Goal: Answer question/provide support

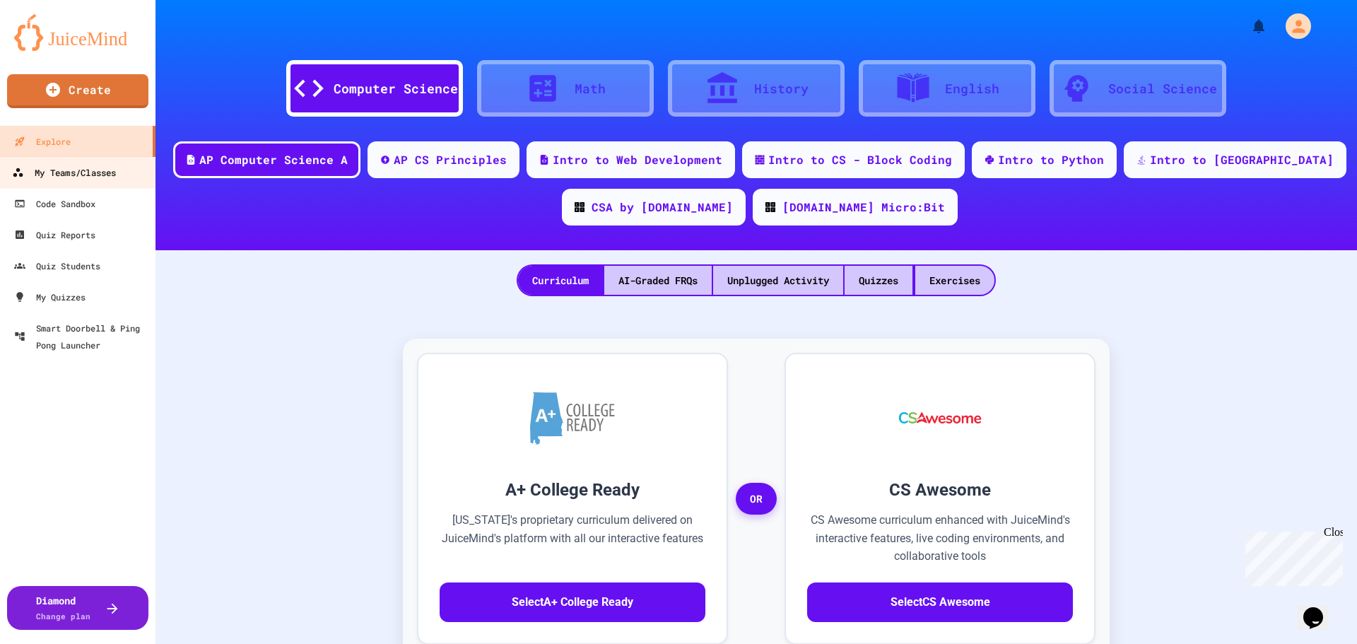
click at [103, 172] on div "My Teams/Classes" at bounding box center [64, 173] width 104 height 18
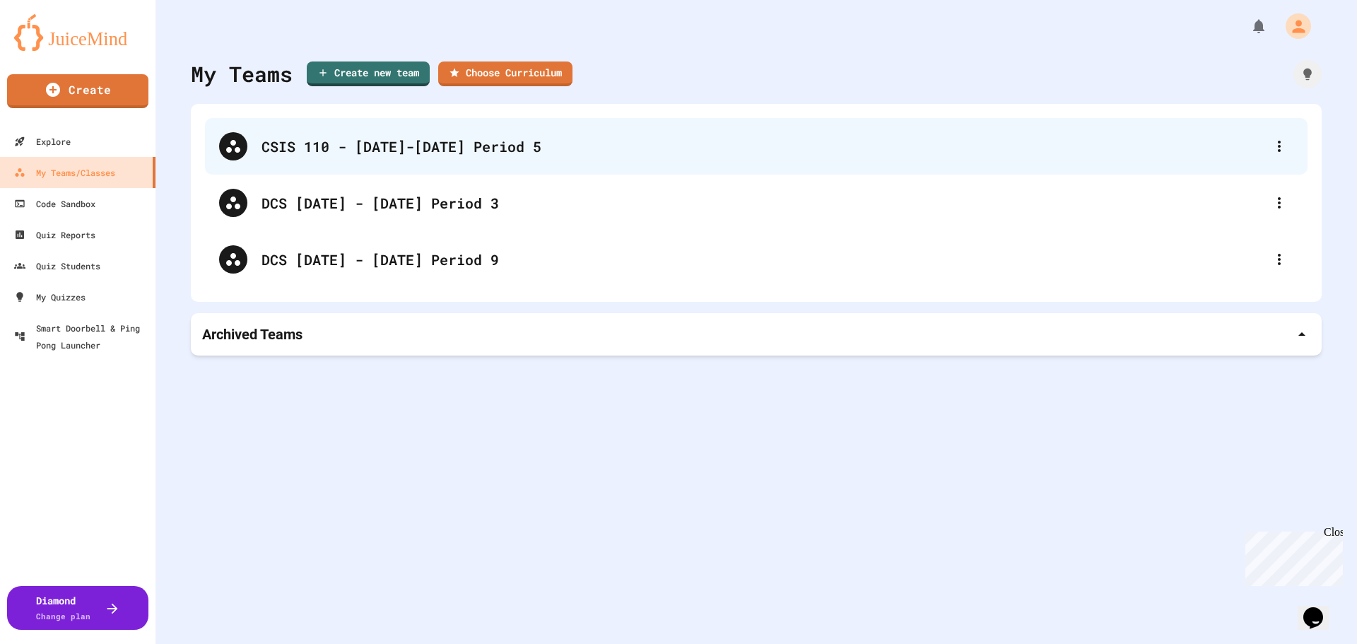
click at [387, 144] on div "CSIS 110 - [DATE]-[DATE] Period 5" at bounding box center [762, 146] width 1003 height 21
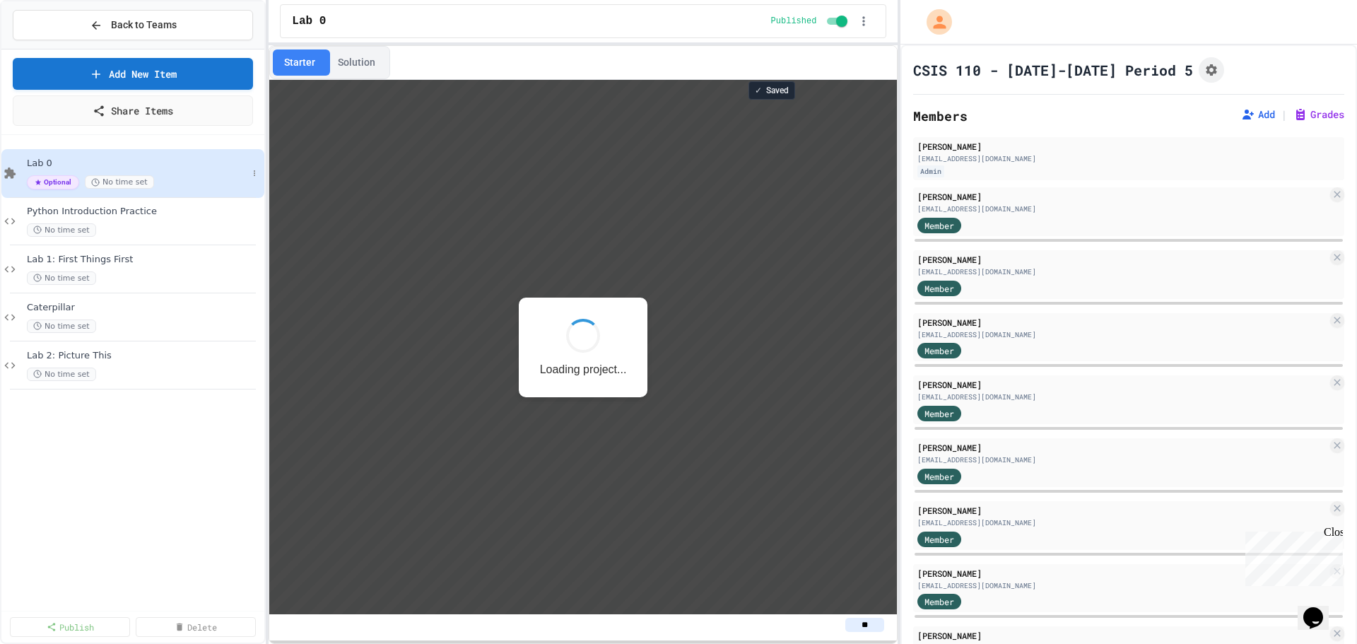
scroll to position [1, 0]
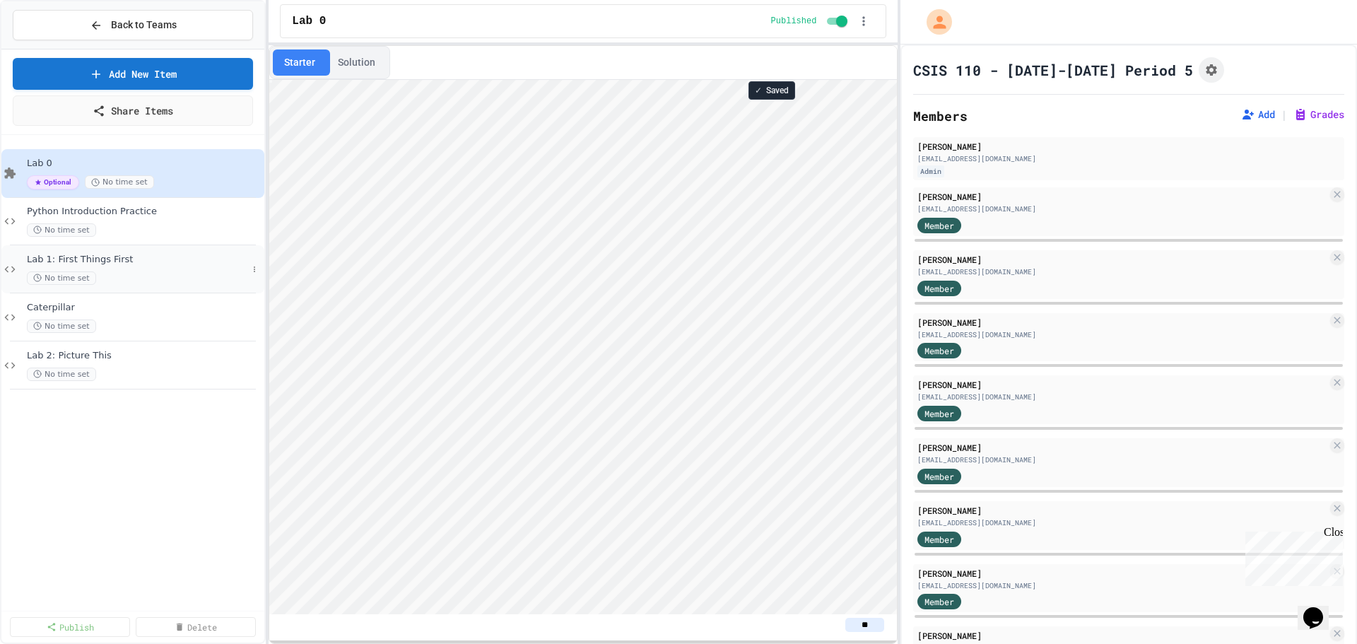
click at [143, 261] on span "Lab 1: First Things First" at bounding box center [137, 260] width 220 height 12
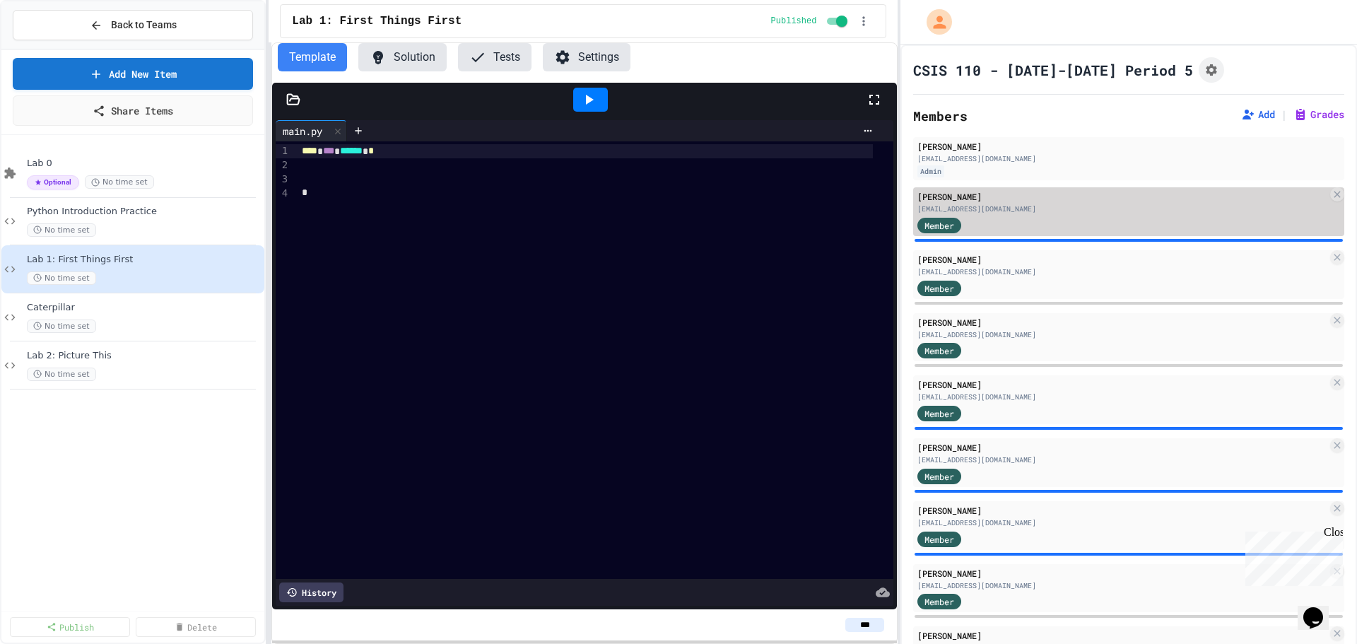
click at [1061, 208] on div "[EMAIL_ADDRESS][DOMAIN_NAME]" at bounding box center [1122, 209] width 410 height 11
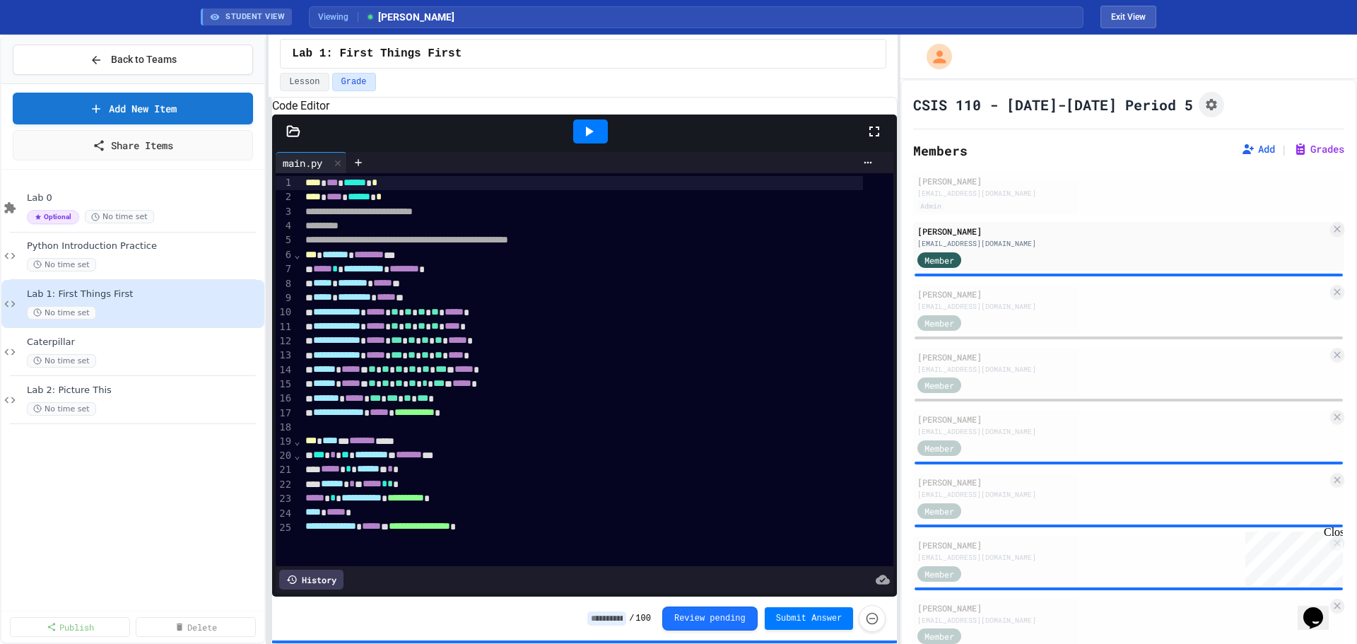
click at [598, 143] on div at bounding box center [590, 131] width 35 height 24
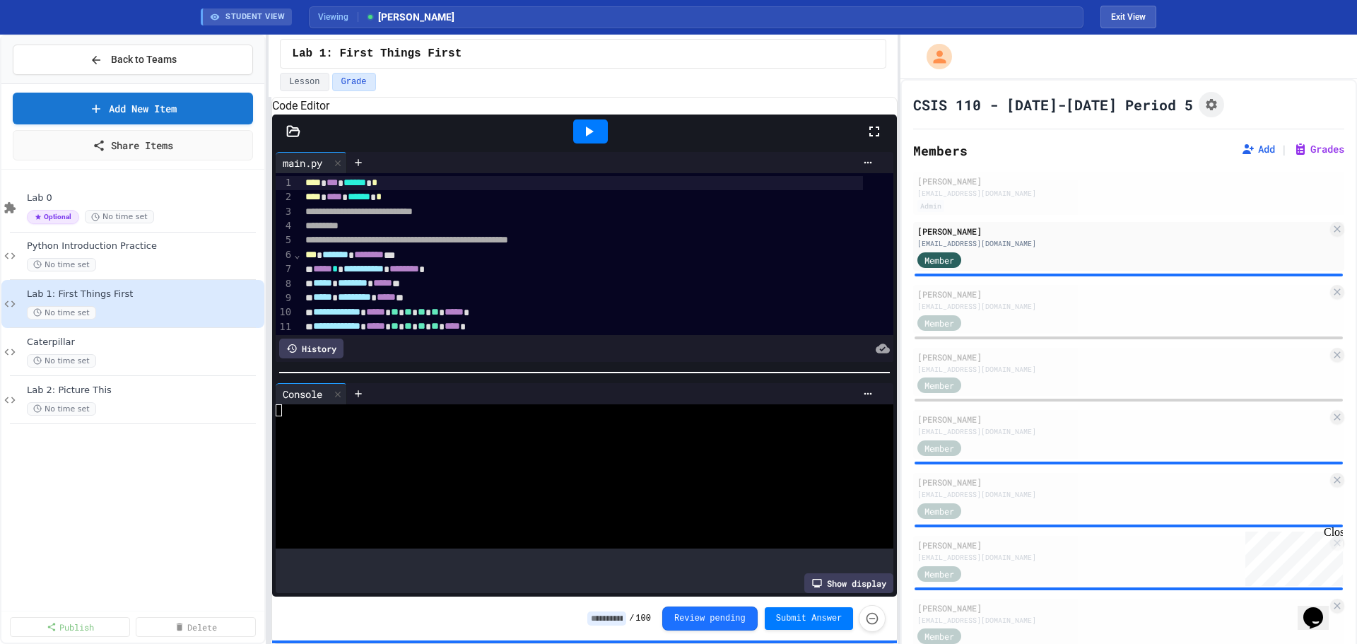
click at [295, 138] on icon at bounding box center [293, 131] width 14 height 14
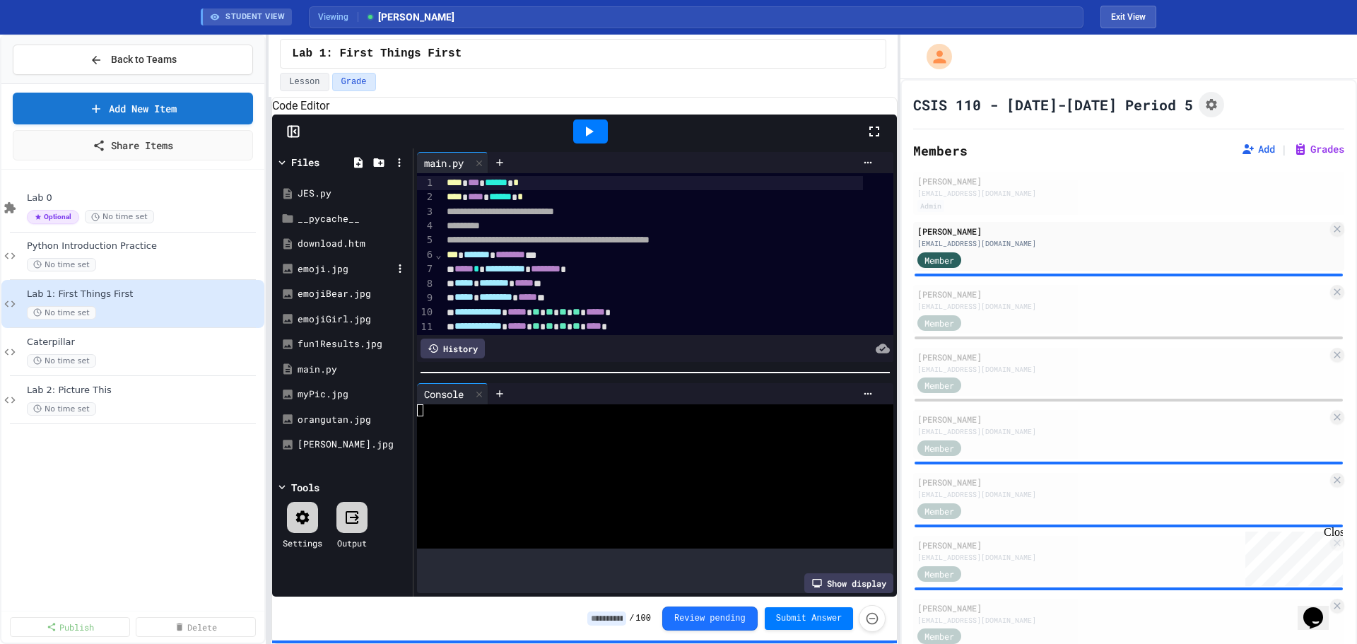
click at [319, 276] on div "emoji.jpg" at bounding box center [344, 269] width 95 height 14
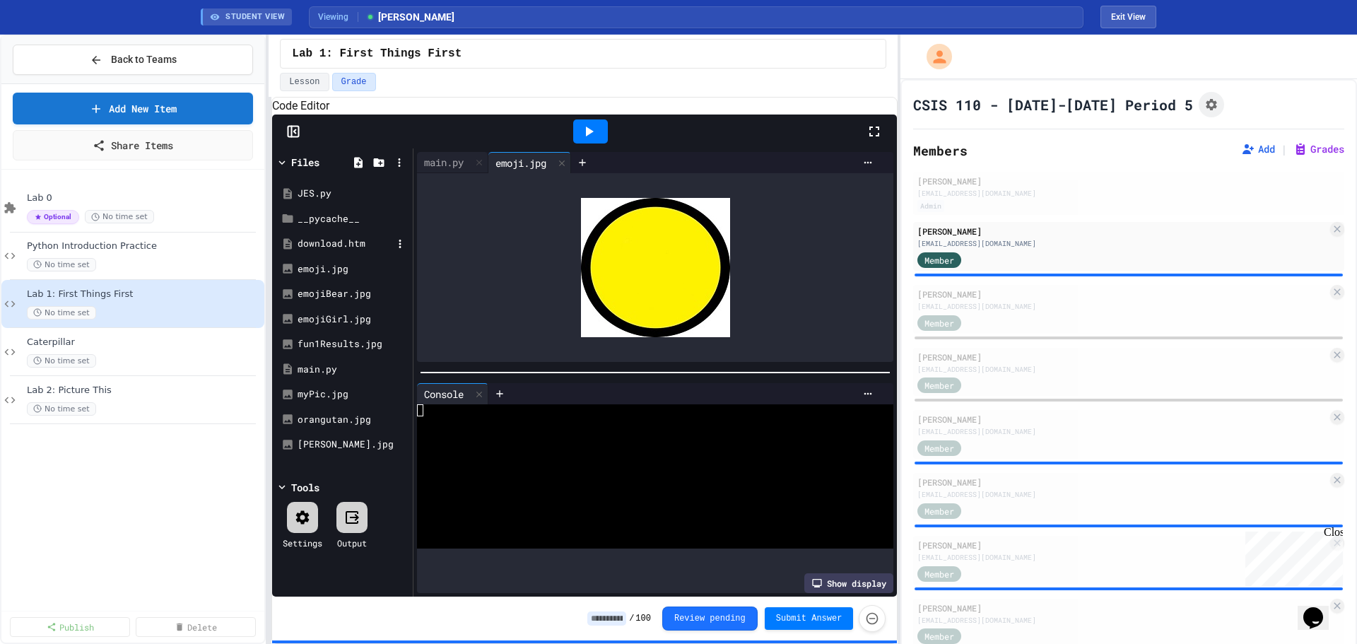
click at [341, 252] on div "download.htm" at bounding box center [343, 243] width 134 height 25
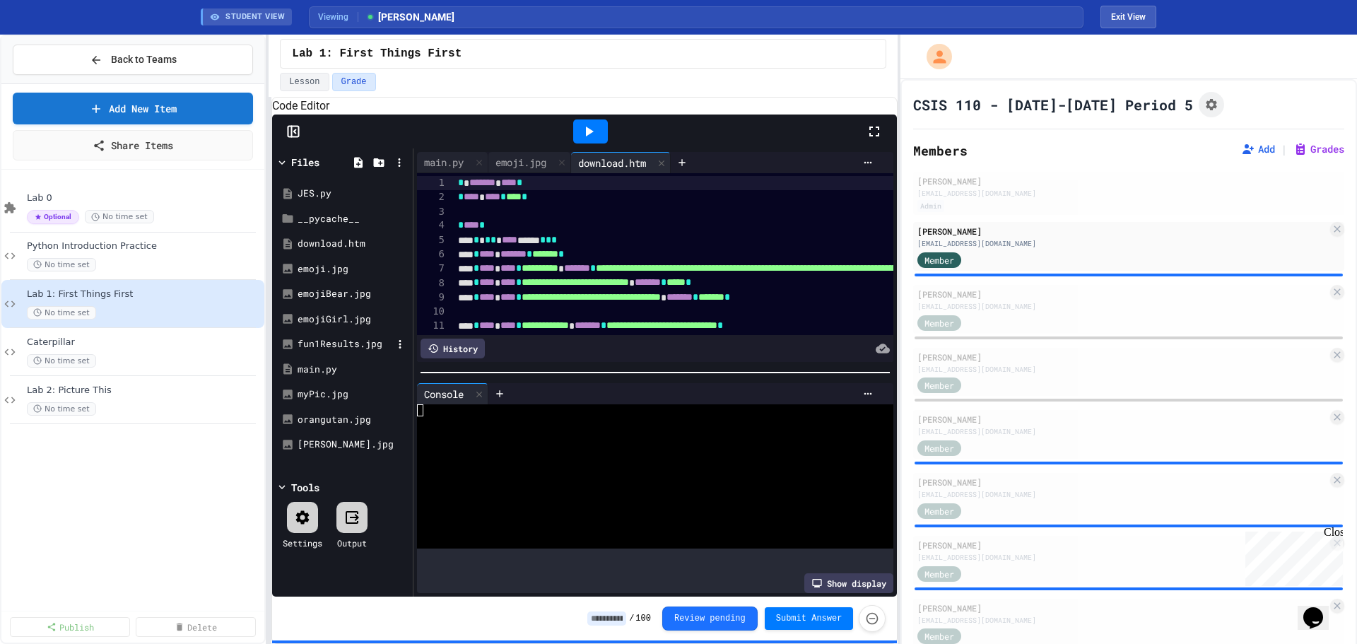
click at [329, 351] on div "fun1Results.jpg" at bounding box center [344, 344] width 95 height 14
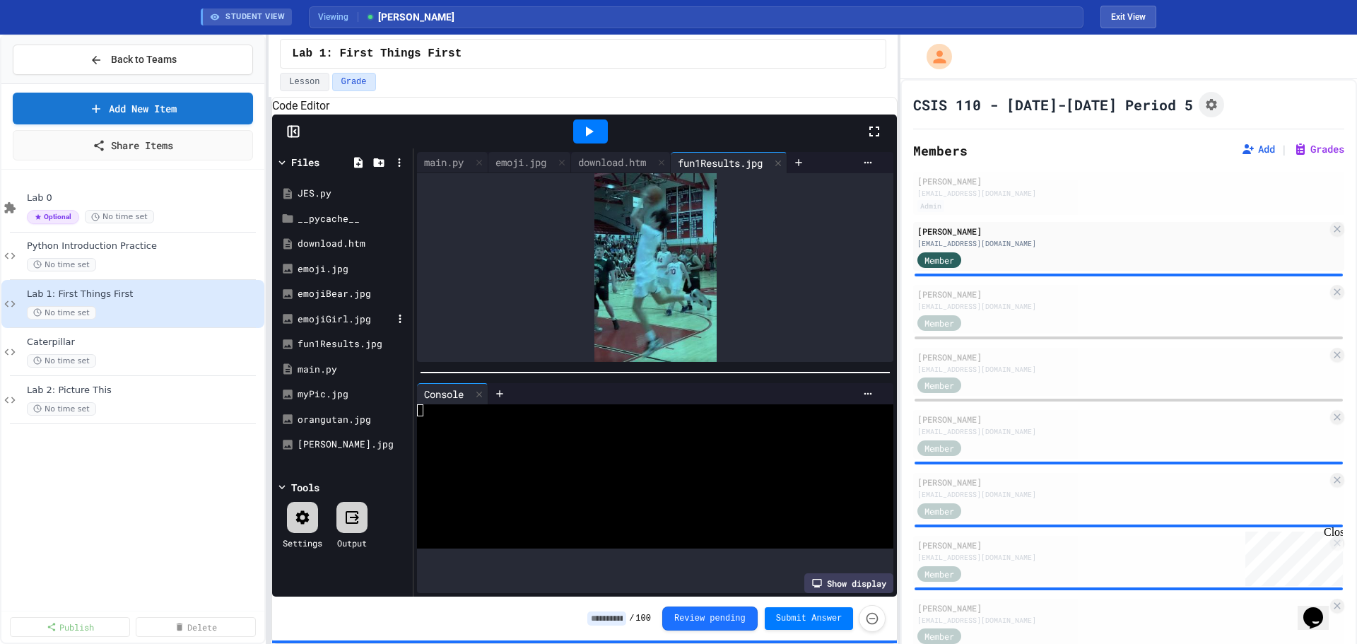
click at [337, 326] on div "emojiGirl.jpg" at bounding box center [344, 319] width 95 height 14
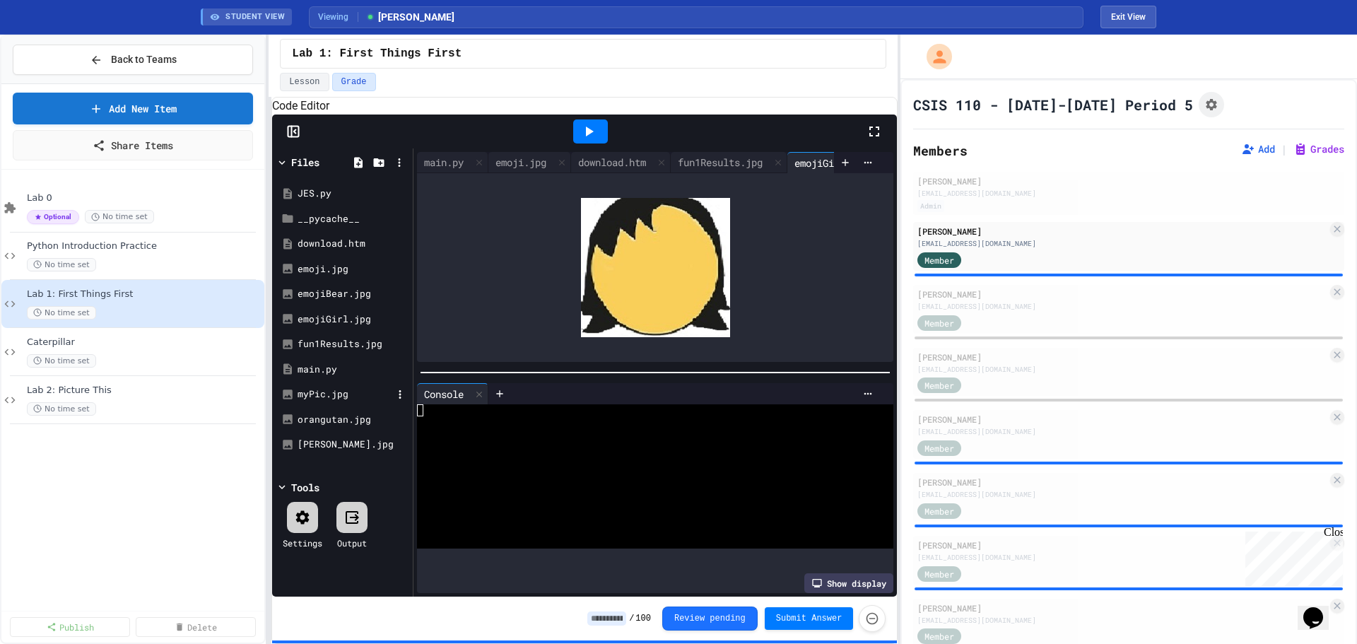
click at [311, 401] on div "myPic.jpg" at bounding box center [344, 394] width 95 height 14
click at [322, 427] on div "orangutan.jpg" at bounding box center [344, 420] width 95 height 14
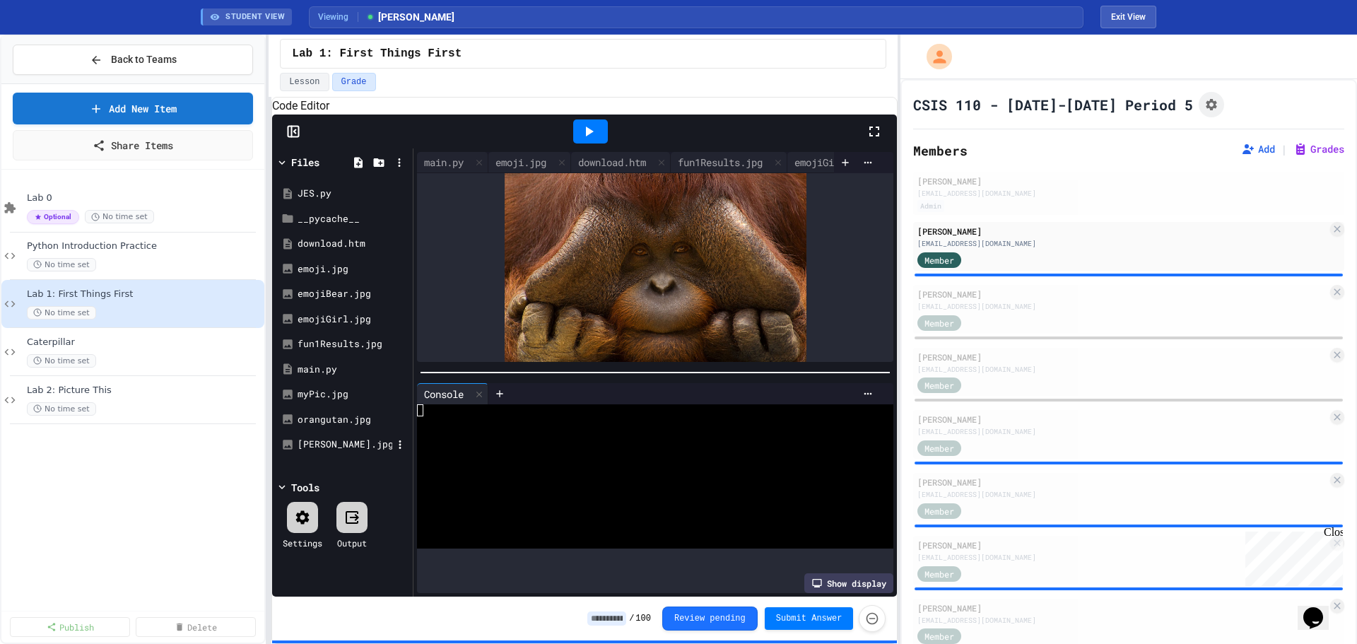
click at [319, 452] on div "[PERSON_NAME].jpg" at bounding box center [344, 444] width 95 height 14
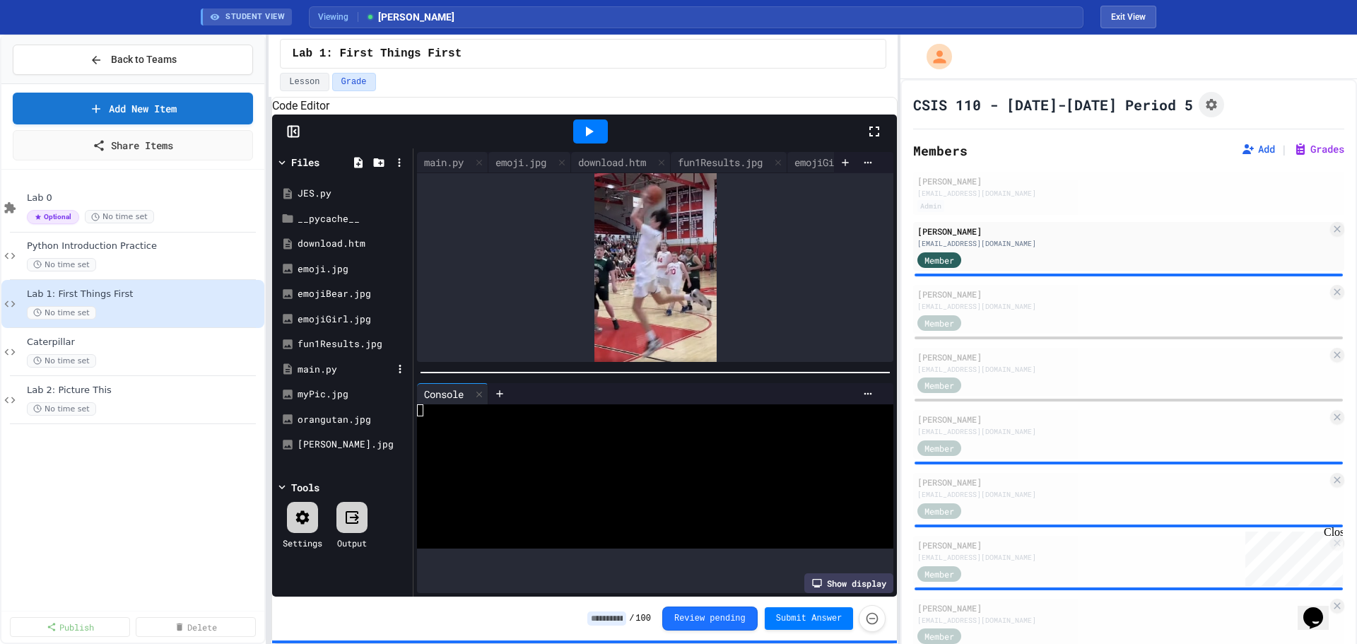
click at [319, 377] on div "main.py" at bounding box center [344, 369] width 95 height 14
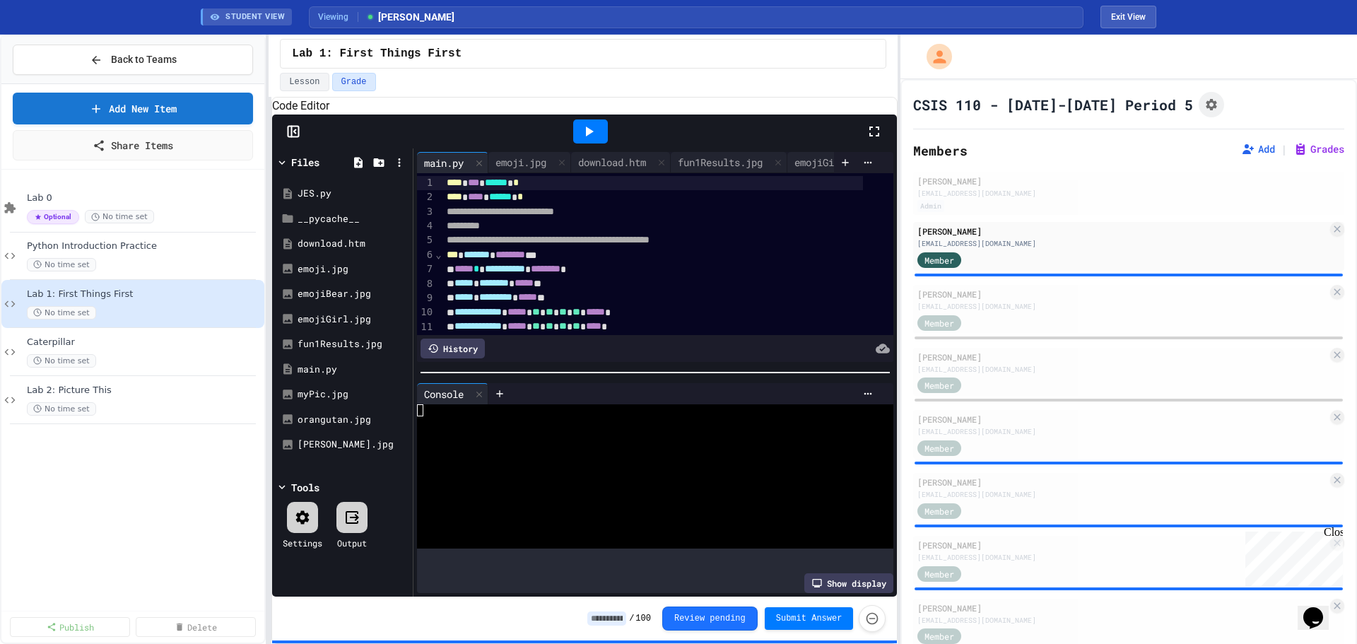
scroll to position [228, 0]
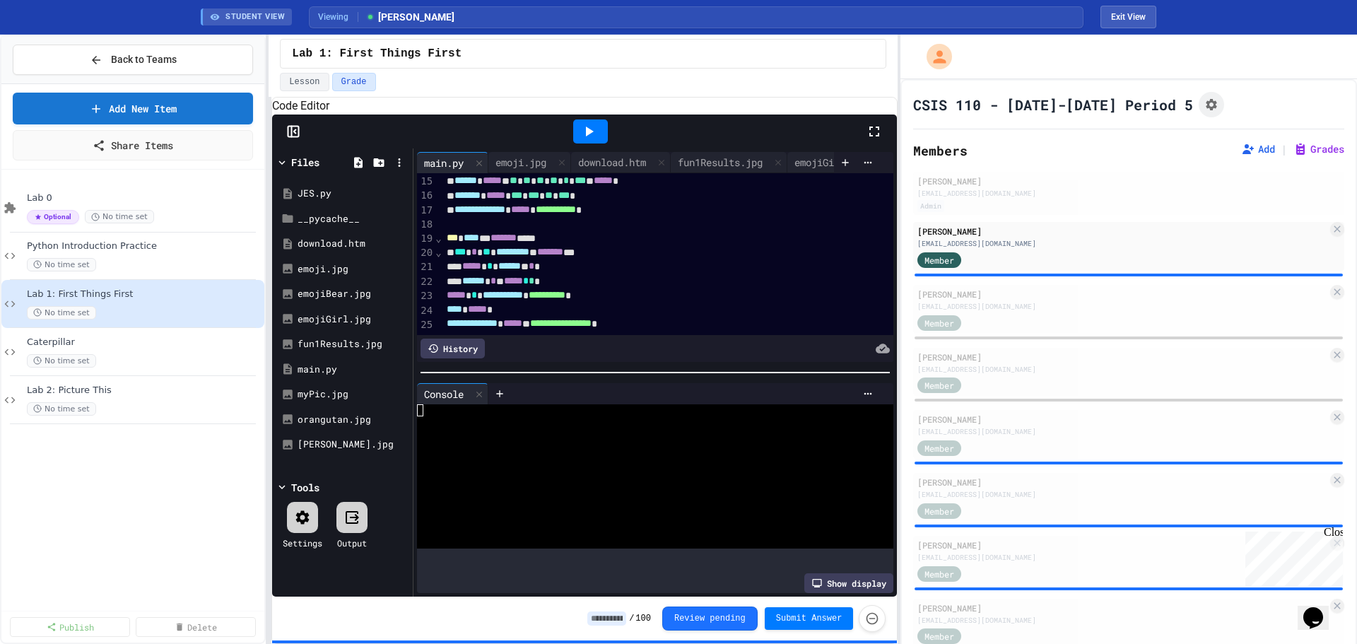
click at [610, 625] on input at bounding box center [606, 618] width 39 height 14
click at [601, 619] on input at bounding box center [606, 618] width 39 height 14
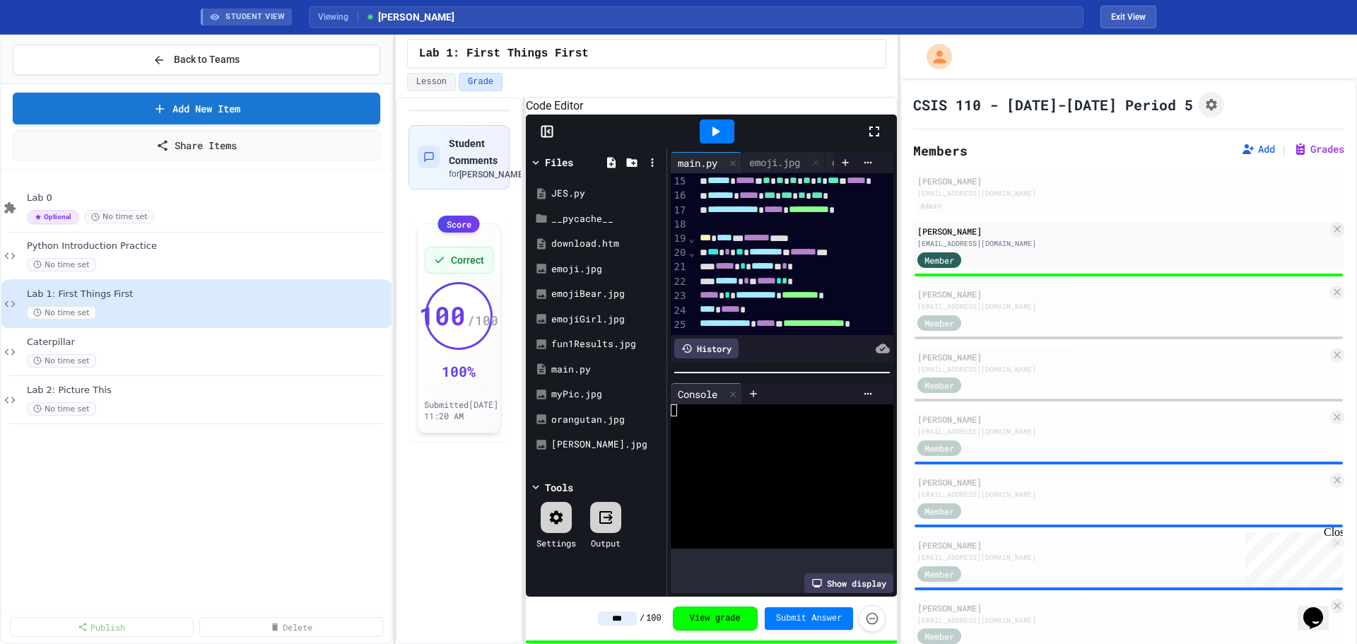
click at [399, 396] on div "**********" at bounding box center [678, 339] width 1357 height 609
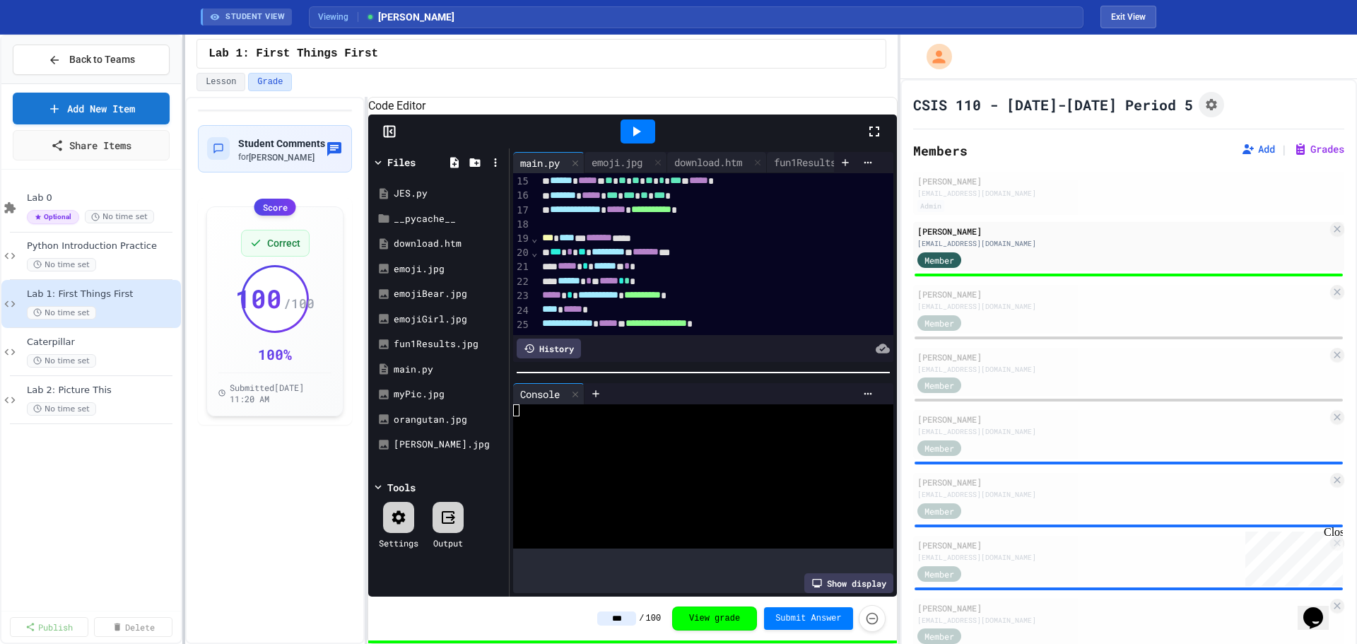
click at [163, 414] on div "**********" at bounding box center [678, 339] width 1357 height 609
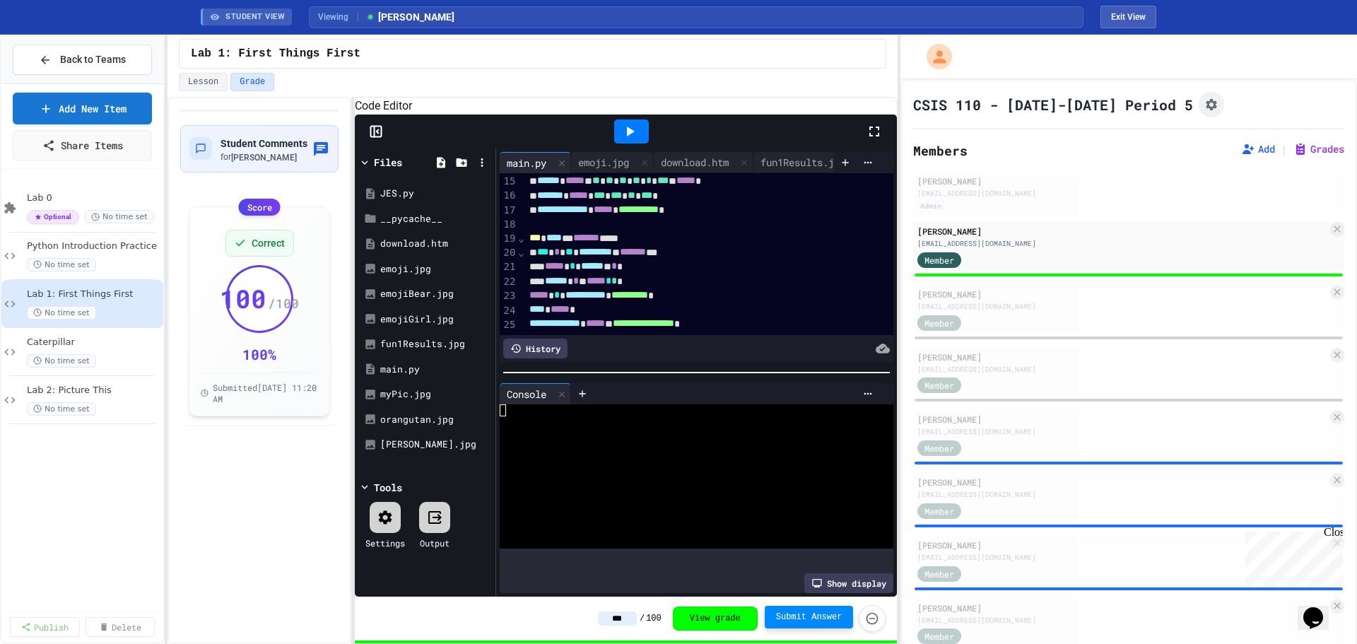
type input "***"
click at [810, 615] on span "Submit Answer" at bounding box center [809, 616] width 66 height 11
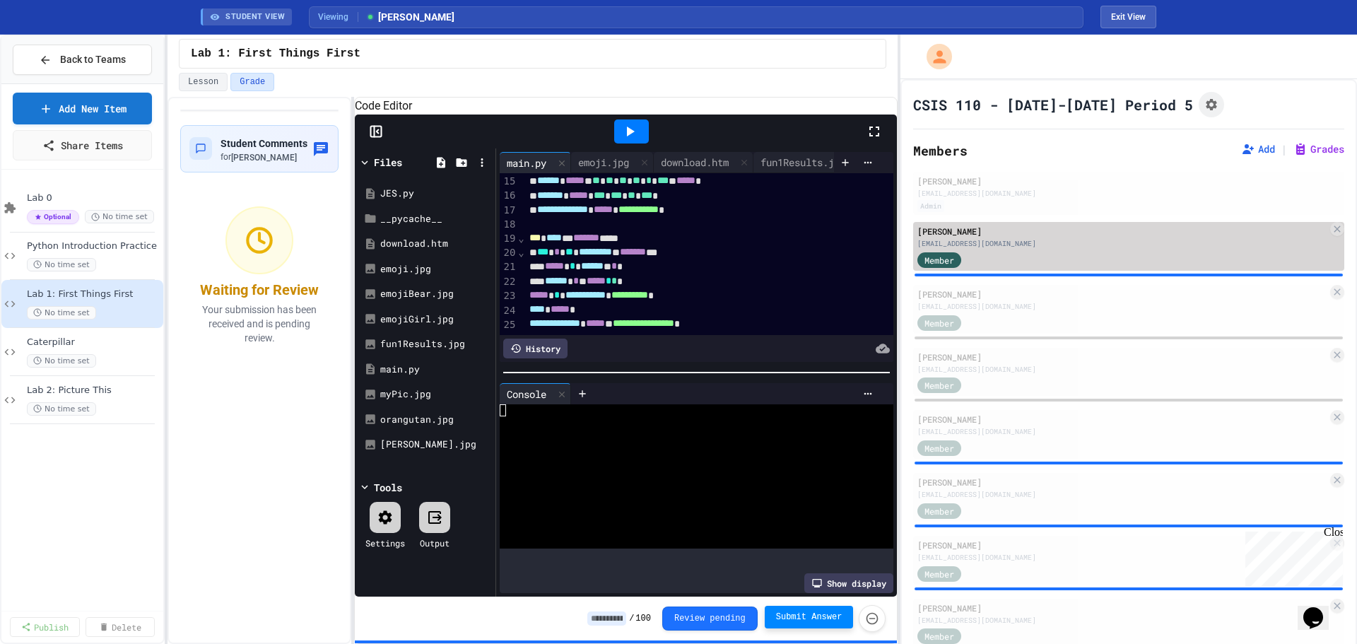
click at [991, 261] on div "Member" at bounding box center [1122, 259] width 410 height 18
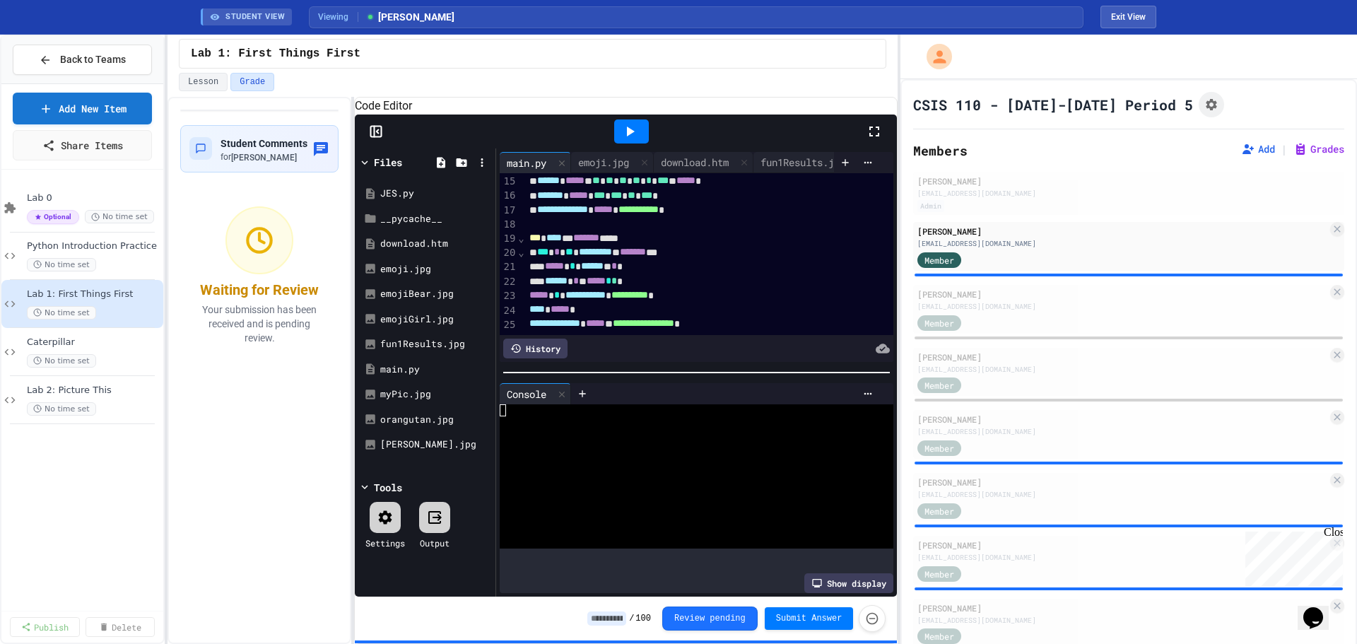
click at [607, 616] on input at bounding box center [606, 618] width 39 height 14
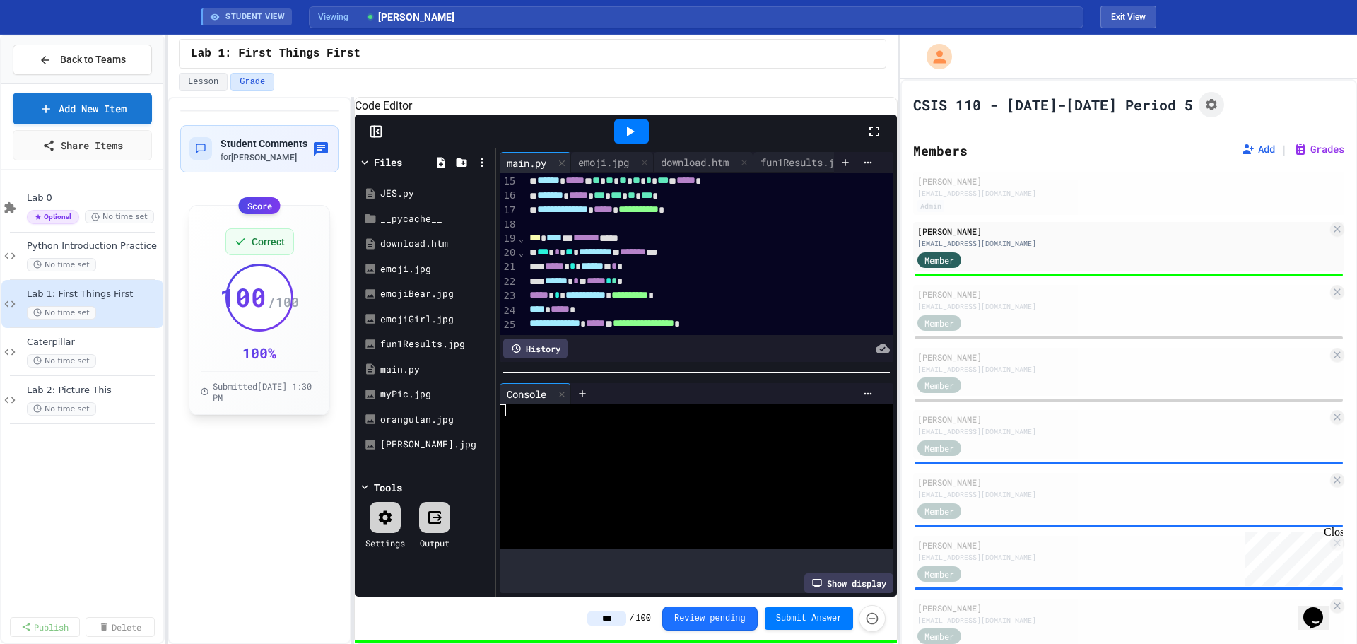
type input "***"
click at [250, 403] on span "Submitted [DATE] 1:30 PM" at bounding box center [265, 391] width 105 height 23
click at [252, 329] on div "100 / 100" at bounding box center [260, 298] width 64 height 64
click at [274, 249] on span "Correct" at bounding box center [268, 242] width 33 height 14
click at [273, 247] on div "Correct" at bounding box center [259, 241] width 69 height 27
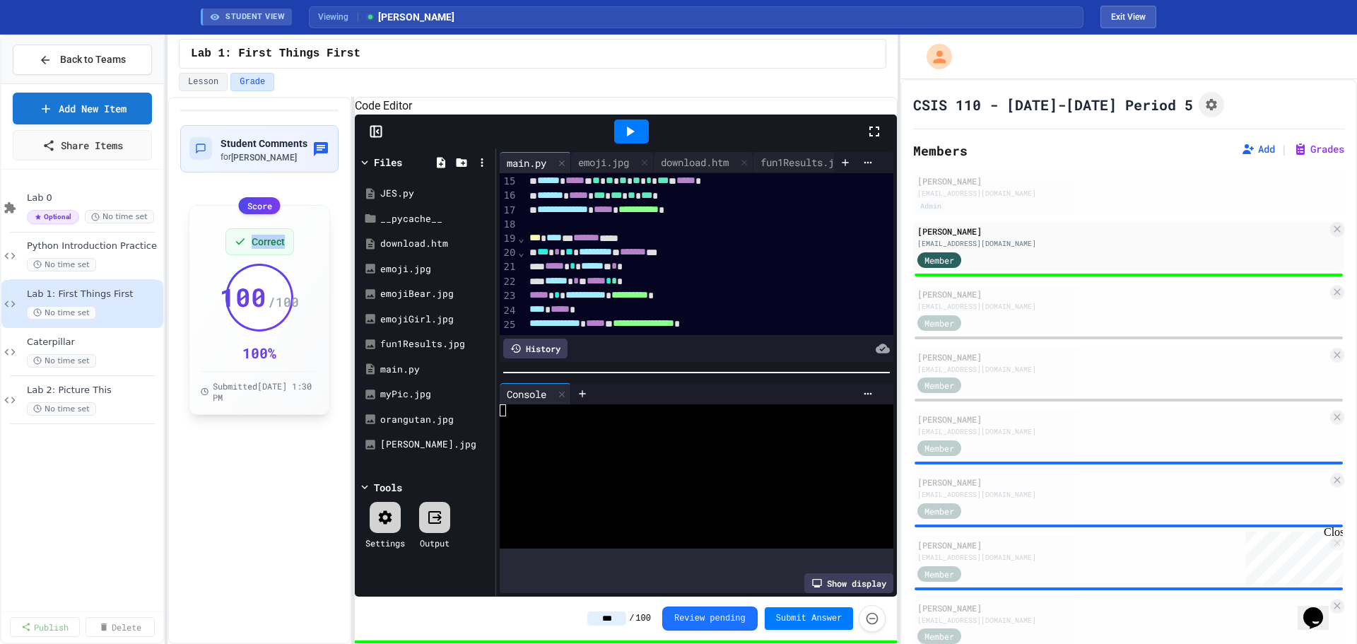
click at [273, 247] on div "Correct" at bounding box center [259, 241] width 69 height 27
click at [265, 214] on div "Score" at bounding box center [260, 205] width 42 height 17
click at [251, 403] on span "Submitted [DATE] 1:30 PM" at bounding box center [265, 391] width 105 height 23
drag, startPoint x: 251, startPoint y: 411, endPoint x: 247, endPoint y: 358, distance: 52.5
click at [248, 403] on span "Submitted [DATE] 1:30 PM" at bounding box center [265, 391] width 105 height 23
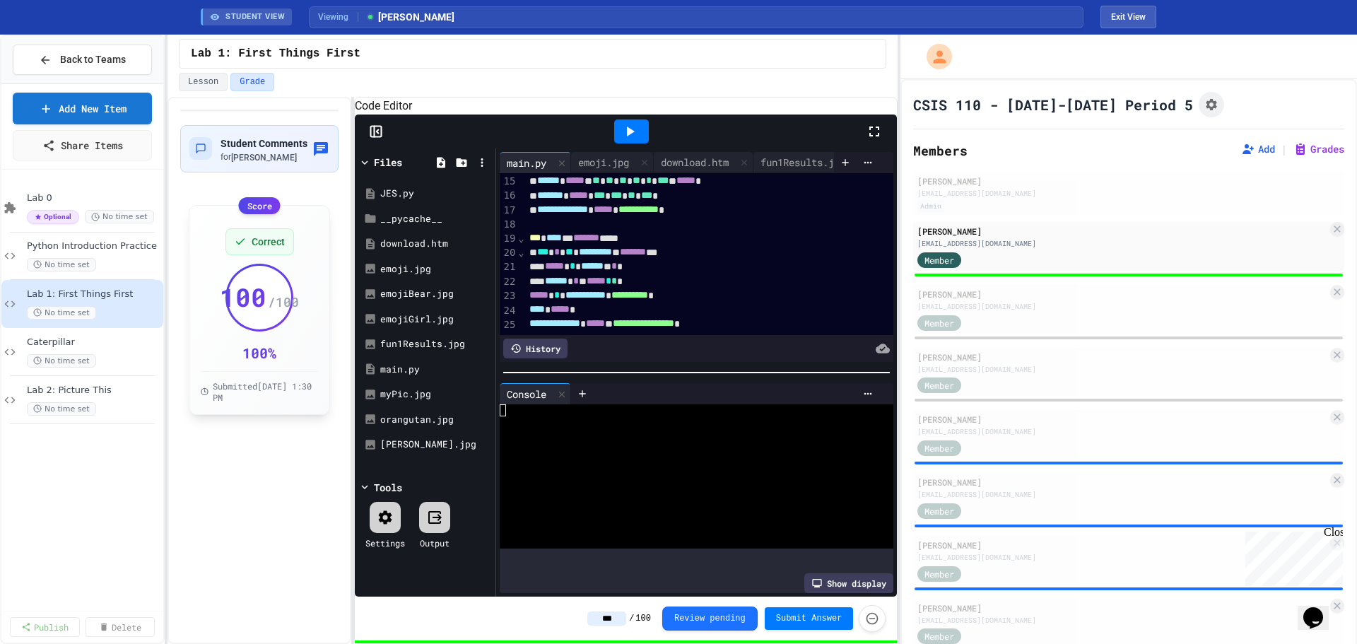
click at [247, 309] on span "100" at bounding box center [243, 297] width 47 height 28
click at [256, 360] on div "Correct 100 / 100 100 % Submitted [DATE] 1:30 PM" at bounding box center [259, 310] width 117 height 186
click at [258, 255] on div "Correct" at bounding box center [259, 241] width 69 height 27
click at [257, 249] on span "Correct" at bounding box center [268, 242] width 33 height 14
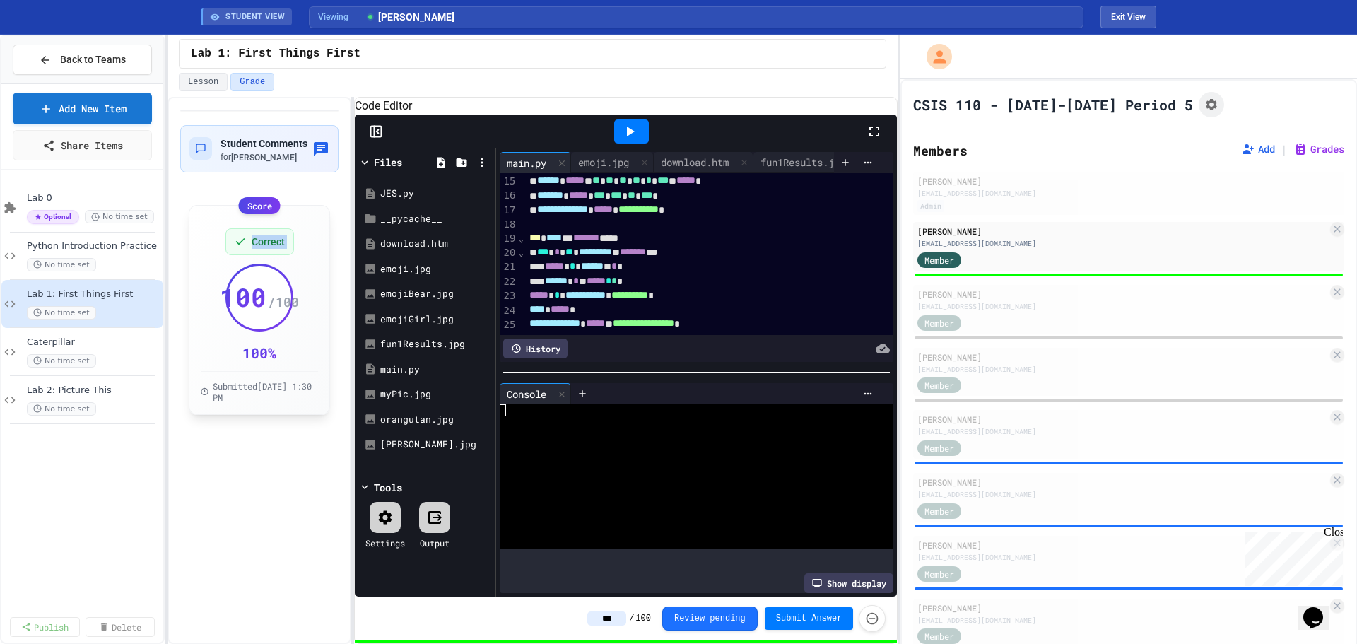
click at [257, 249] on span "Correct" at bounding box center [268, 242] width 33 height 14
click at [217, 483] on div "Student Comments for [PERSON_NAME] Score Correct 100 / 100 100 % Submitted [DAT…" at bounding box center [259, 370] width 184 height 547
click at [722, 625] on button "Review pending" at bounding box center [709, 618] width 95 height 24
click at [797, 610] on button "Submit Answer" at bounding box center [809, 617] width 89 height 23
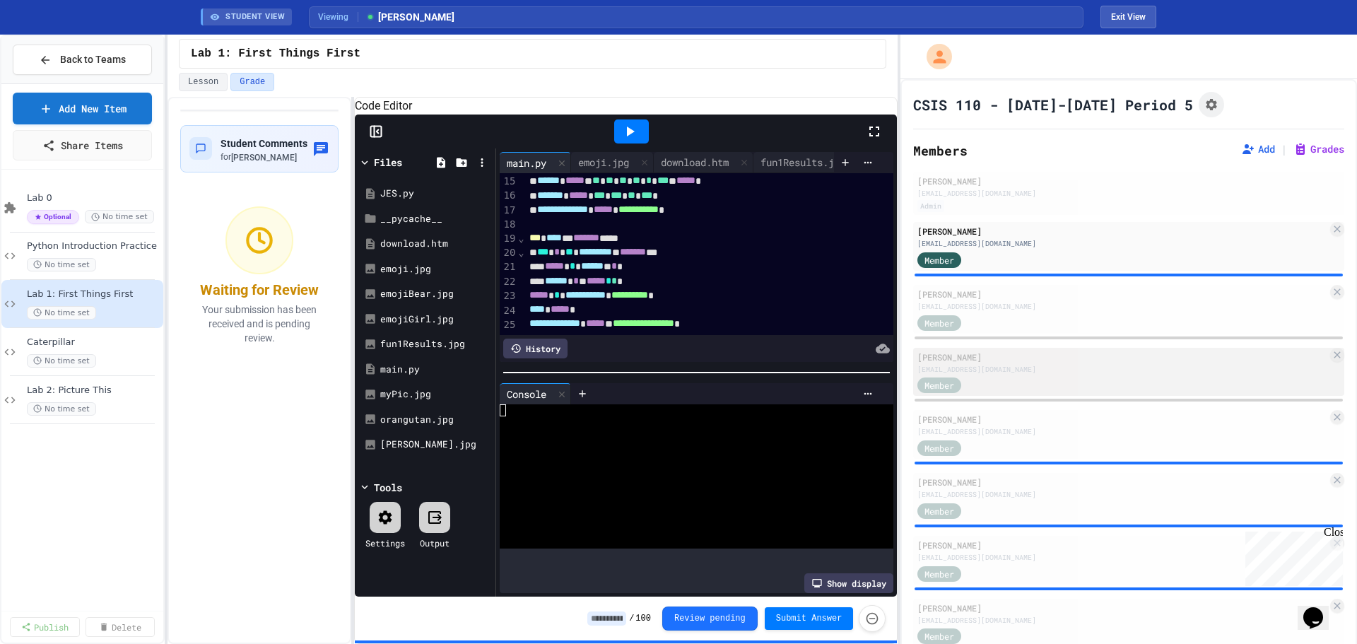
click at [1040, 374] on div "[EMAIL_ADDRESS][DOMAIN_NAME]" at bounding box center [1122, 369] width 410 height 11
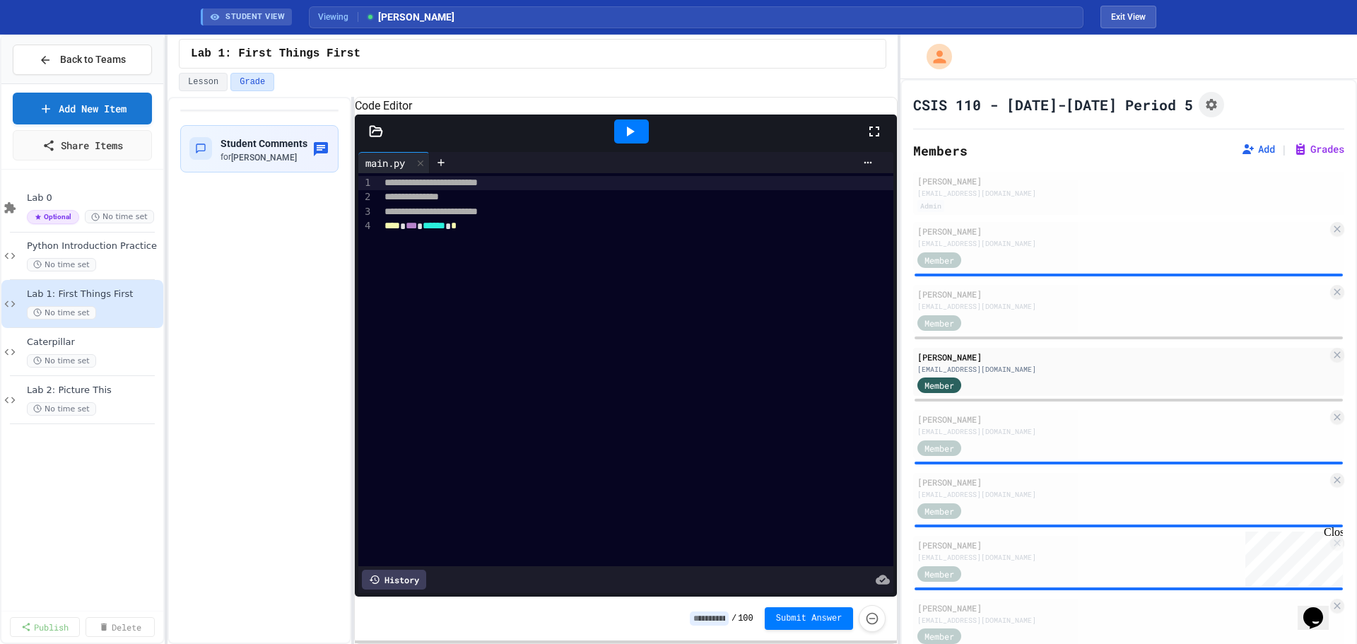
click at [540, 233] on div "**** *** ****** *" at bounding box center [626, 226] width 493 height 14
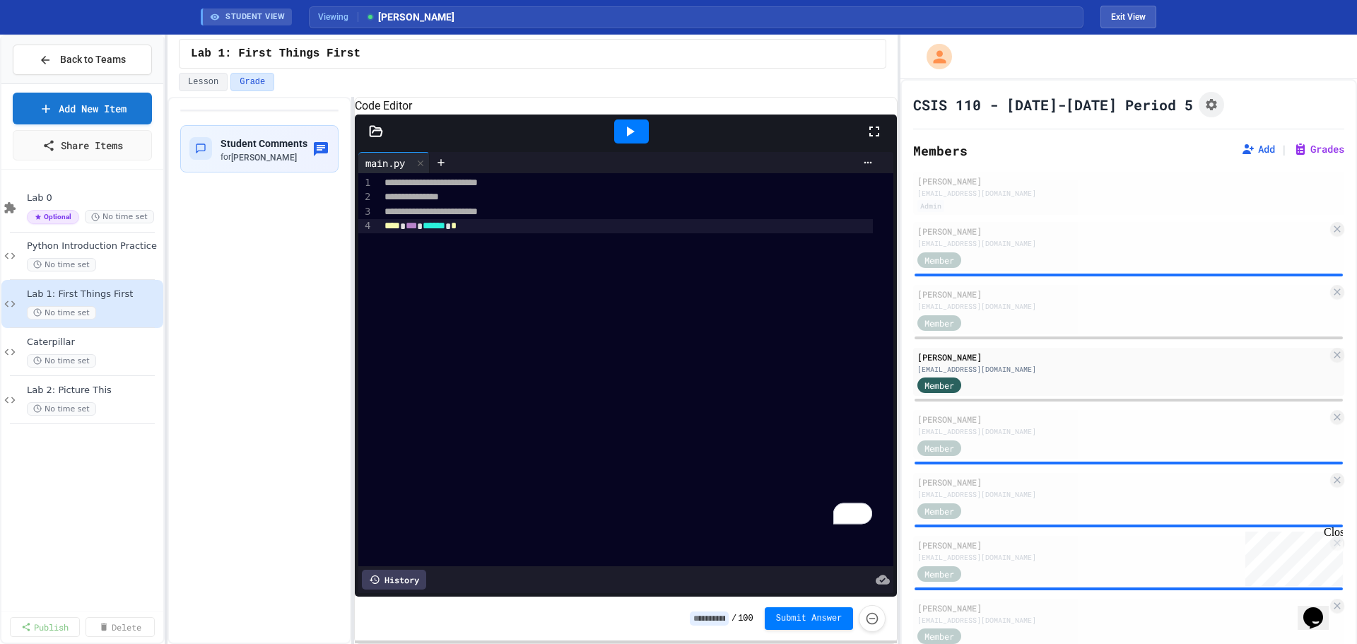
click at [370, 138] on icon at bounding box center [376, 131] width 14 height 14
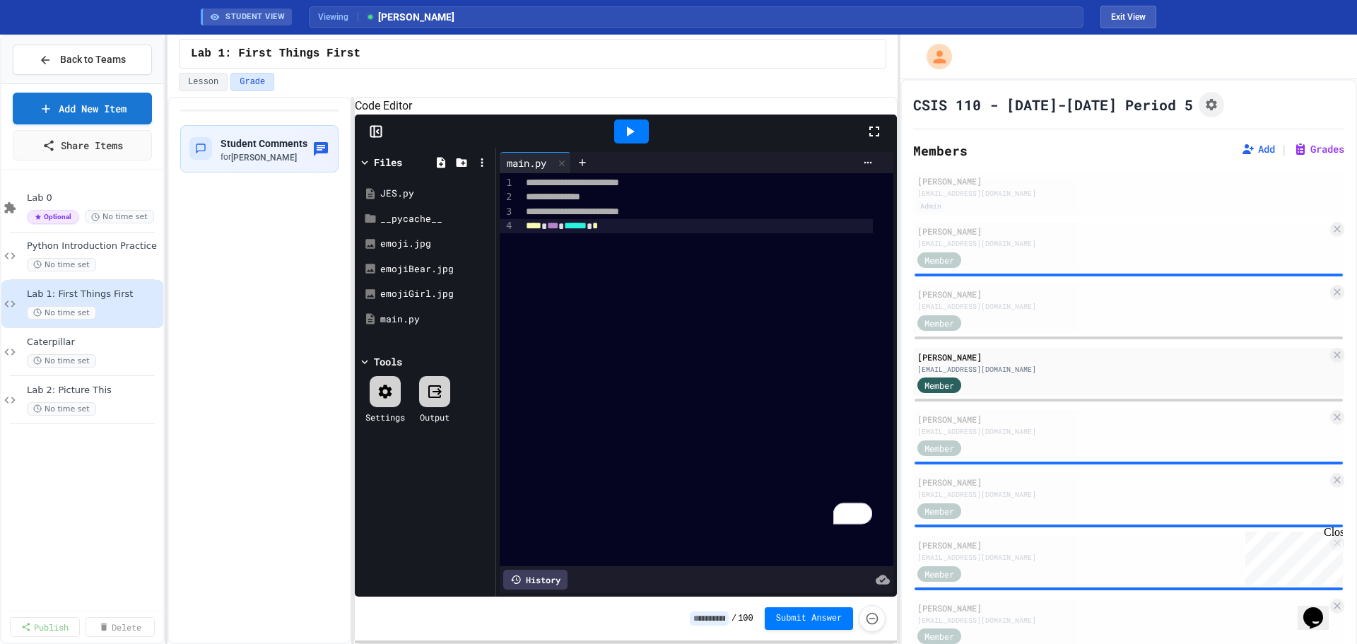
click at [713, 367] on div "**********" at bounding box center [707, 369] width 372 height 393
click at [1001, 447] on div "Member" at bounding box center [1122, 447] width 410 height 18
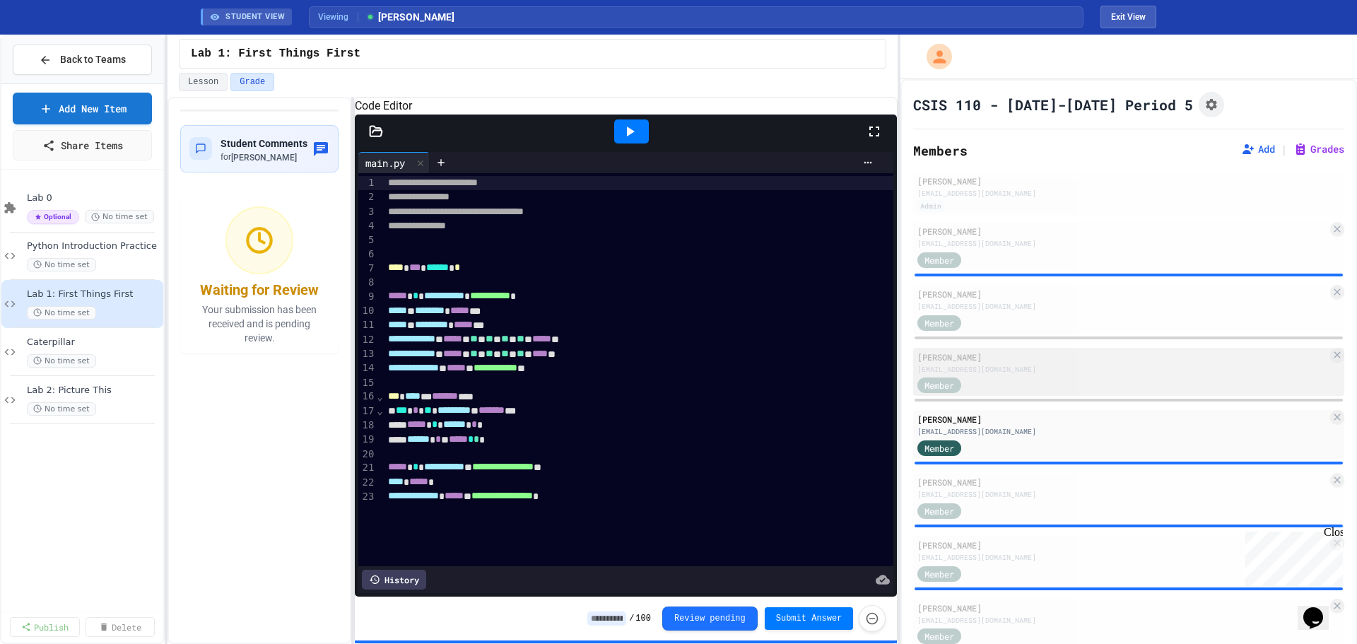
click at [999, 358] on div "[PERSON_NAME]" at bounding box center [1122, 356] width 410 height 13
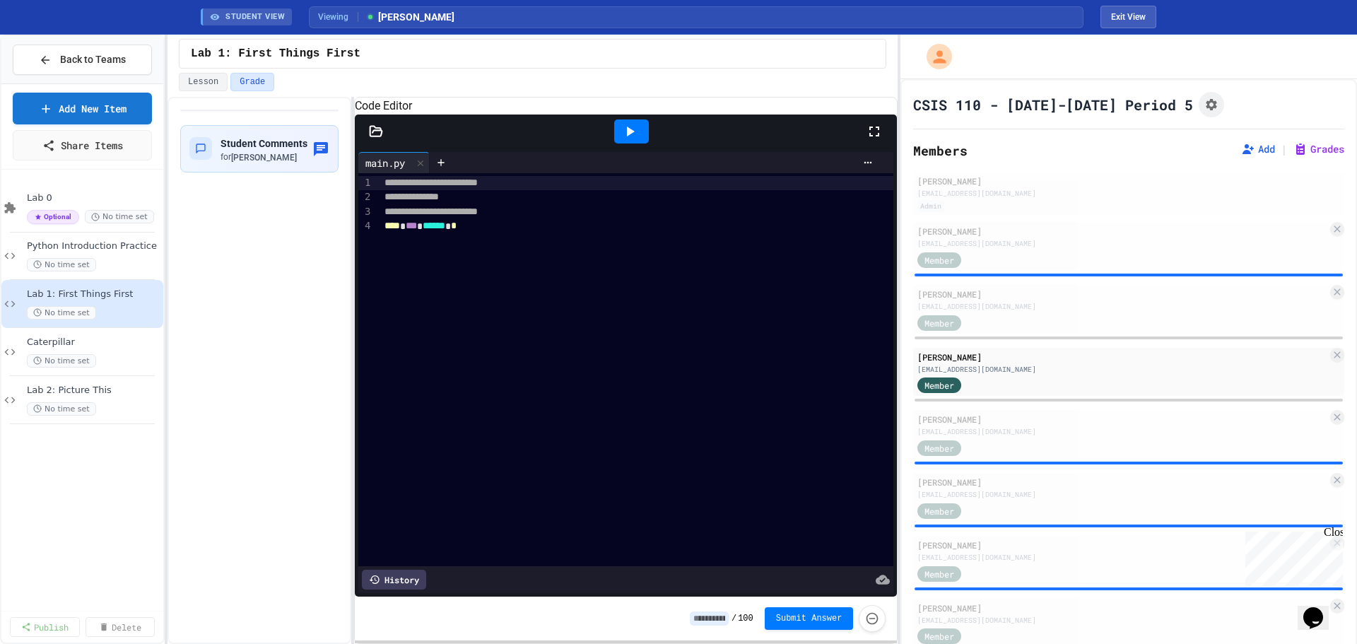
click at [712, 620] on input at bounding box center [709, 618] width 39 height 14
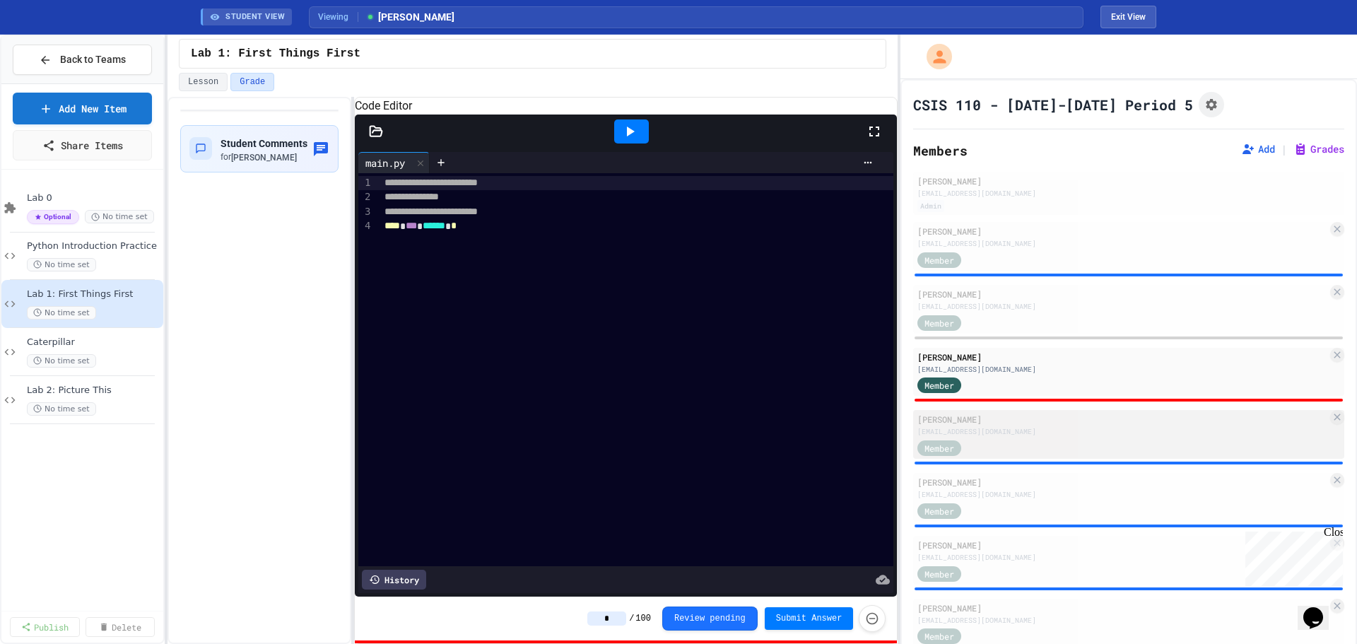
type input "*"
click at [985, 440] on div "Member" at bounding box center [952, 447] width 71 height 18
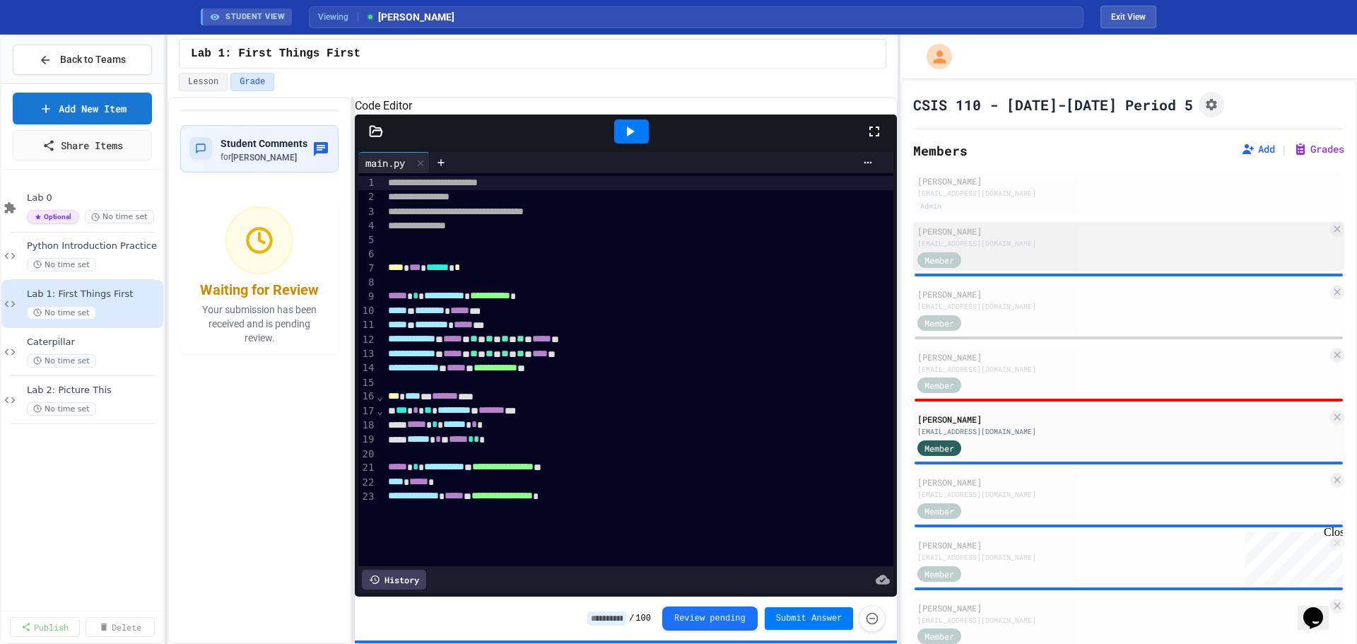
click at [1030, 259] on div "Member" at bounding box center [1122, 259] width 410 height 18
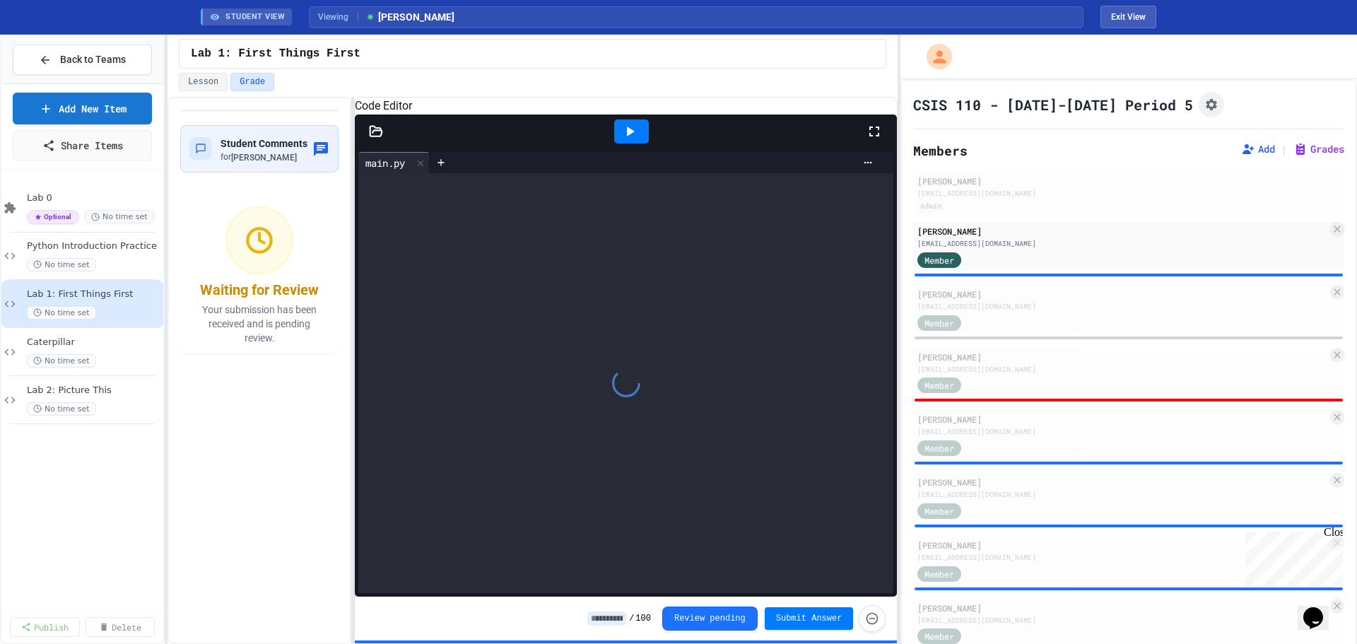
click at [624, 615] on input at bounding box center [606, 618] width 39 height 14
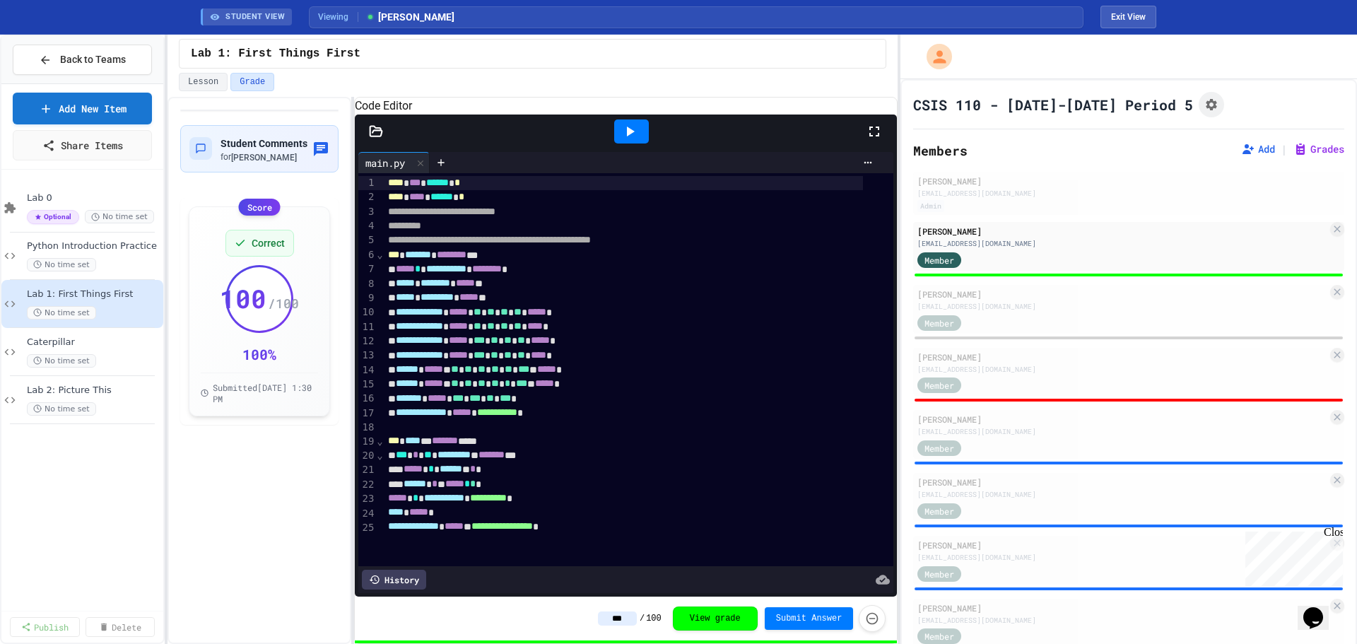
type input "***"
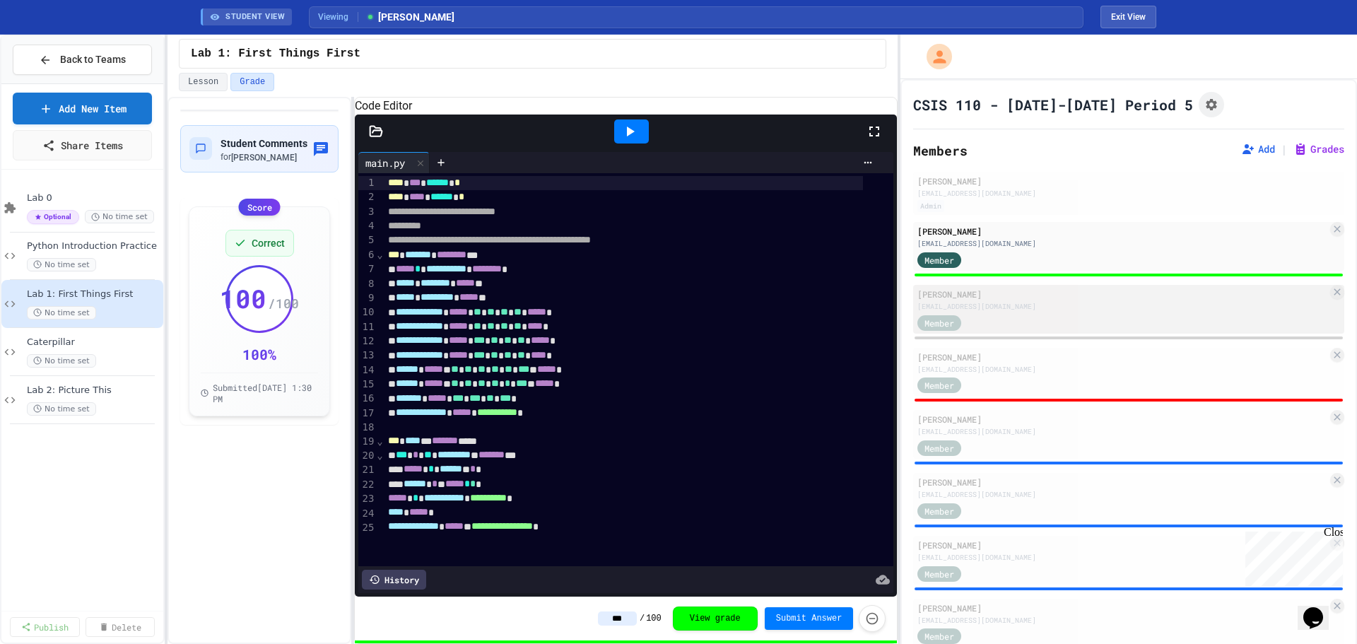
click at [1012, 318] on div "Member" at bounding box center [1122, 322] width 410 height 18
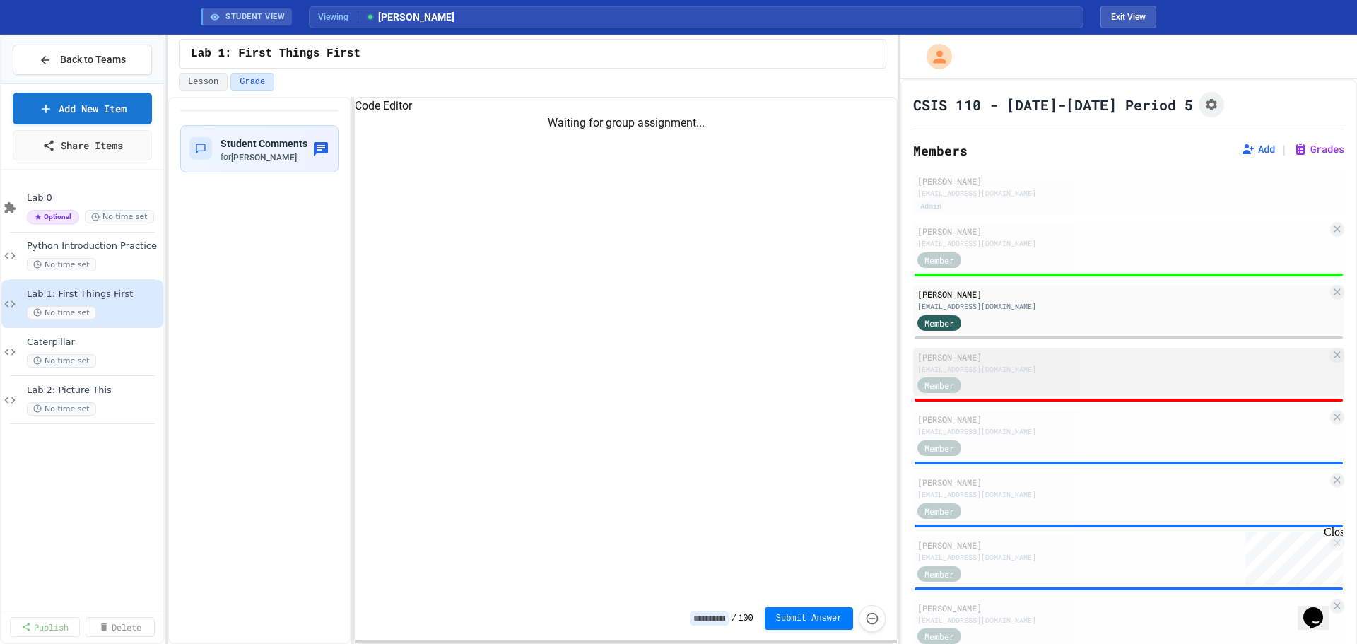
click at [996, 372] on div "[EMAIL_ADDRESS][DOMAIN_NAME]" at bounding box center [1122, 369] width 410 height 11
type input "*"
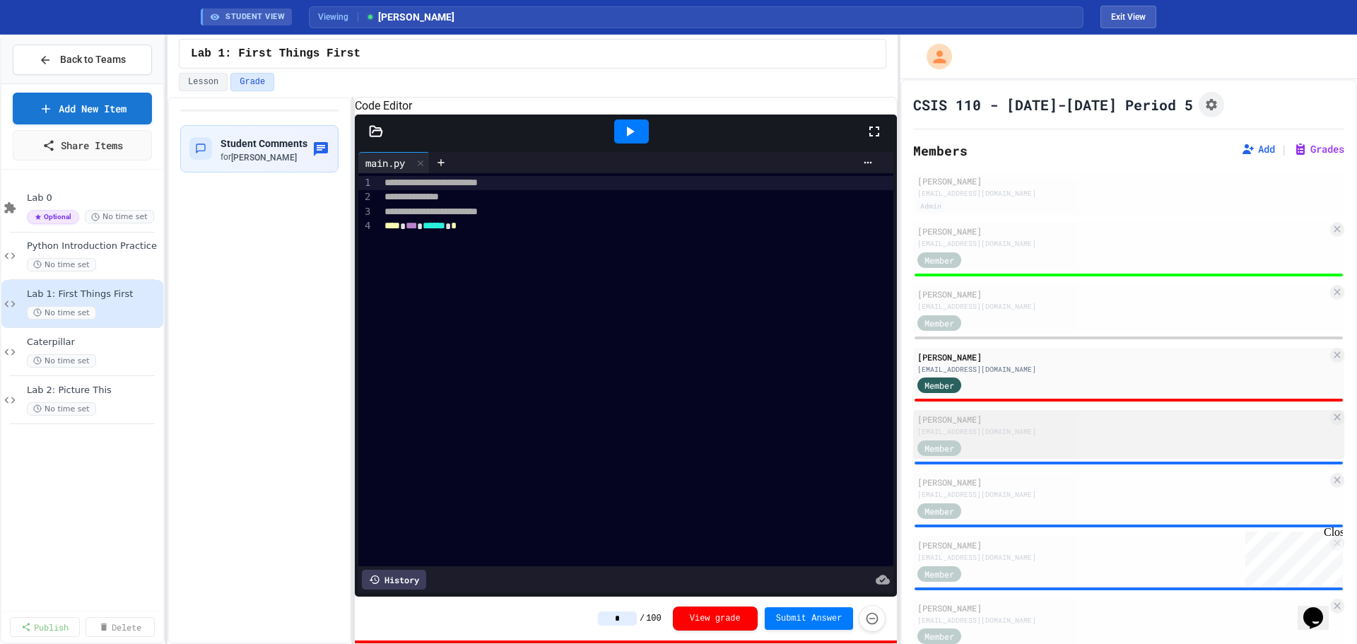
click at [1012, 439] on div "Member" at bounding box center [1122, 447] width 410 height 18
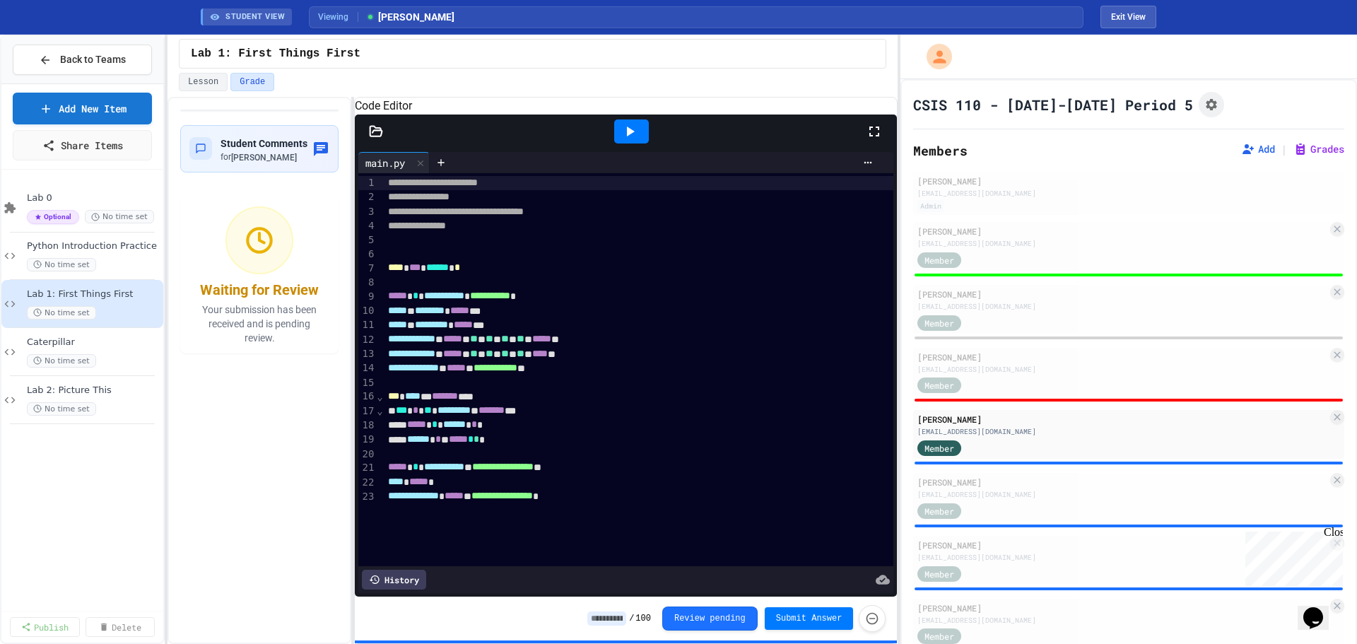
click at [625, 140] on icon at bounding box center [629, 131] width 17 height 17
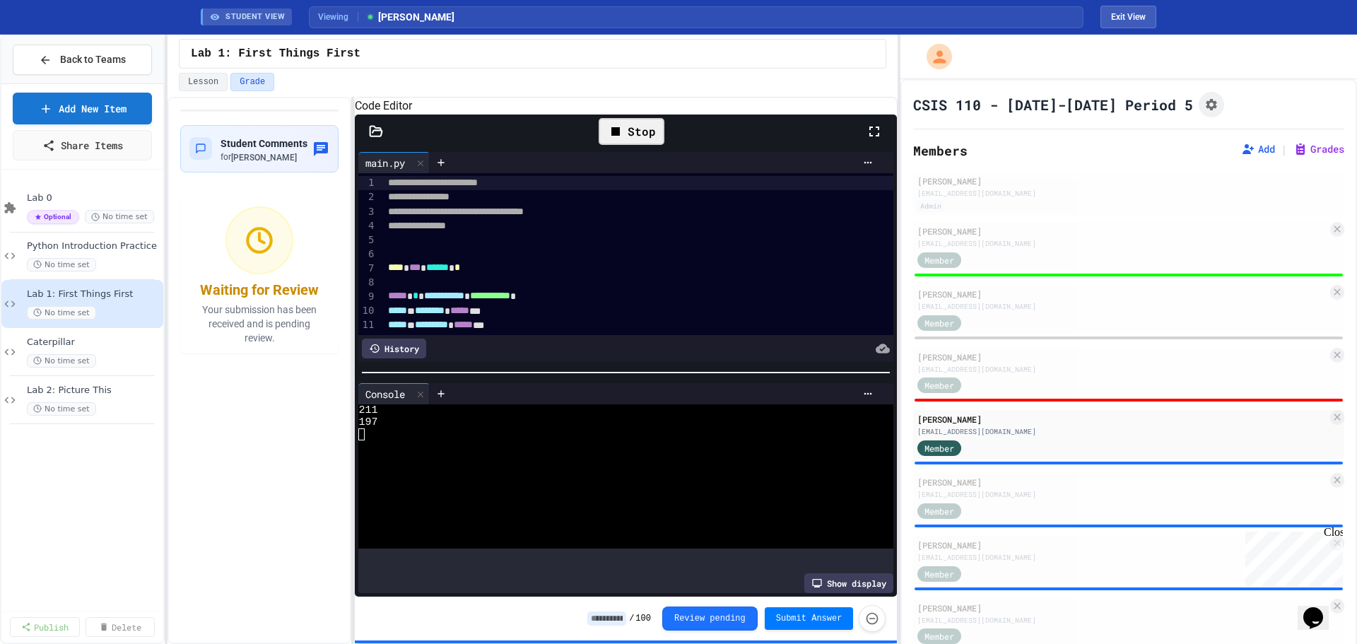
click at [379, 138] on icon at bounding box center [376, 131] width 14 height 14
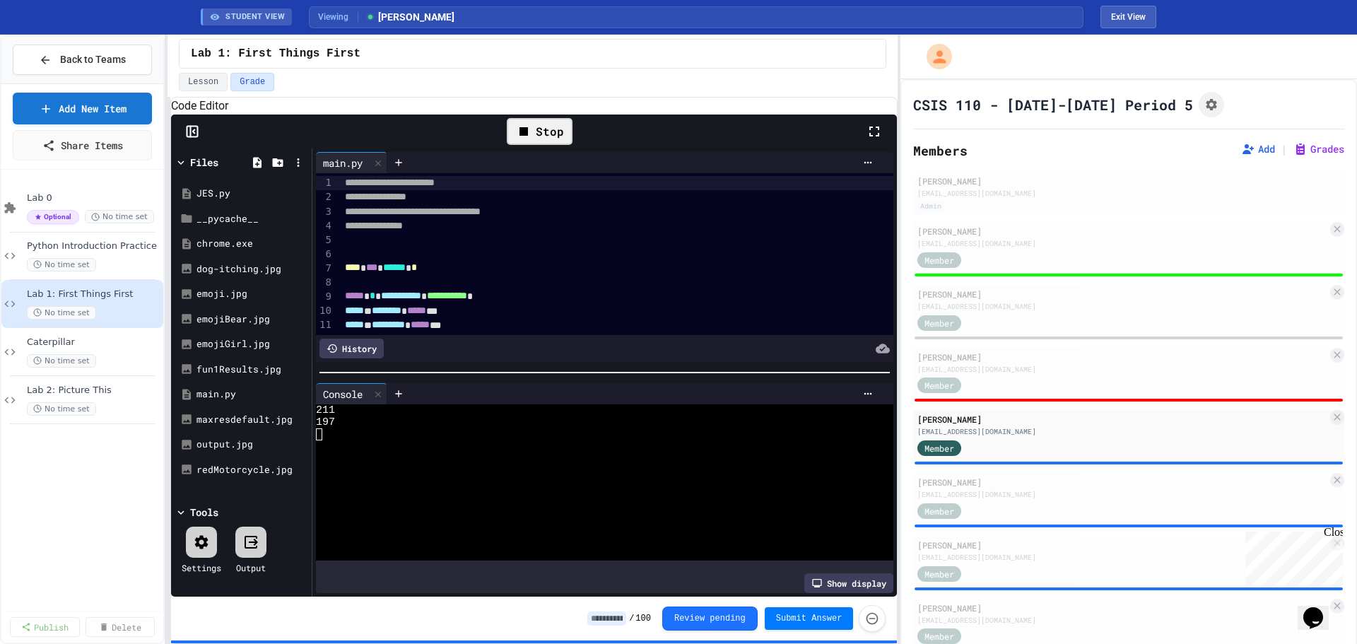
click at [134, 266] on div "**********" at bounding box center [678, 339] width 1357 height 609
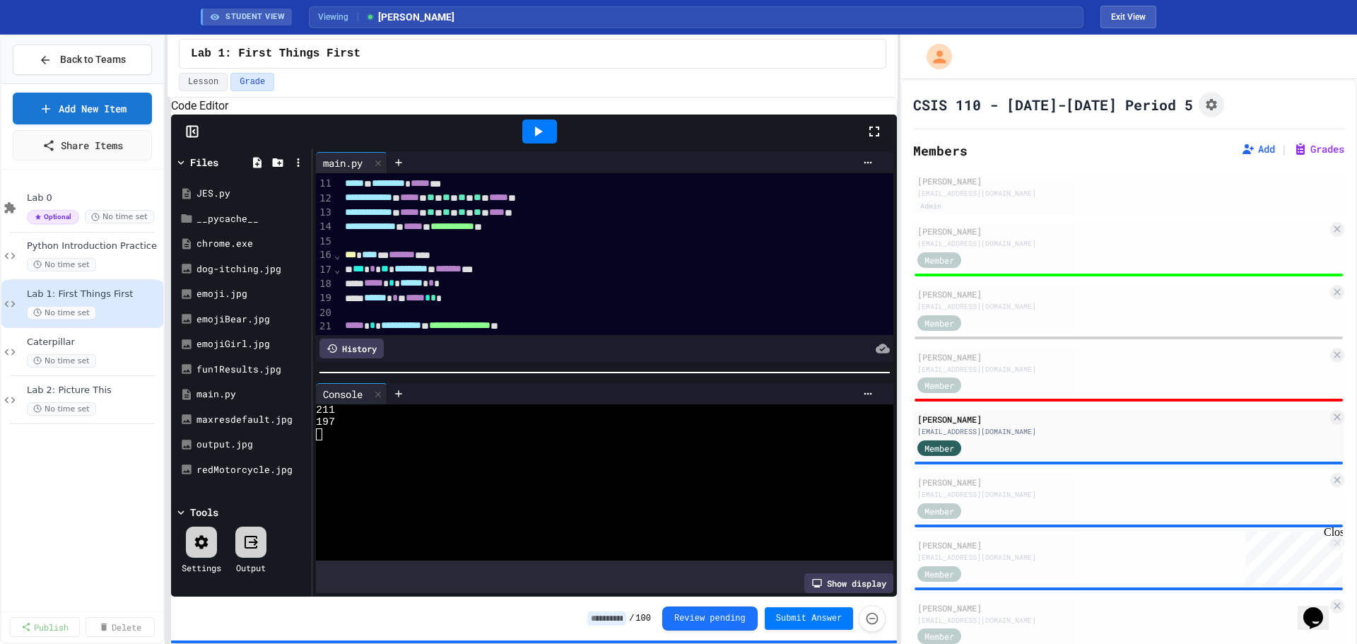
scroll to position [194, 0]
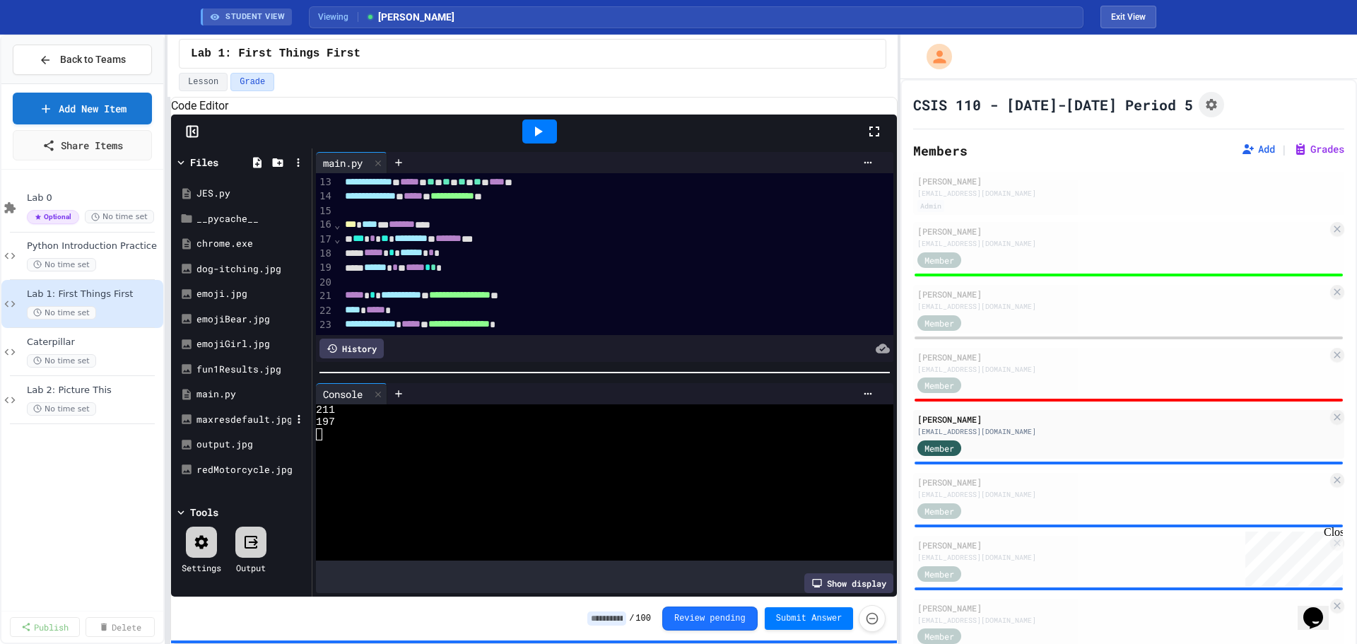
click at [237, 427] on div "maxresdefault.jpg" at bounding box center [243, 420] width 95 height 14
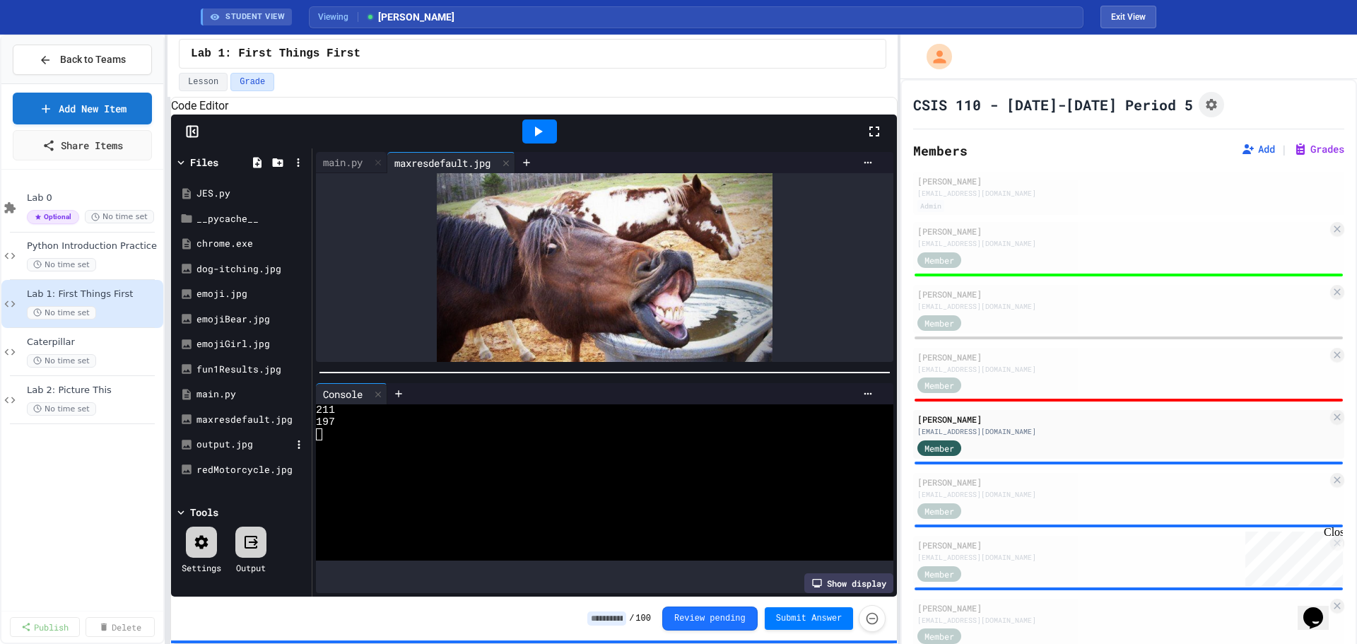
click at [216, 452] on div "output.jpg" at bounding box center [243, 444] width 95 height 14
click at [205, 452] on div "output.jpg" at bounding box center [243, 444] width 95 height 14
click at [220, 452] on div "output.jpg" at bounding box center [243, 444] width 95 height 14
click at [223, 452] on div "output.jpg" at bounding box center [243, 444] width 95 height 14
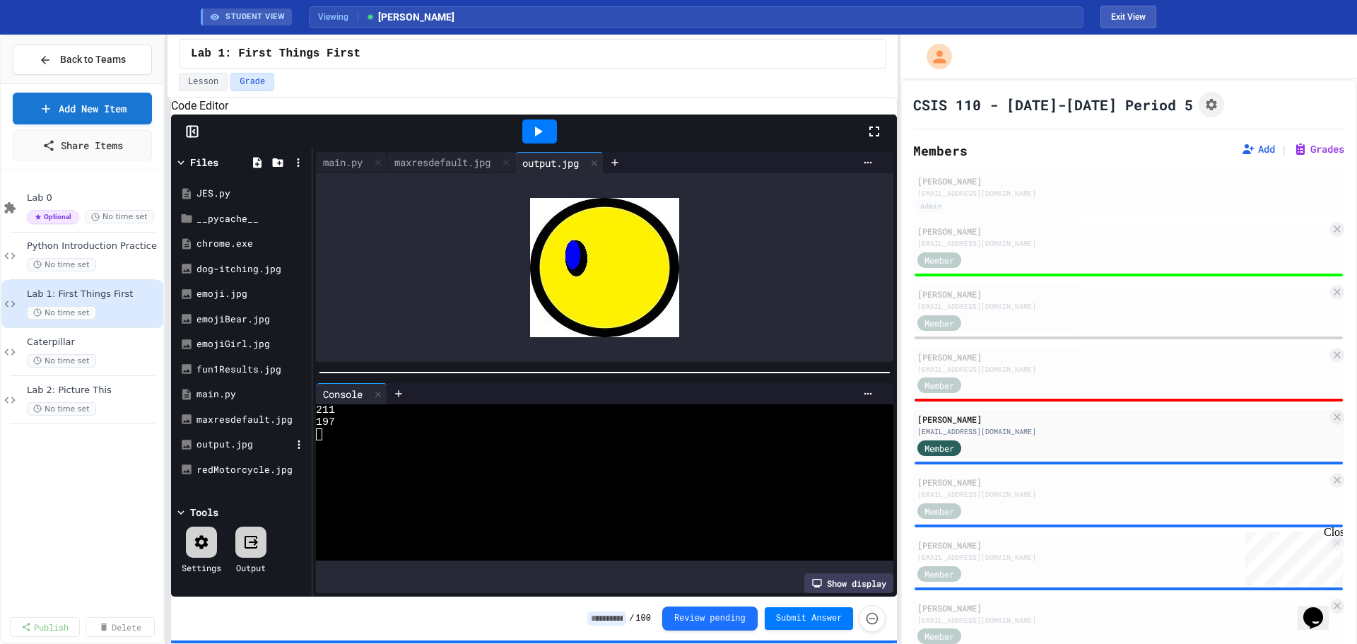
click at [225, 454] on div "output.jpg" at bounding box center [242, 444] width 134 height 25
click at [225, 251] on div "chrome.exe" at bounding box center [243, 244] width 95 height 14
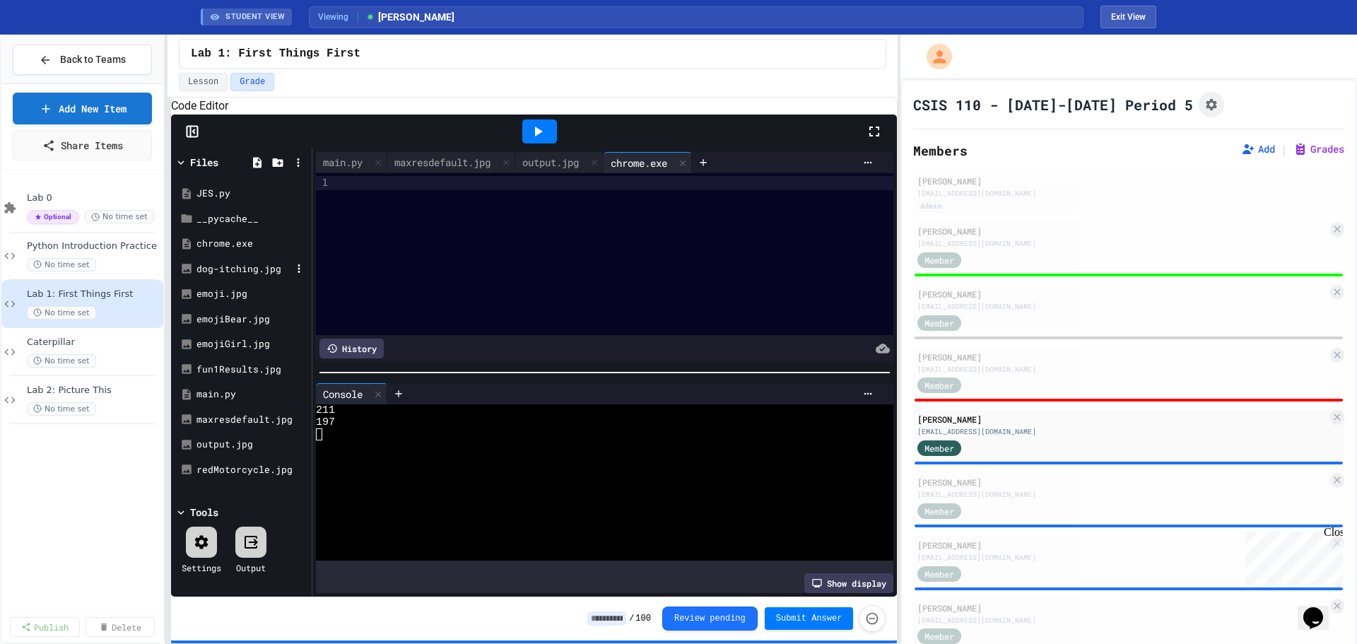
click at [211, 282] on div "dog-itching.jpg" at bounding box center [242, 269] width 134 height 25
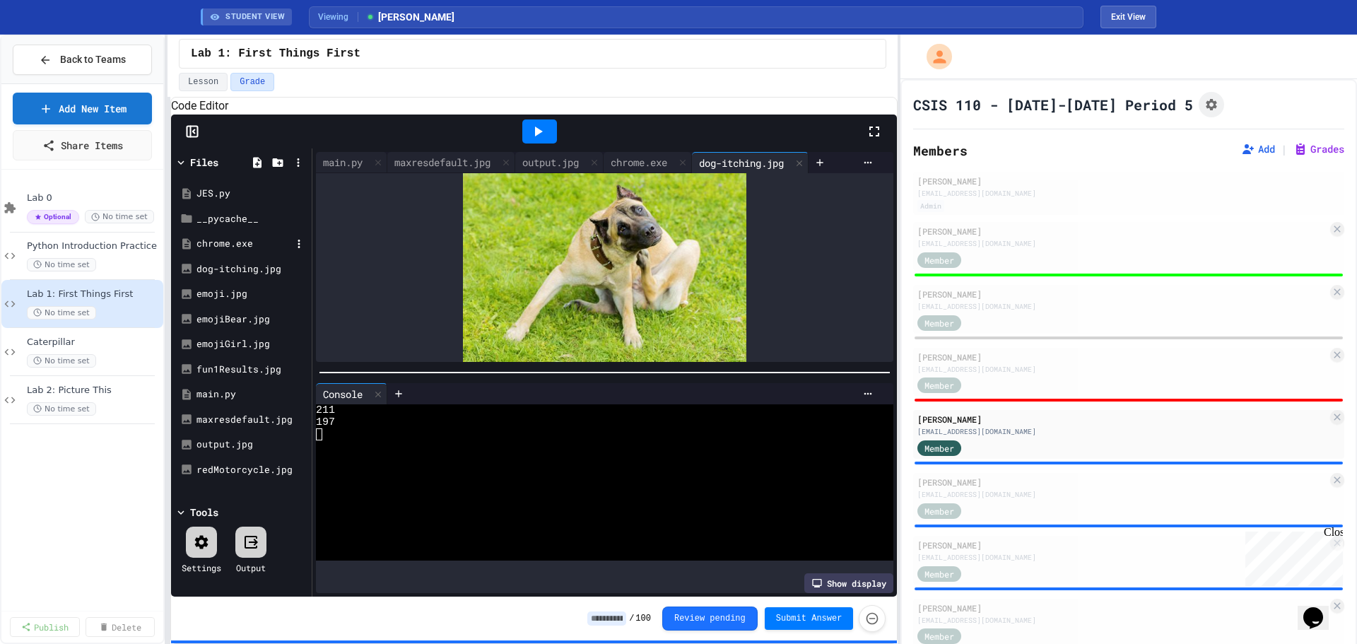
click at [234, 257] on div "chrome.exe" at bounding box center [242, 243] width 134 height 25
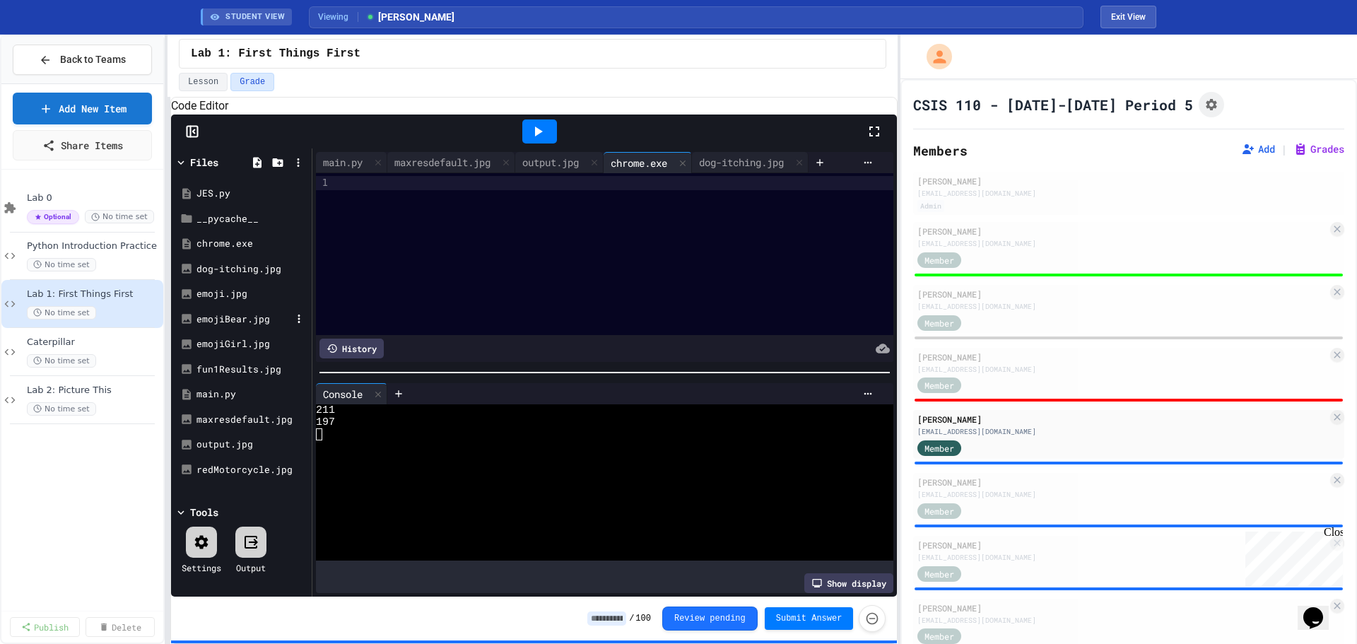
click at [213, 326] on div "emojiBear.jpg" at bounding box center [243, 319] width 95 height 14
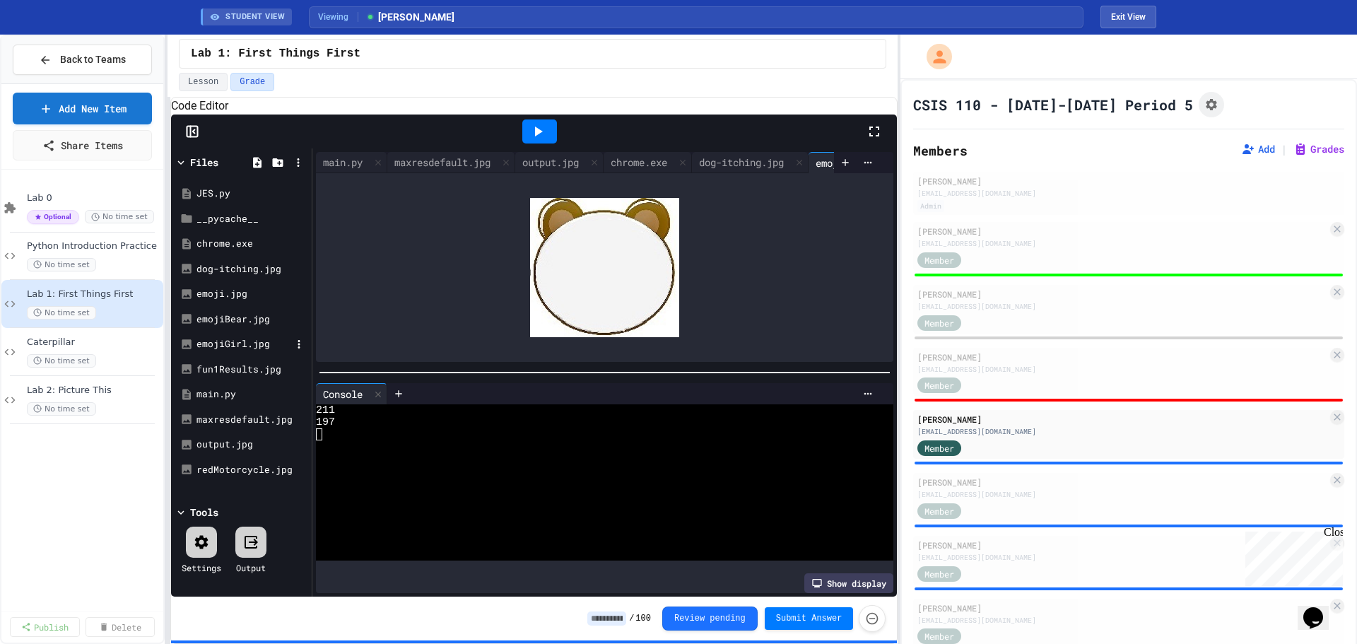
click at [220, 351] on div "emojiGirl.jpg" at bounding box center [243, 344] width 95 height 14
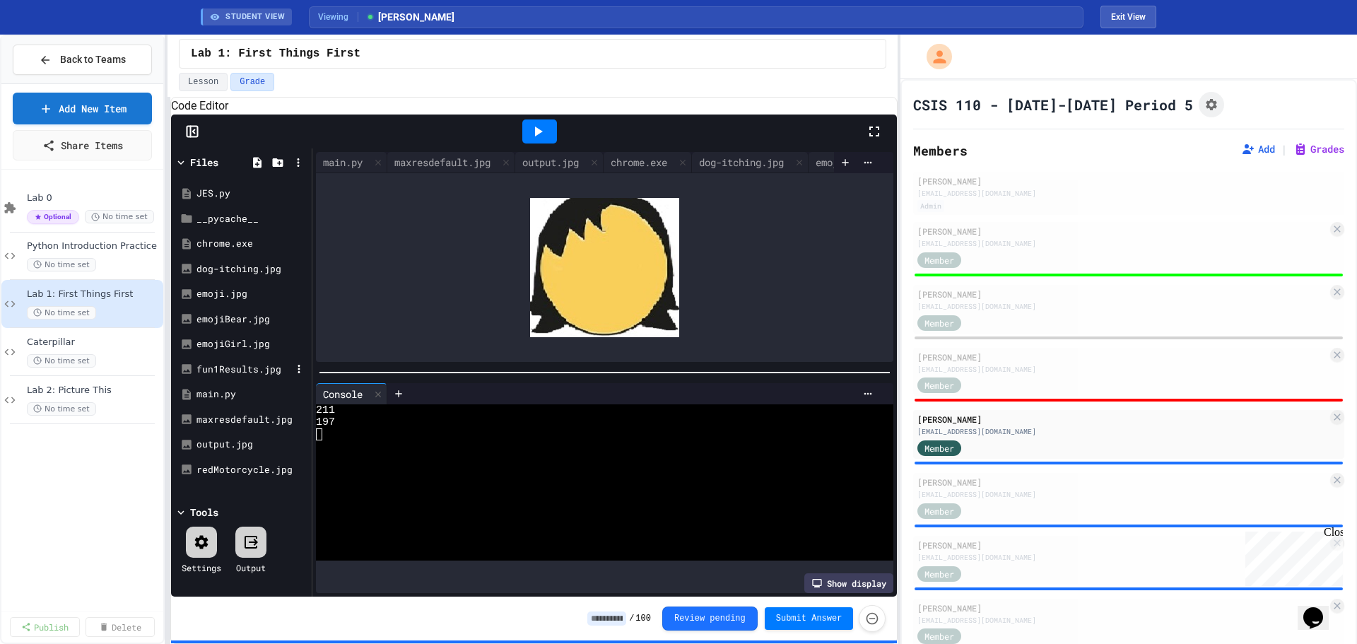
click at [223, 377] on div "fun1Results.jpg" at bounding box center [243, 369] width 95 height 14
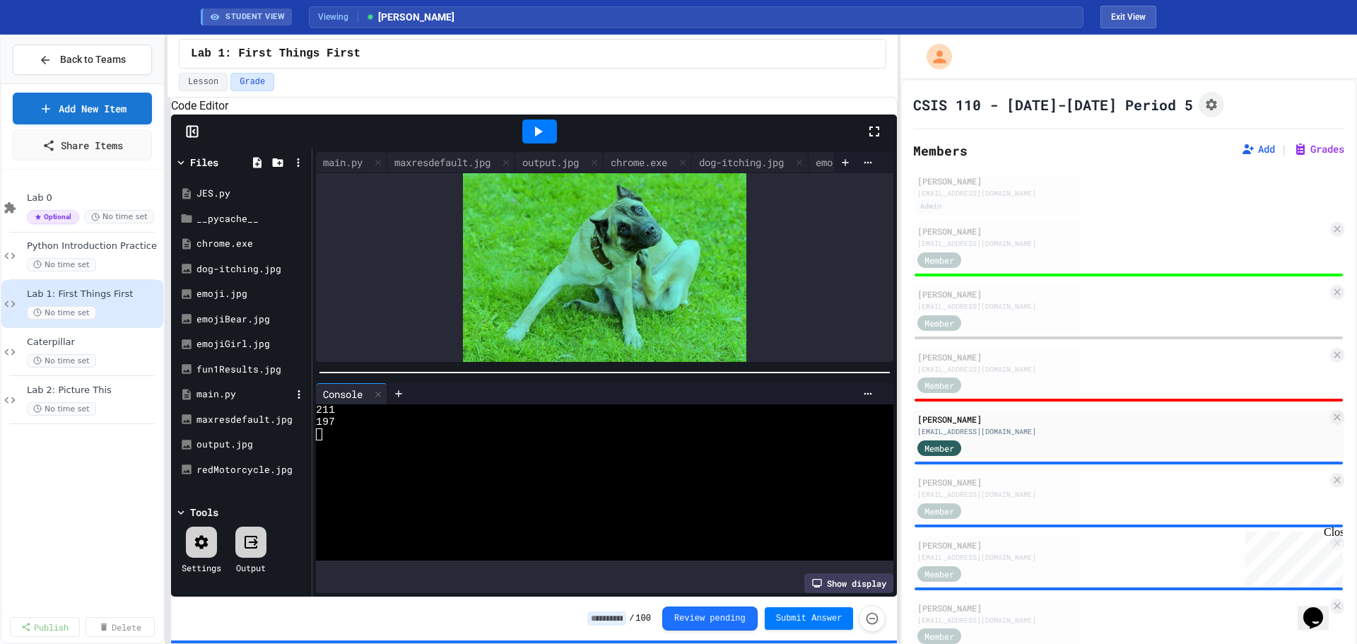
click at [211, 401] on div "main.py" at bounding box center [243, 394] width 95 height 14
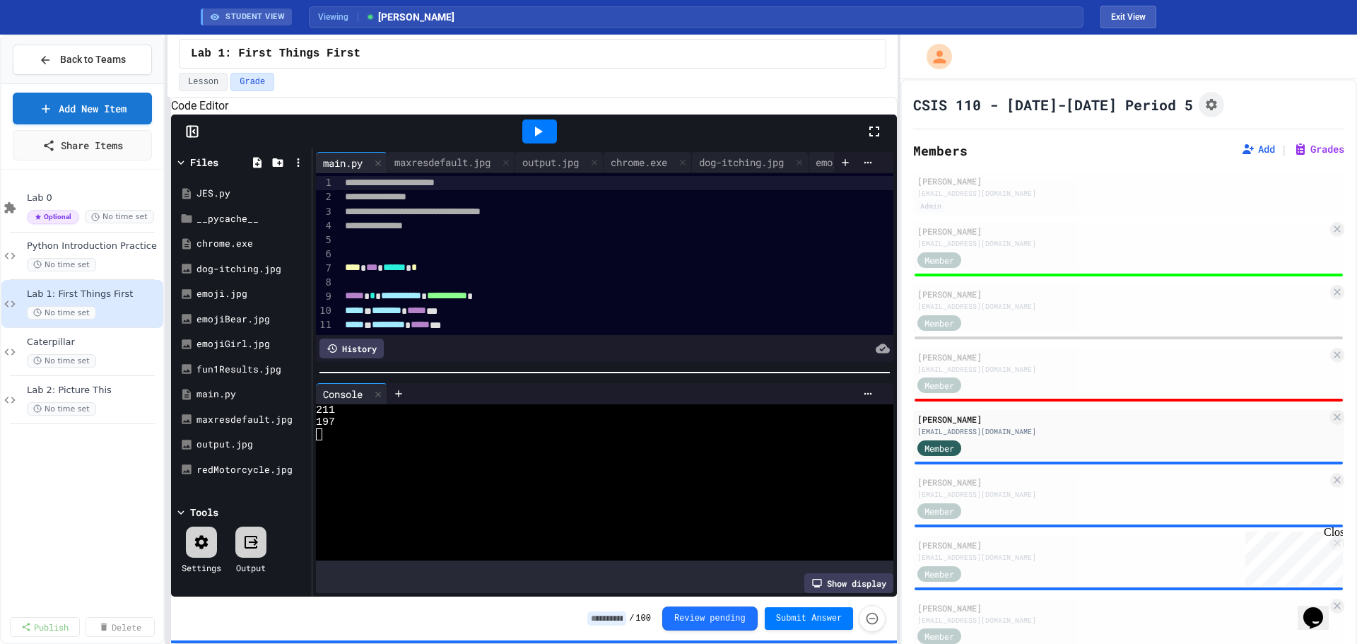
click at [620, 625] on input at bounding box center [606, 618] width 39 height 14
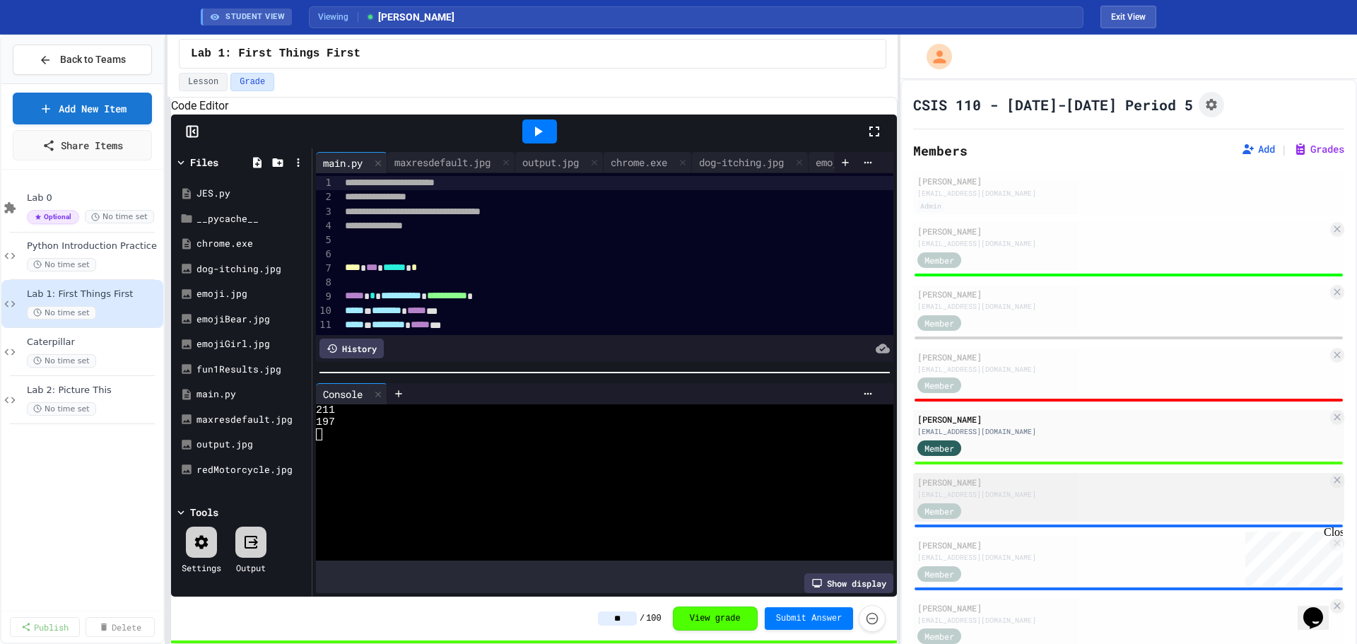
type input "**"
click at [974, 497] on div "[EMAIL_ADDRESS][DOMAIN_NAME]" at bounding box center [1122, 494] width 410 height 11
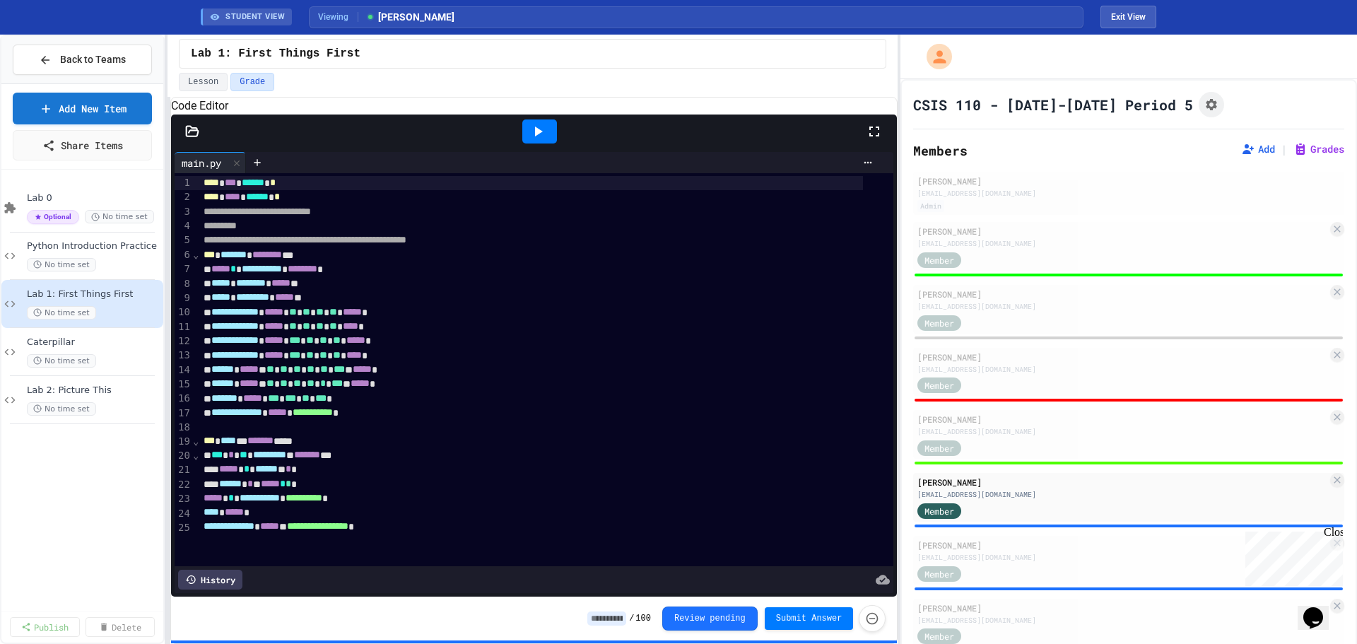
click at [543, 140] on icon at bounding box center [537, 131] width 17 height 17
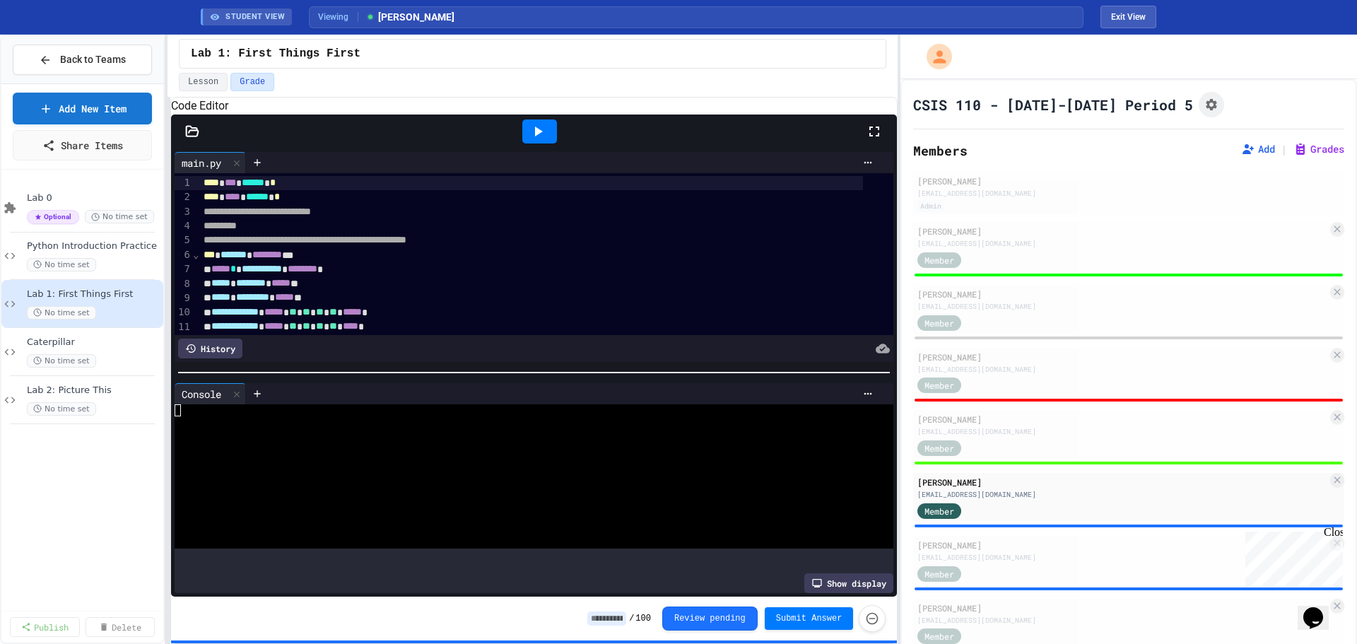
click at [185, 138] on icon at bounding box center [192, 131] width 14 height 14
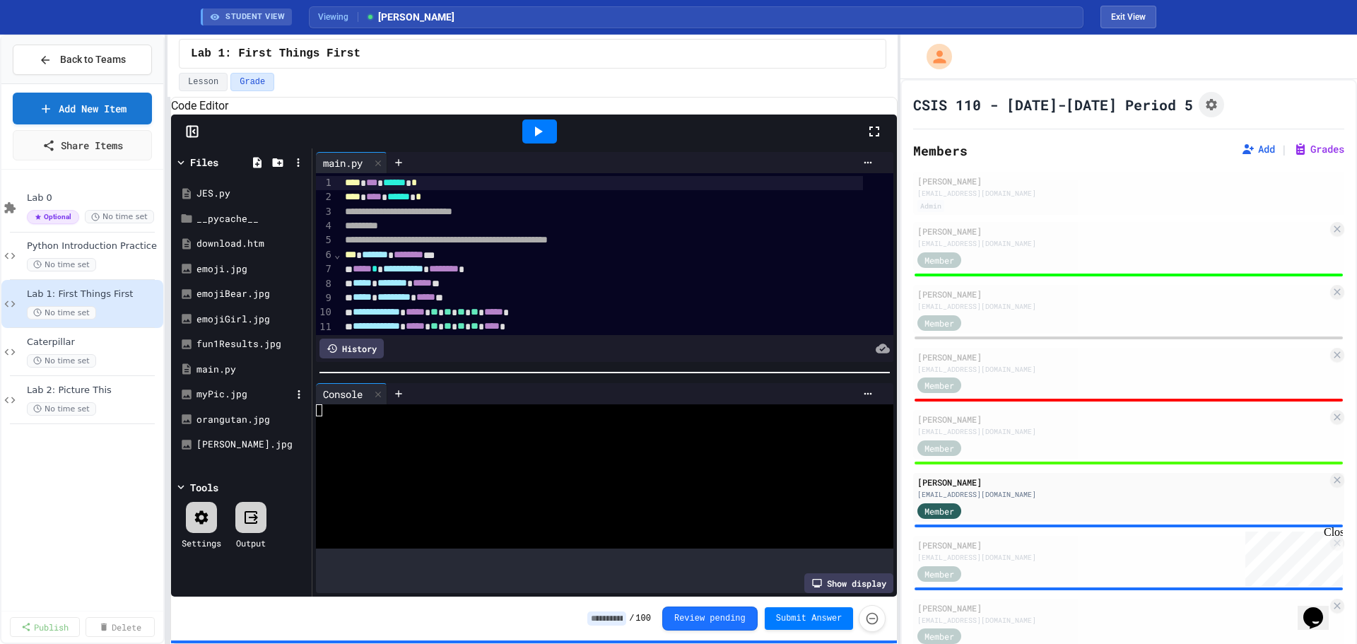
click at [204, 401] on div "myPic.jpg" at bounding box center [243, 394] width 95 height 14
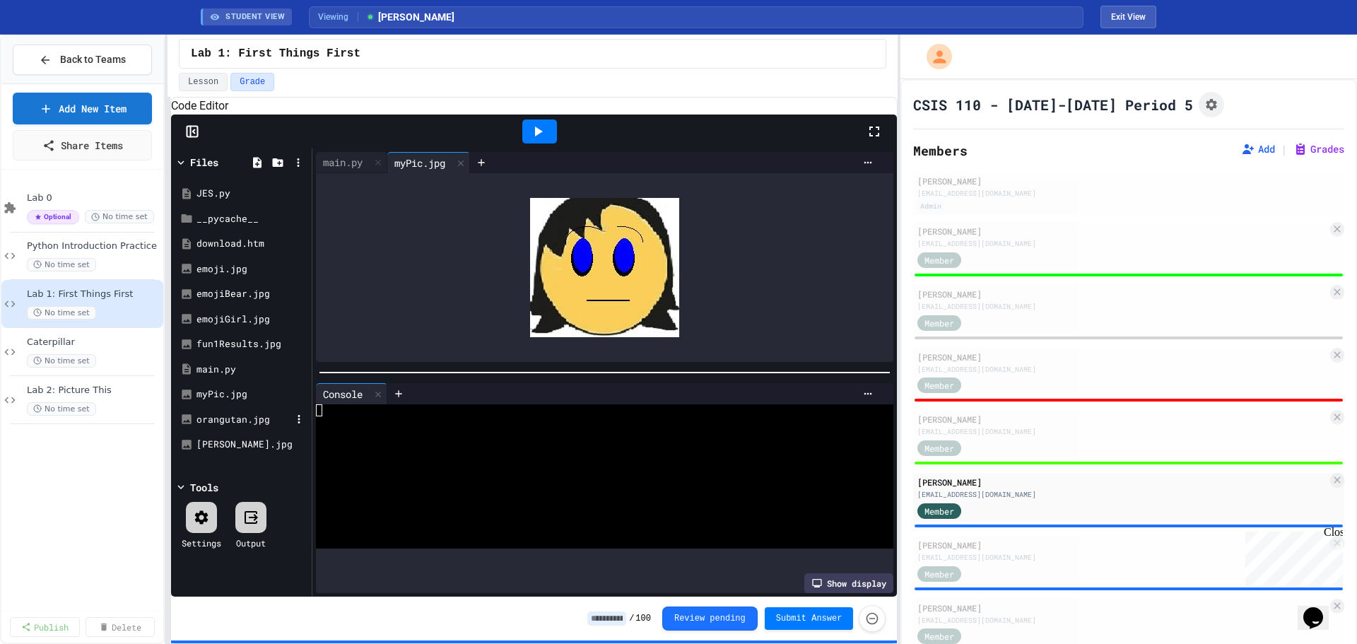
click at [215, 427] on div "orangutan.jpg" at bounding box center [243, 420] width 95 height 14
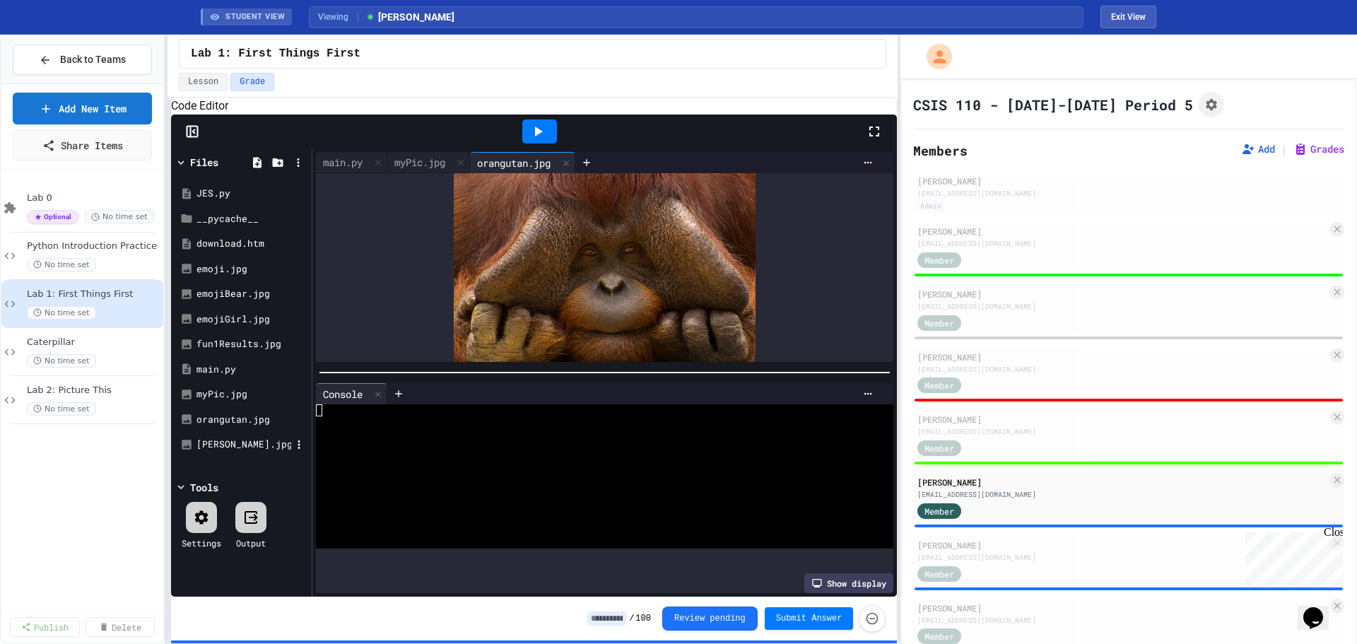
click at [221, 452] on div "[PERSON_NAME].jpg" at bounding box center [243, 444] width 95 height 14
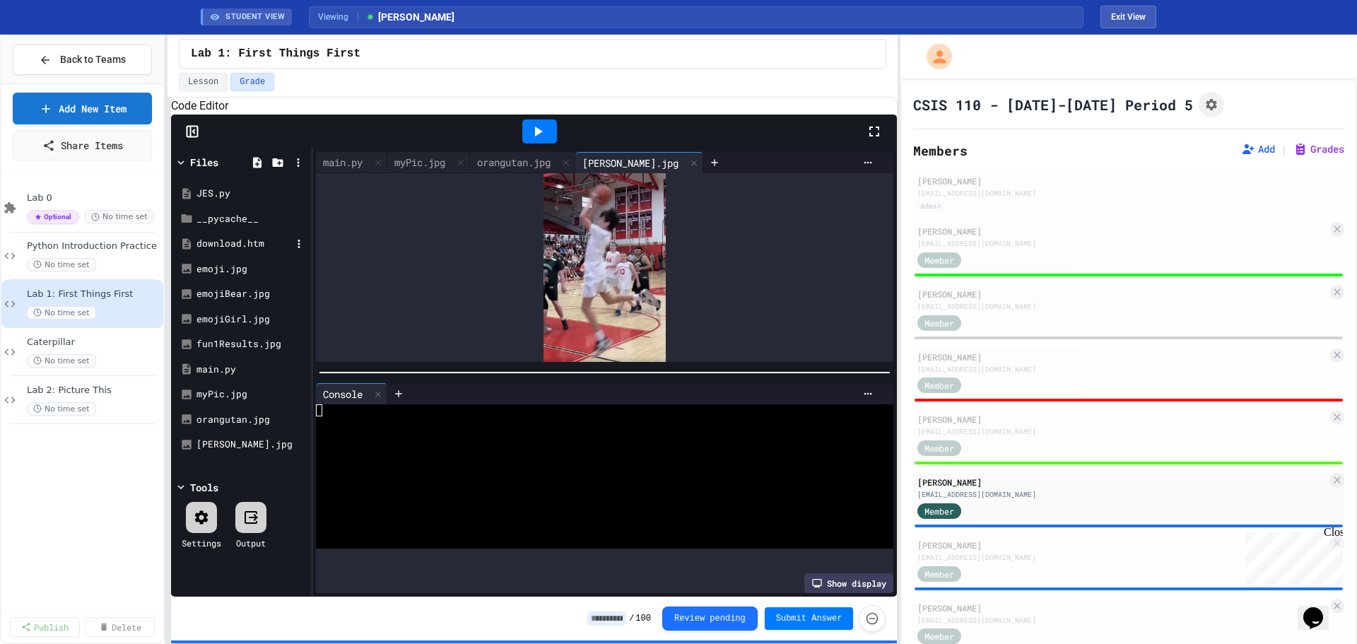
click at [217, 251] on div "download.htm" at bounding box center [243, 244] width 95 height 14
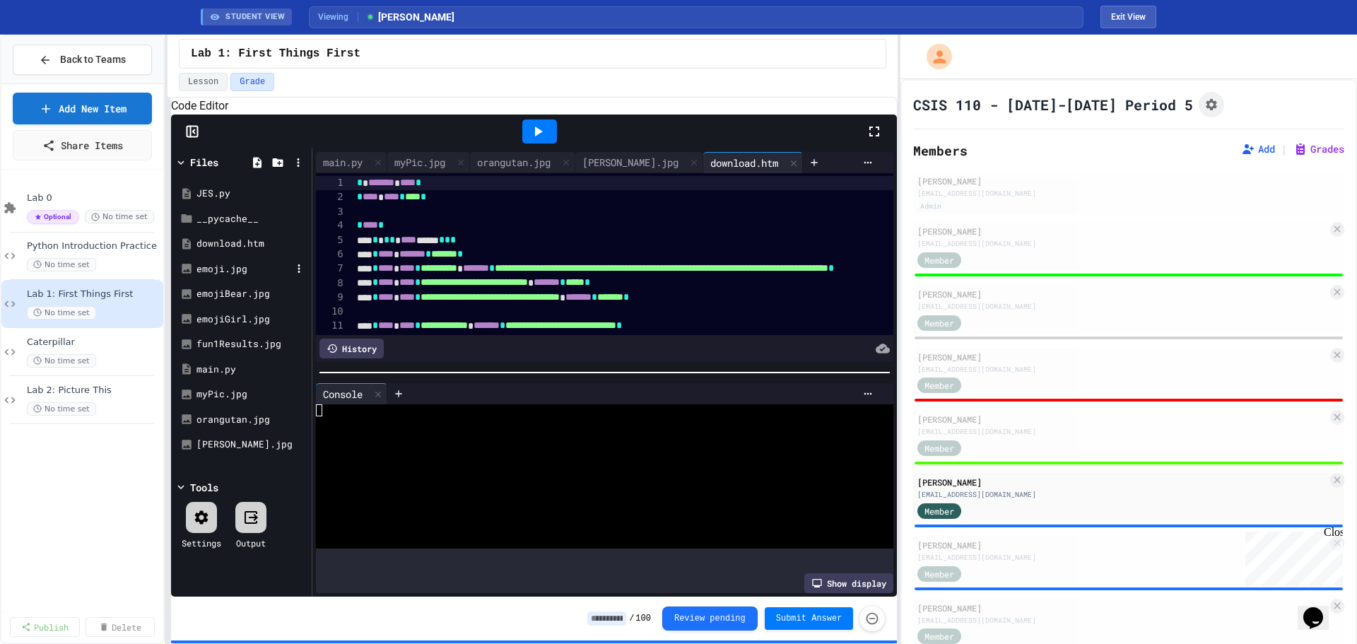
click at [213, 276] on div "emoji.jpg" at bounding box center [242, 269] width 134 height 25
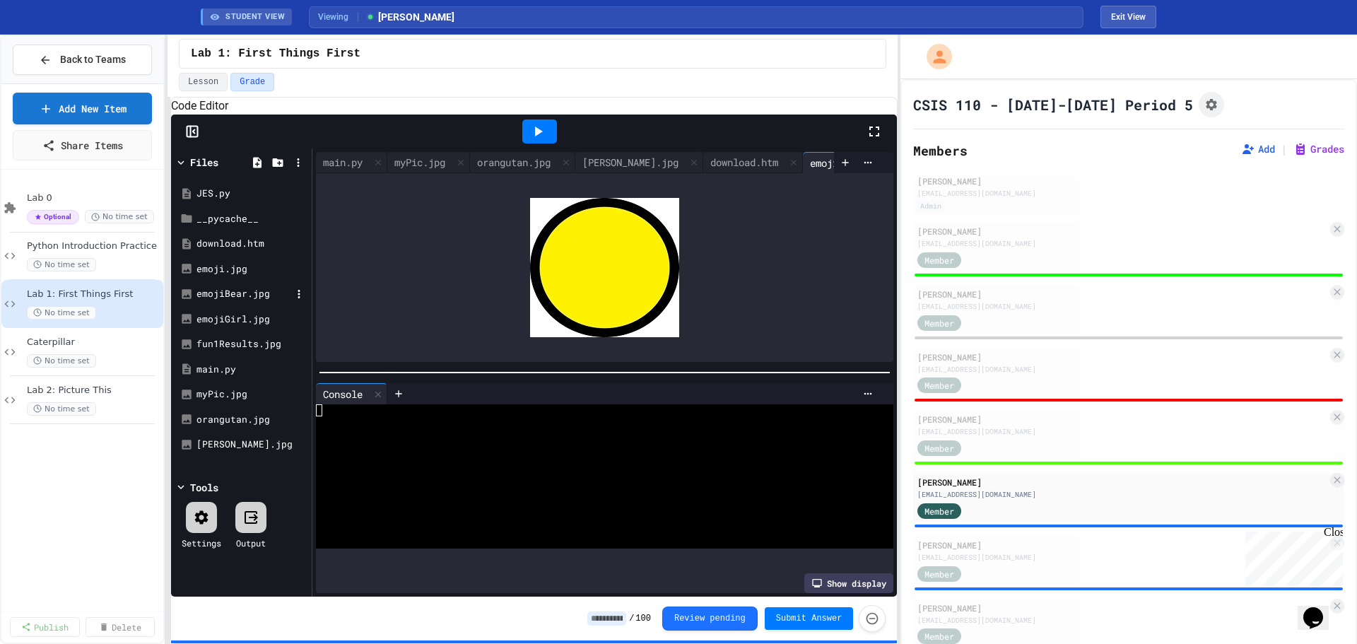
click at [215, 301] on div "emojiBear.jpg" at bounding box center [243, 294] width 95 height 14
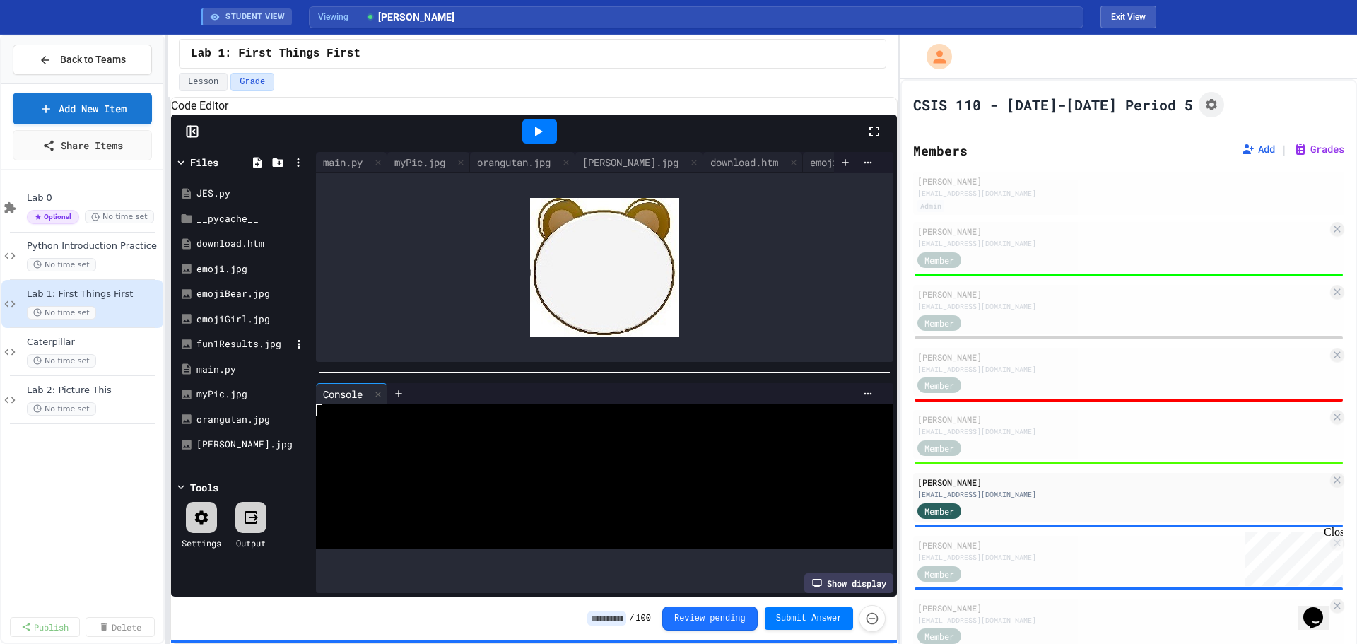
click at [216, 351] on div "fun1Results.jpg" at bounding box center [243, 344] width 95 height 14
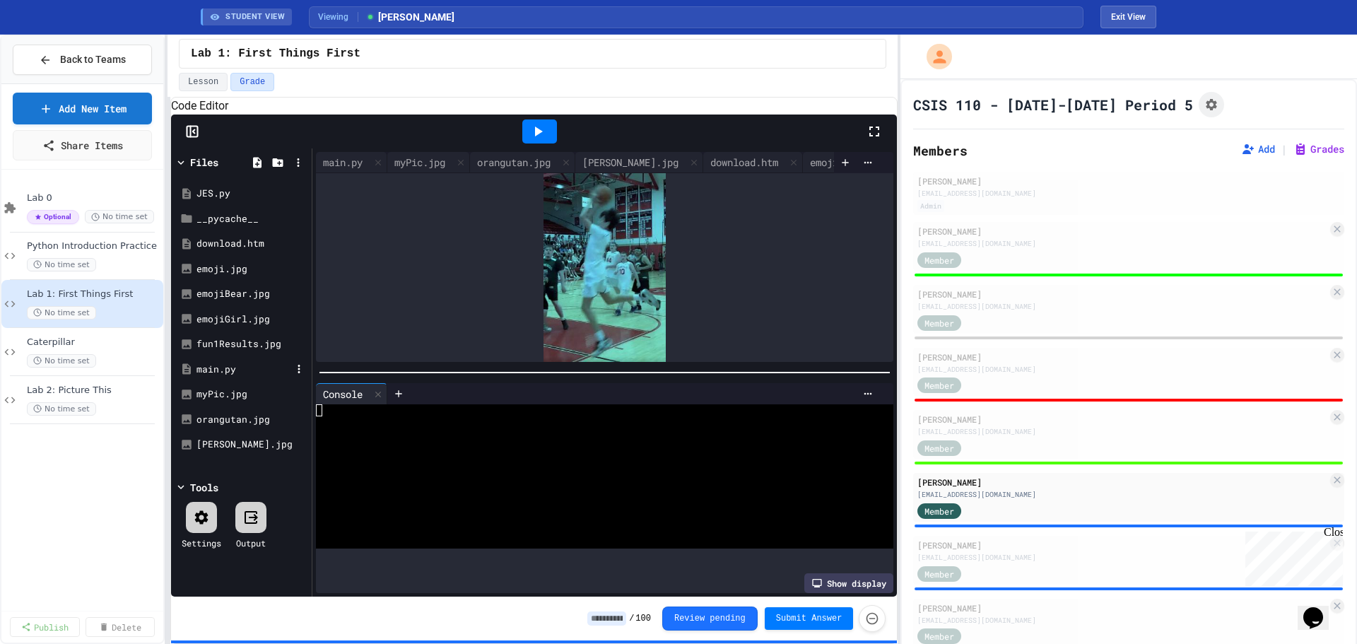
click at [223, 377] on div "main.py" at bounding box center [243, 369] width 95 height 14
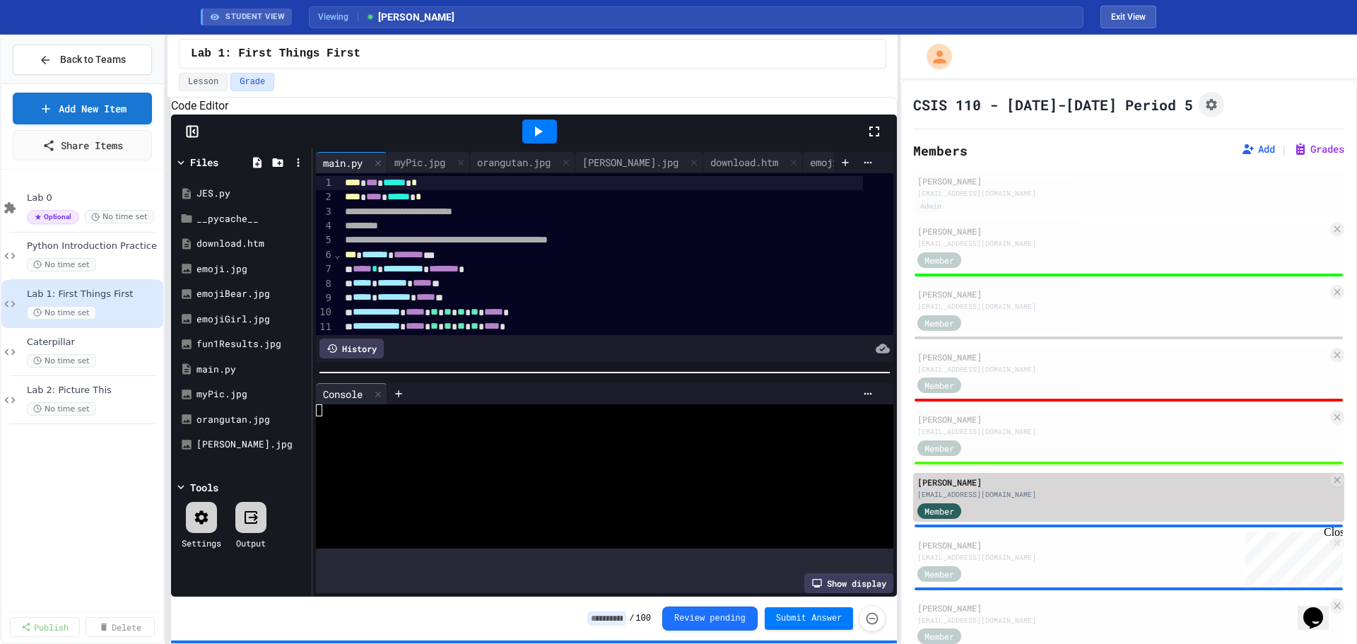
click at [1025, 500] on div "[PERSON_NAME] [EMAIL_ADDRESS][DOMAIN_NAME] Member" at bounding box center [1128, 497] width 431 height 49
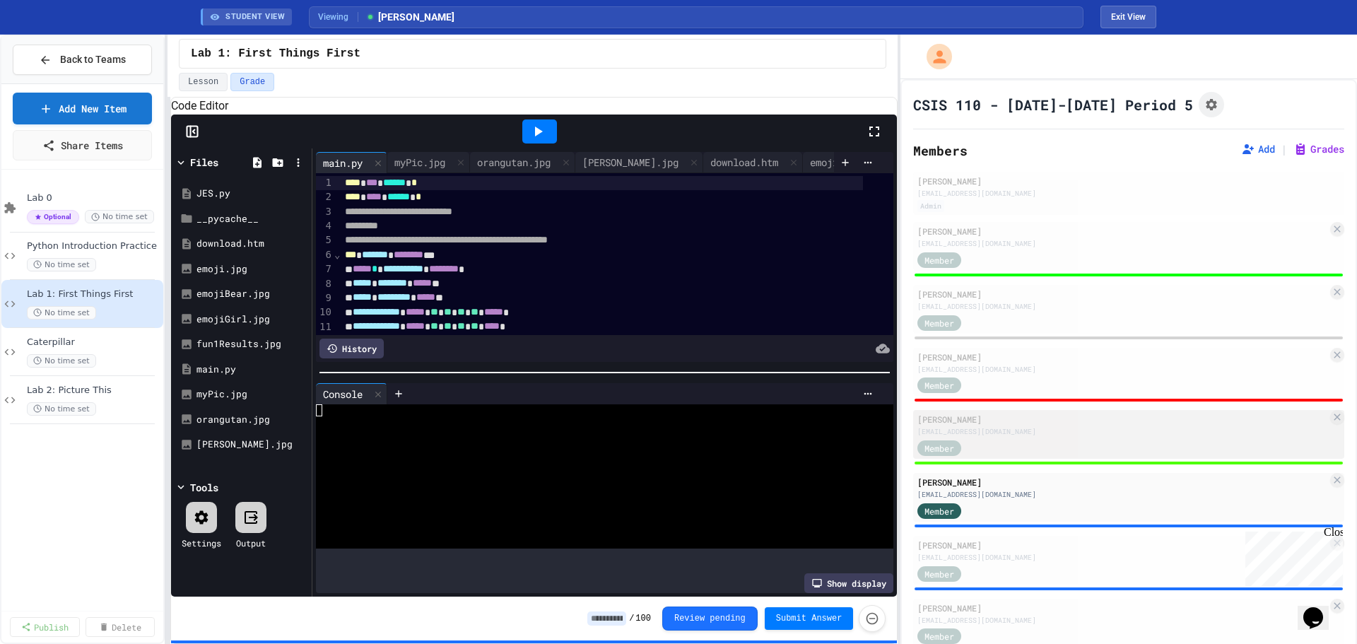
click at [976, 431] on div "[EMAIL_ADDRESS][DOMAIN_NAME]" at bounding box center [1122, 431] width 410 height 11
type input "**"
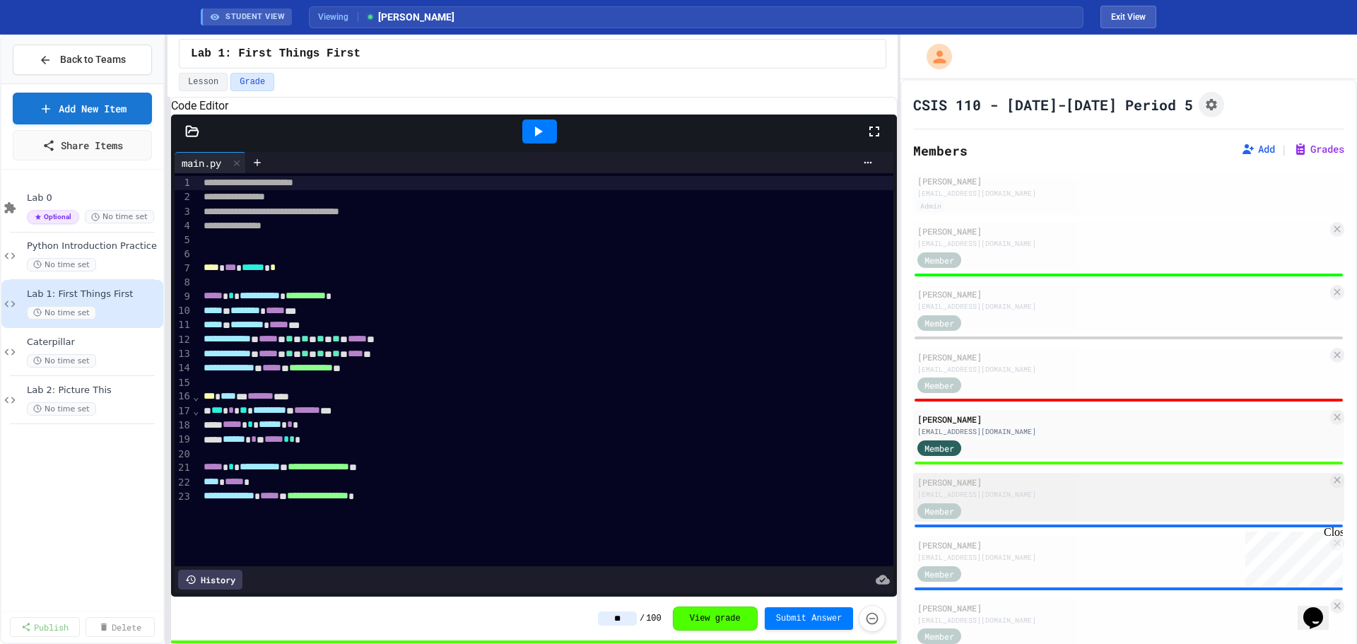
click at [1030, 479] on div "[PERSON_NAME]" at bounding box center [1122, 482] width 410 height 13
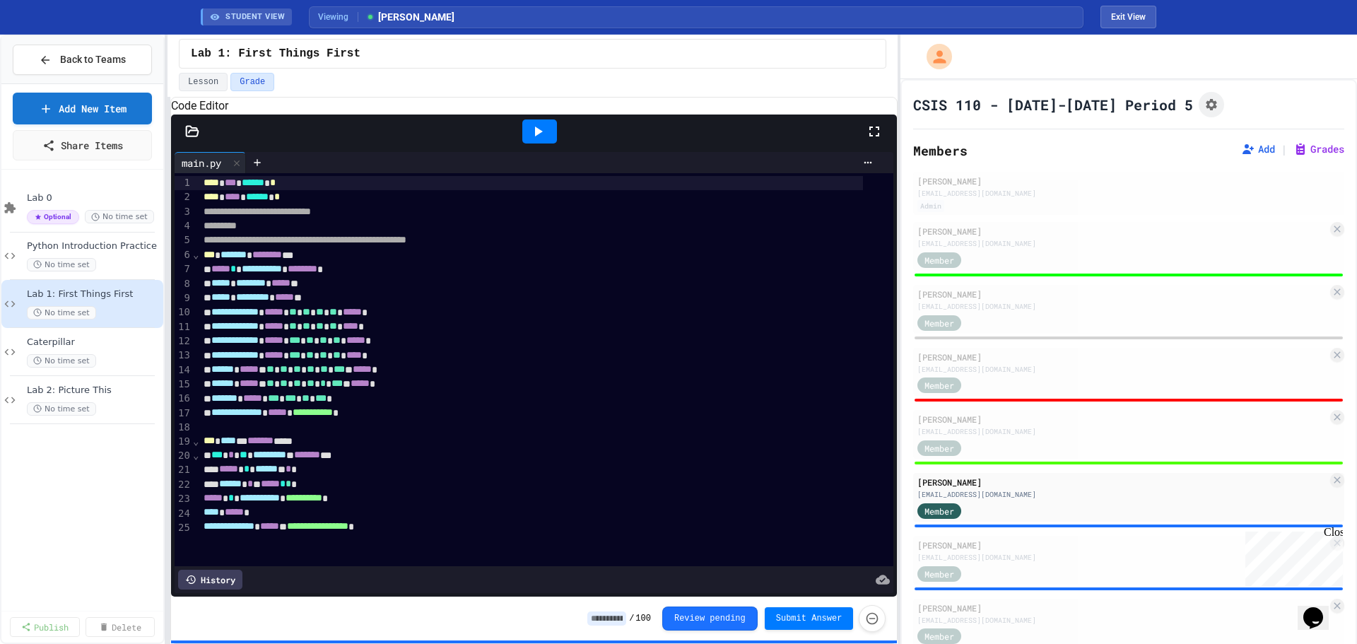
click at [545, 140] on icon at bounding box center [537, 131] width 17 height 17
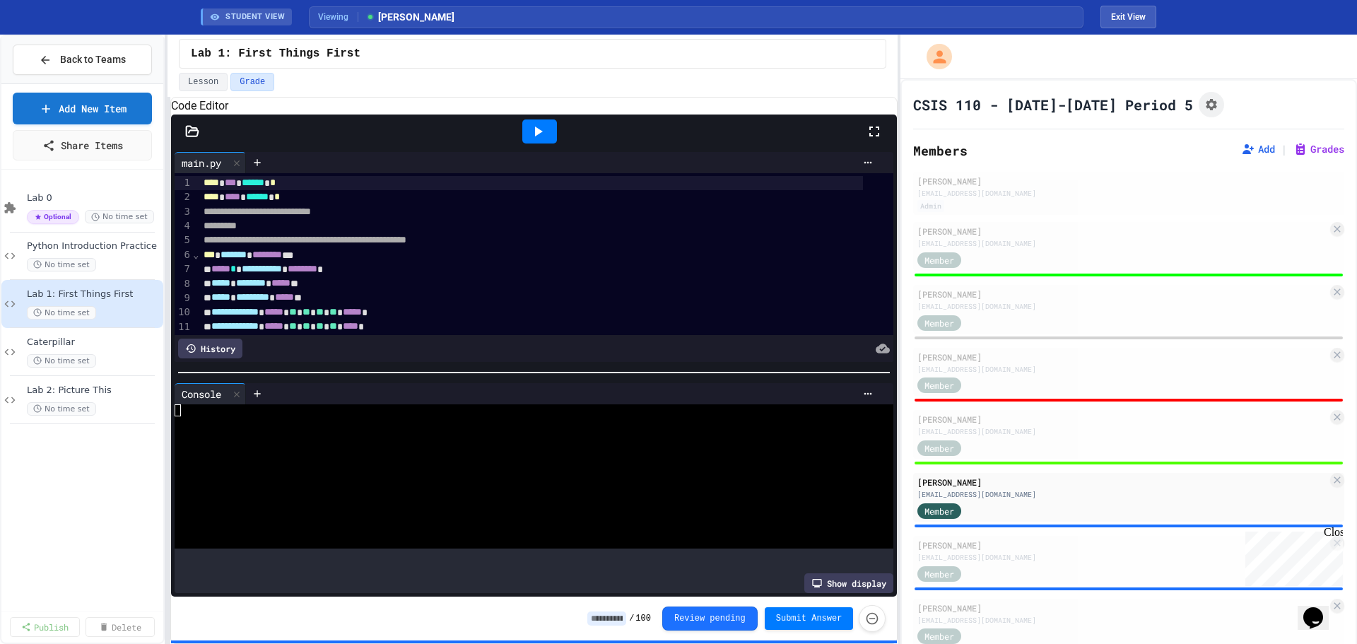
click at [187, 136] on icon at bounding box center [193, 131] width 12 height 10
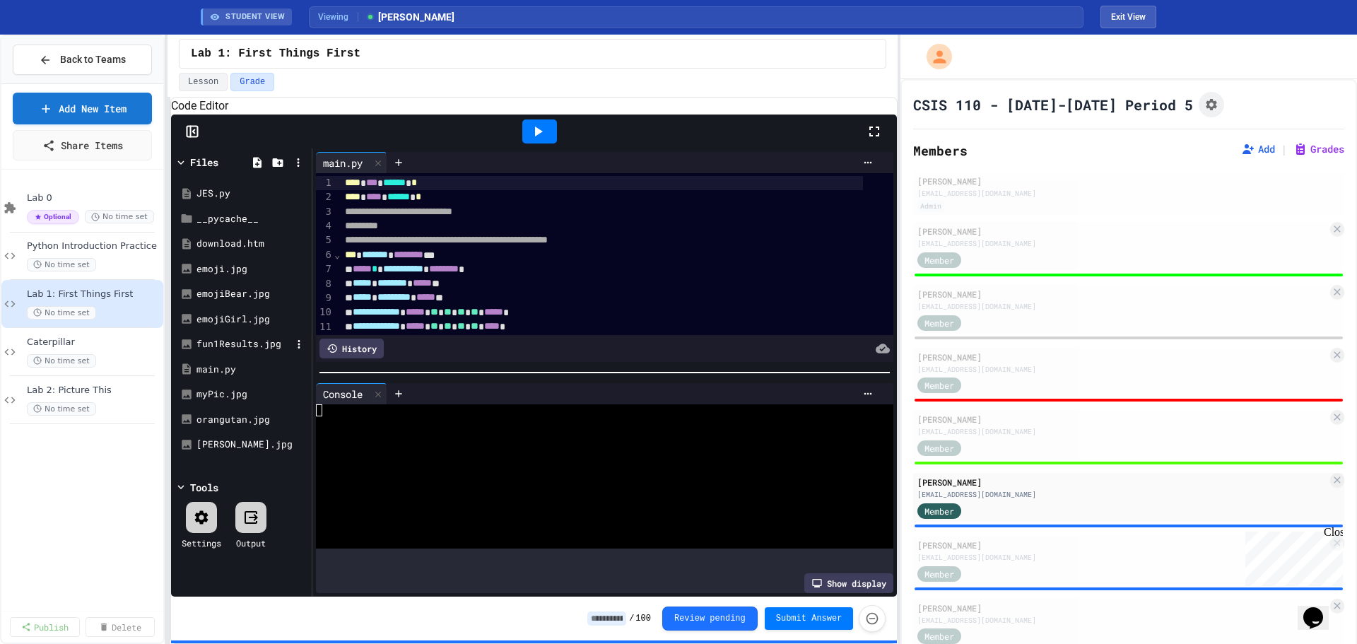
click at [219, 351] on div "fun1Results.jpg" at bounding box center [243, 344] width 95 height 14
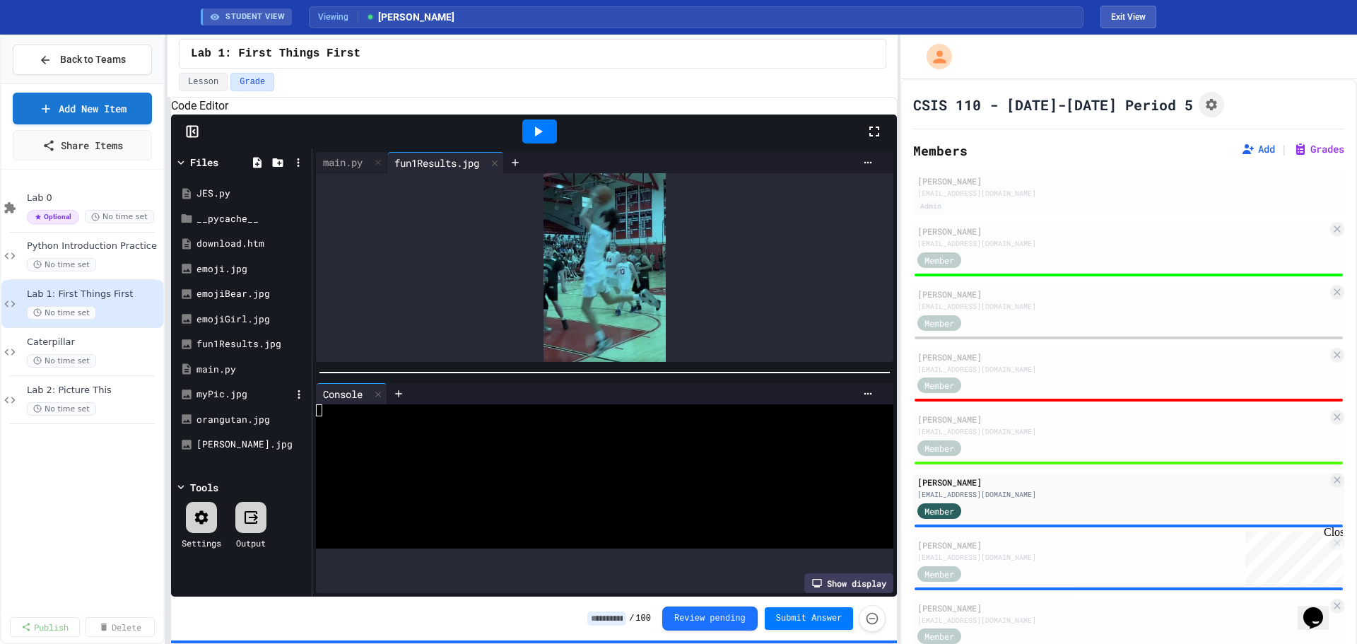
click at [218, 401] on div "myPic.jpg" at bounding box center [243, 394] width 95 height 14
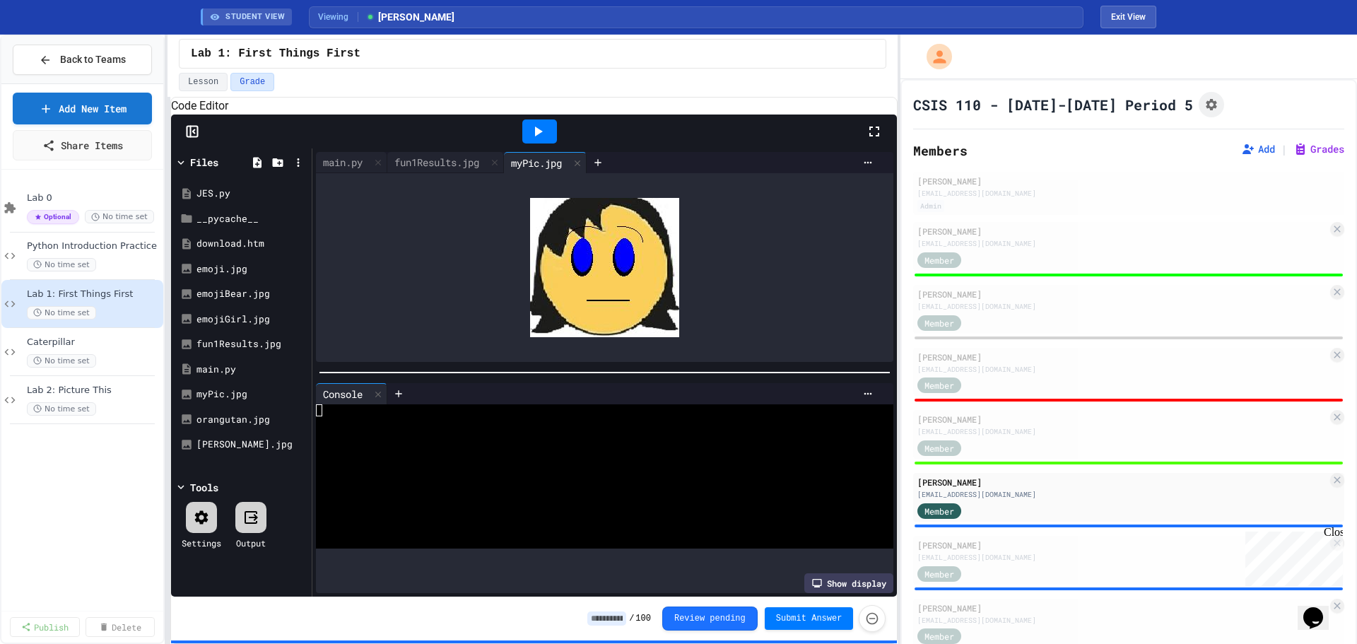
click at [606, 615] on input at bounding box center [606, 618] width 39 height 14
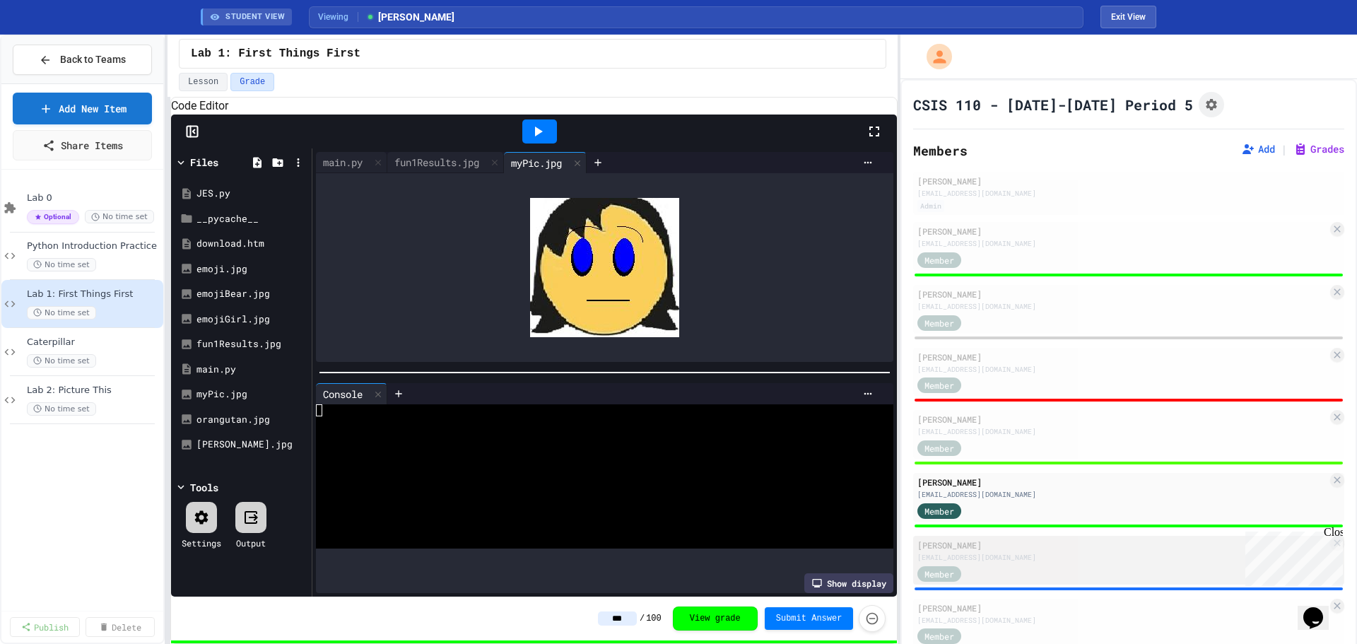
type input "***"
click at [1028, 560] on div "[EMAIL_ADDRESS][DOMAIN_NAME]" at bounding box center [1122, 557] width 410 height 11
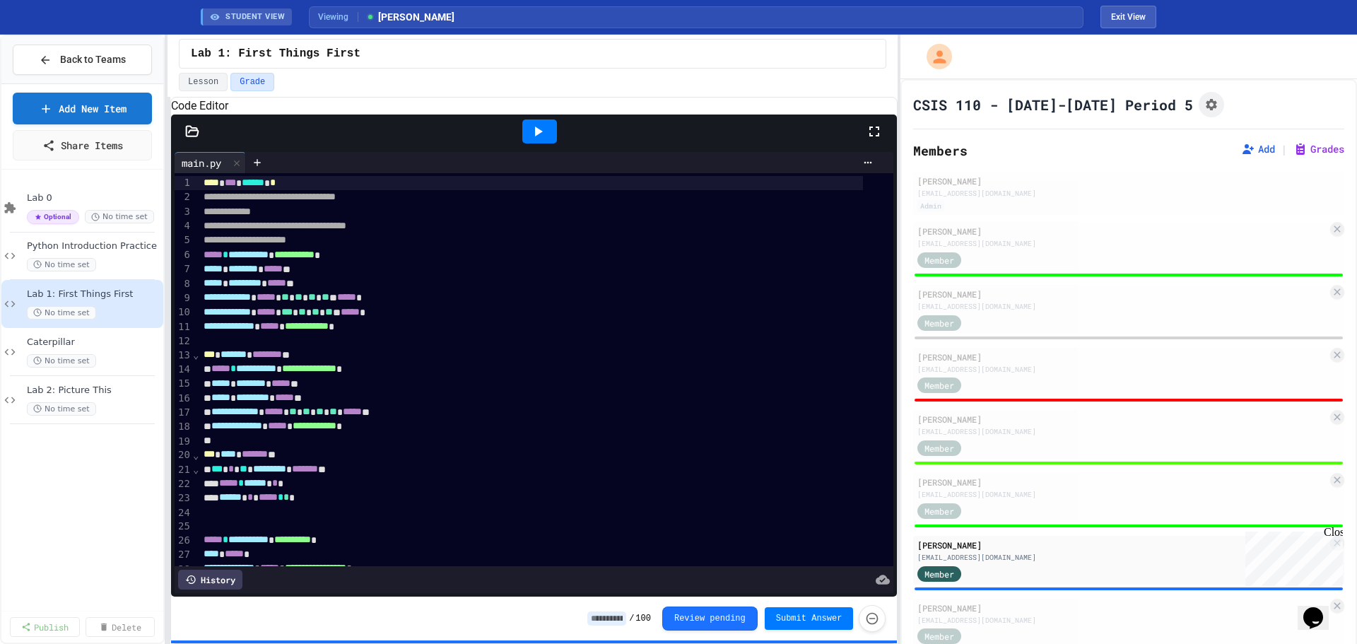
click at [536, 140] on icon at bounding box center [537, 131] width 17 height 17
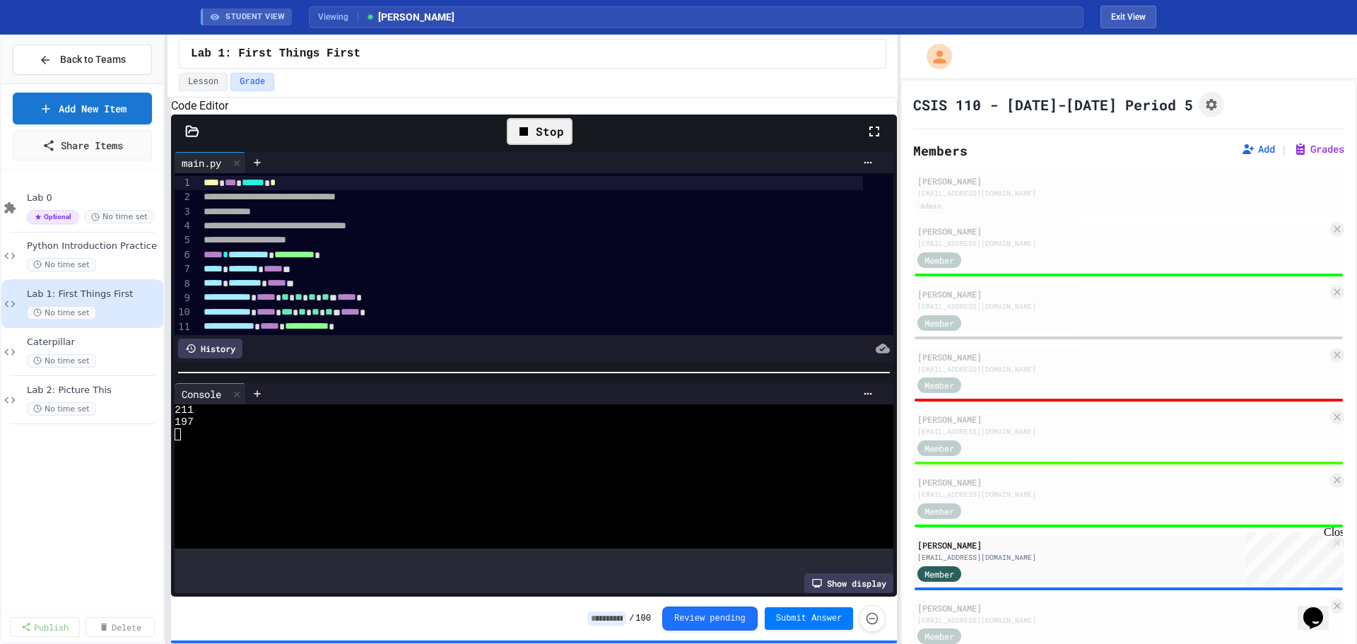
click at [194, 136] on icon at bounding box center [193, 131] width 12 height 10
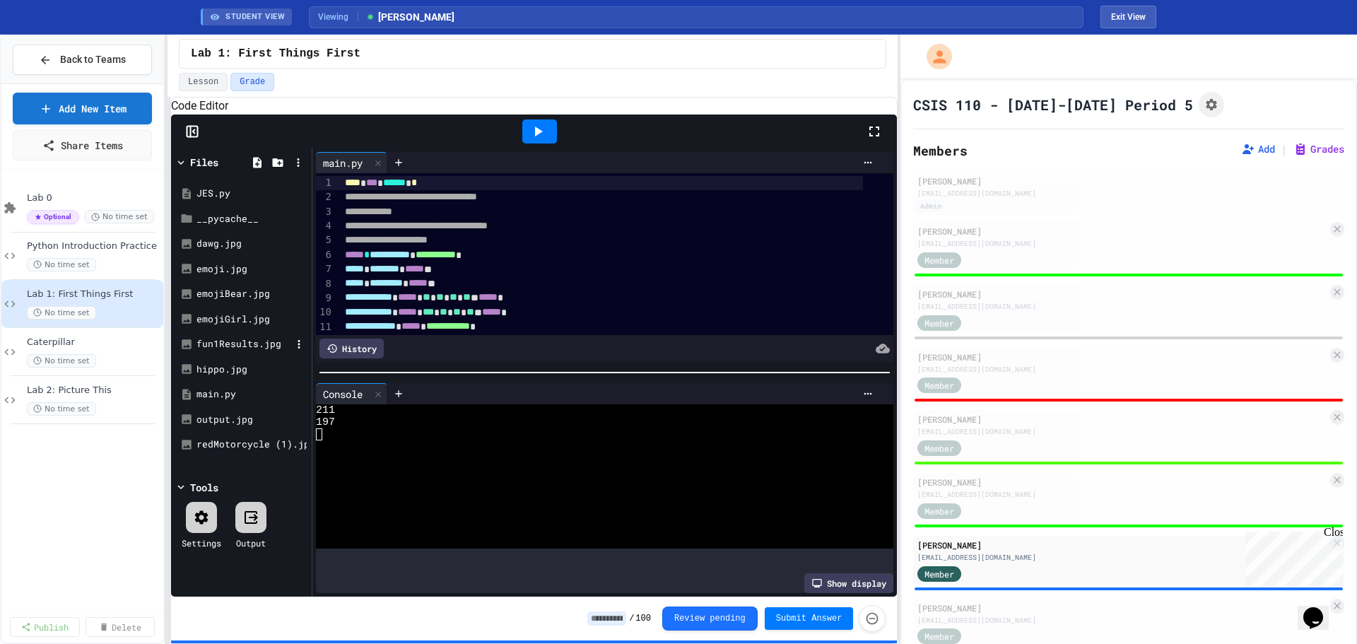
click at [224, 351] on div "fun1Results.jpg" at bounding box center [243, 344] width 95 height 14
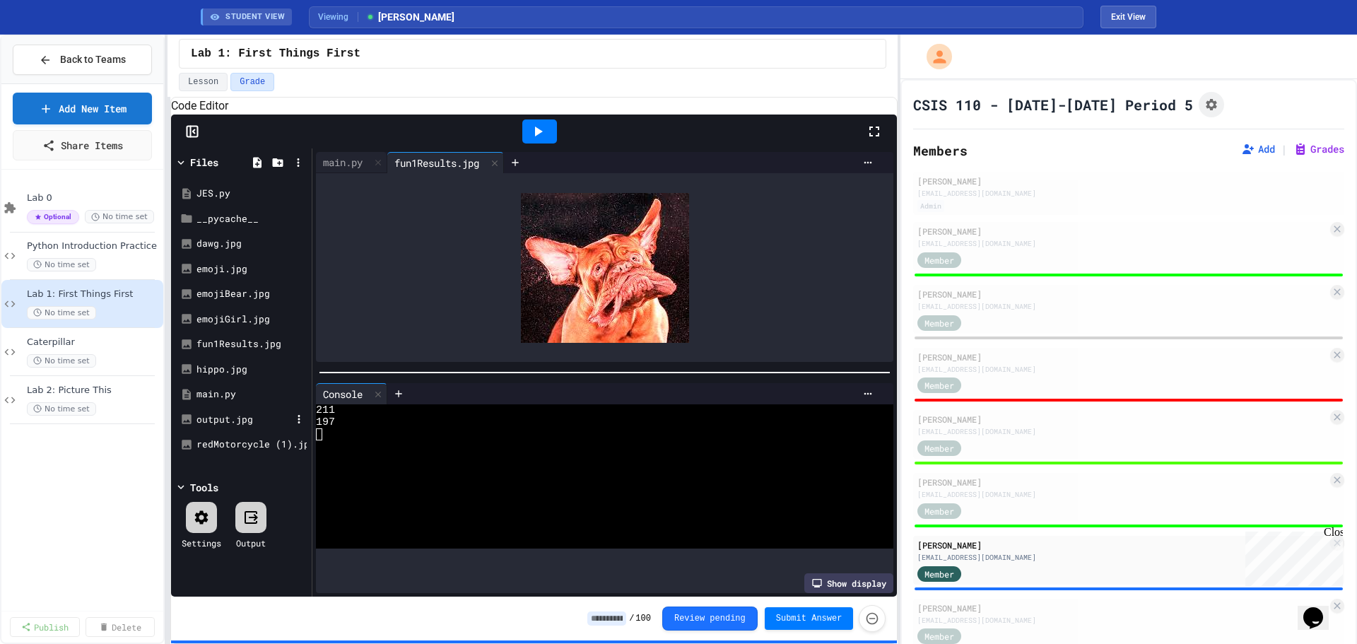
click at [225, 427] on div "output.jpg" at bounding box center [243, 420] width 95 height 14
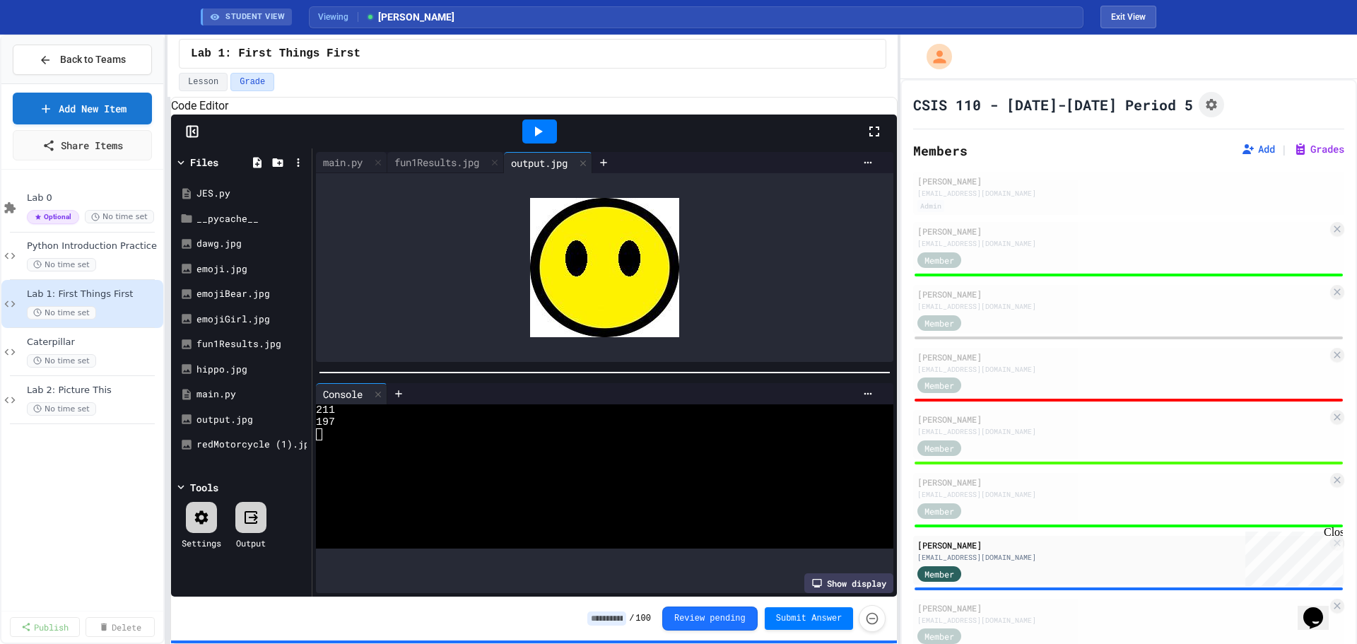
click at [622, 620] on input at bounding box center [606, 618] width 39 height 14
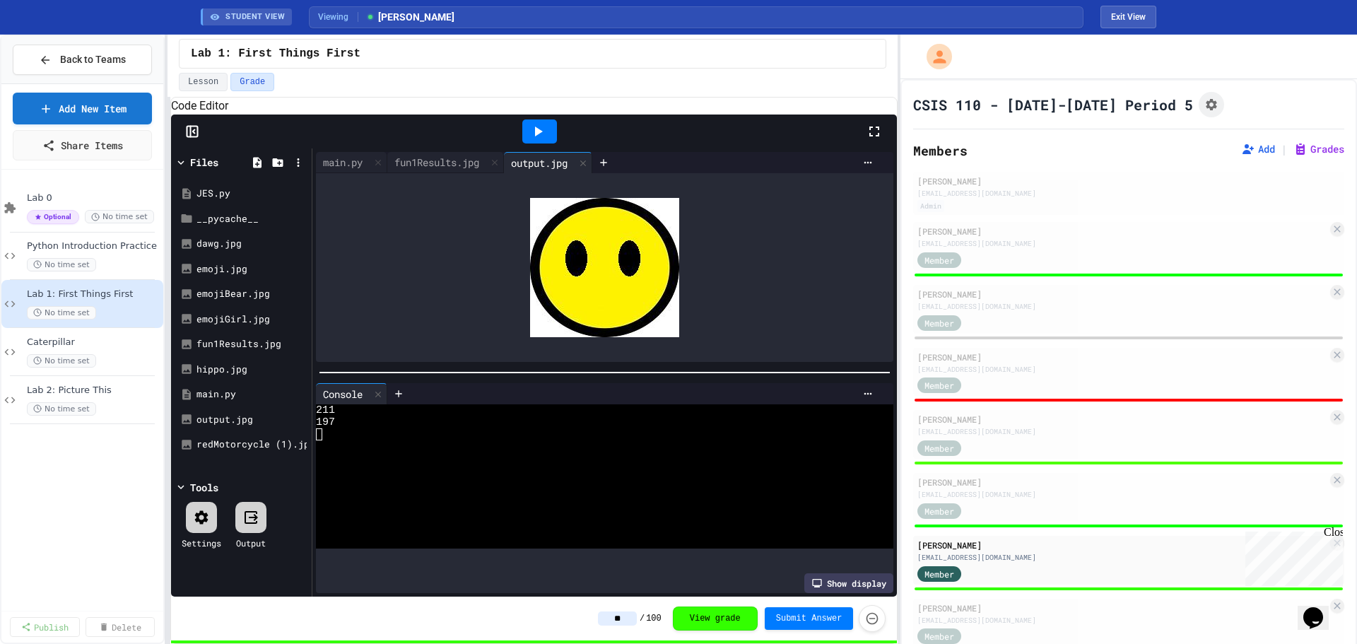
type input "**"
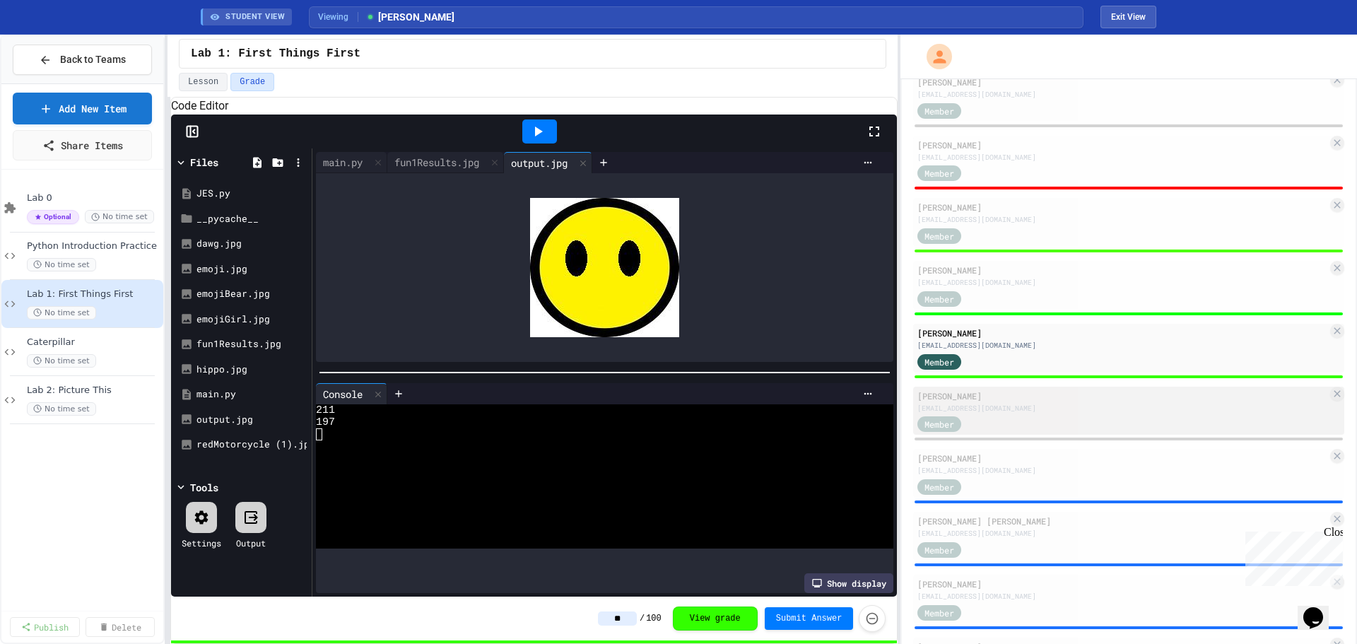
click at [1063, 415] on div "Member" at bounding box center [1122, 424] width 410 height 18
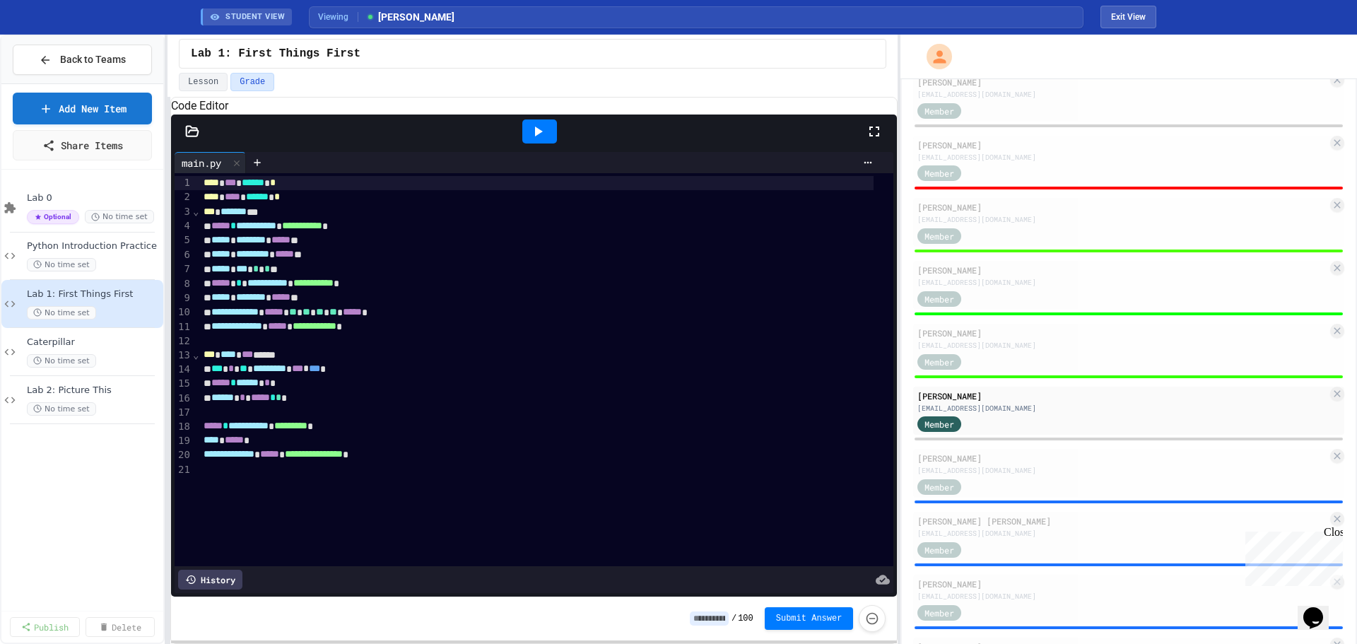
click at [541, 136] on icon at bounding box center [539, 131] width 8 height 10
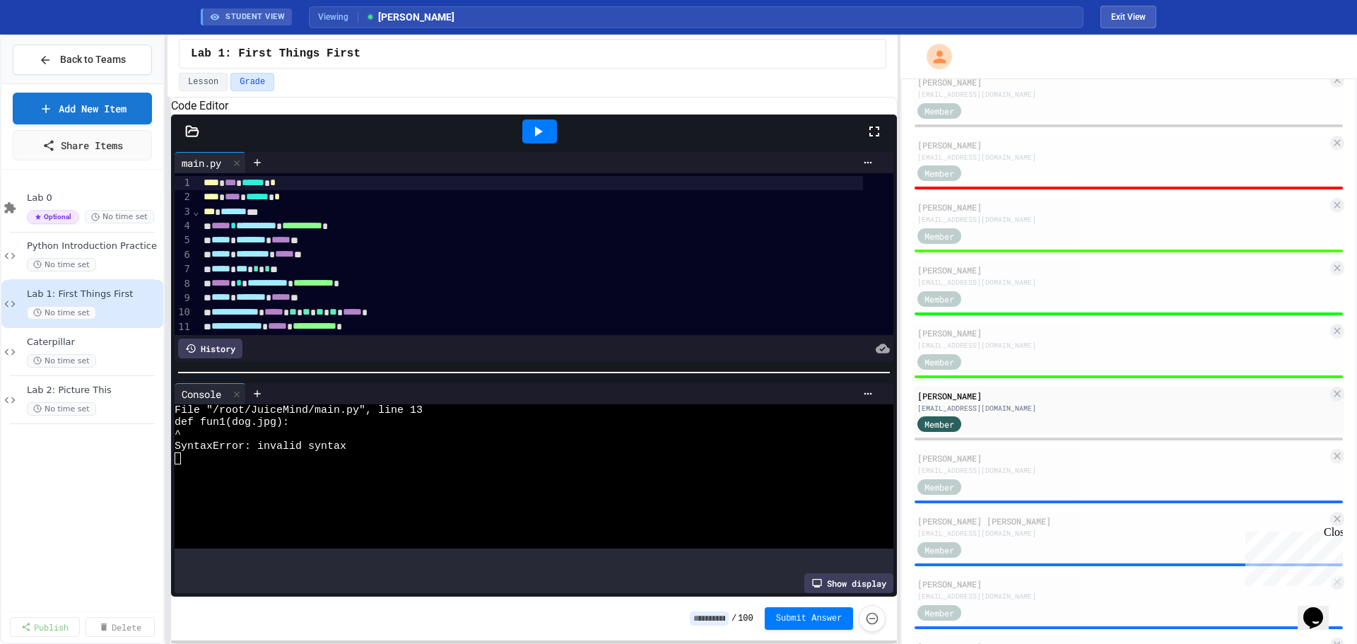
scroll to position [169, 0]
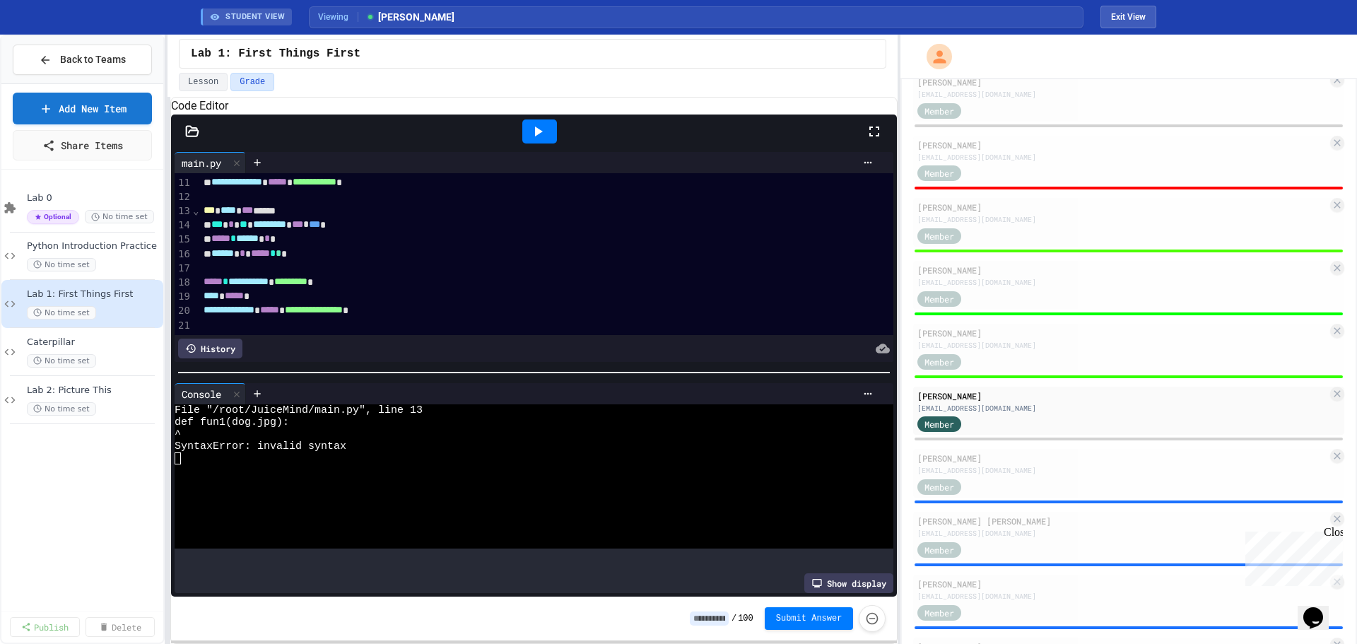
click at [196, 138] on icon at bounding box center [192, 131] width 14 height 14
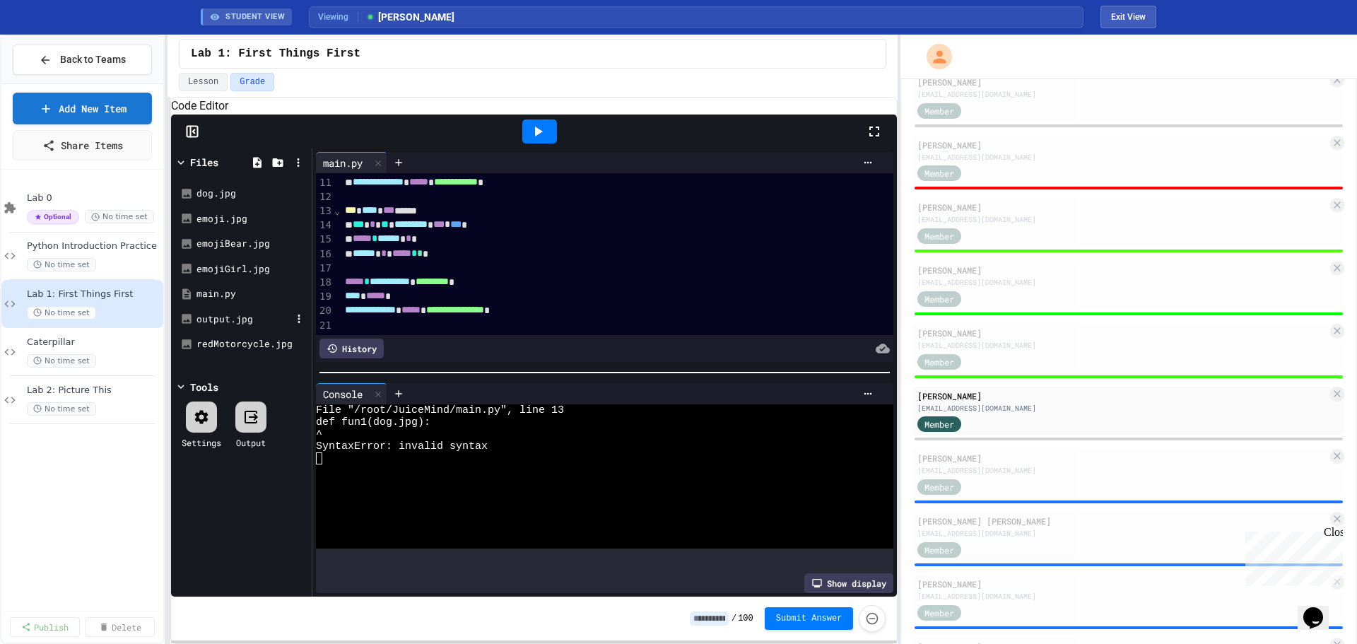
click at [218, 326] on div "output.jpg" at bounding box center [243, 319] width 95 height 14
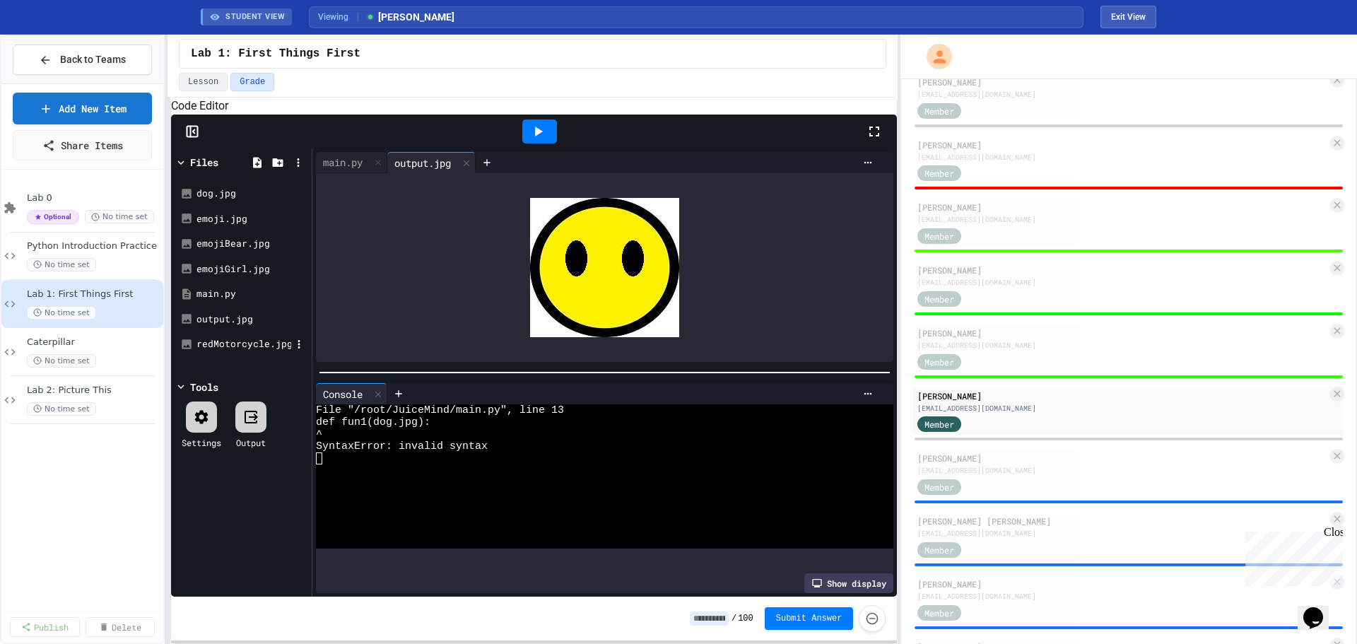
click at [231, 351] on div "redMotorcycle.jpg" at bounding box center [243, 344] width 95 height 14
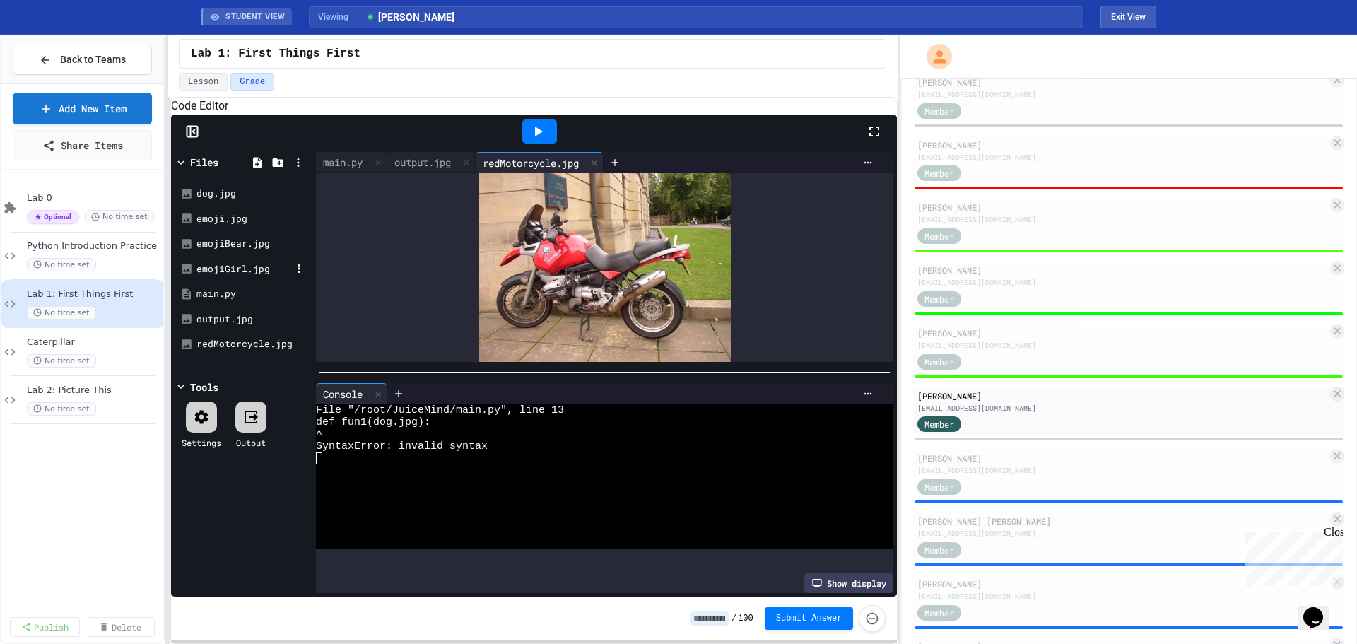
click at [208, 279] on div "emojiGirl.jpg" at bounding box center [242, 269] width 134 height 25
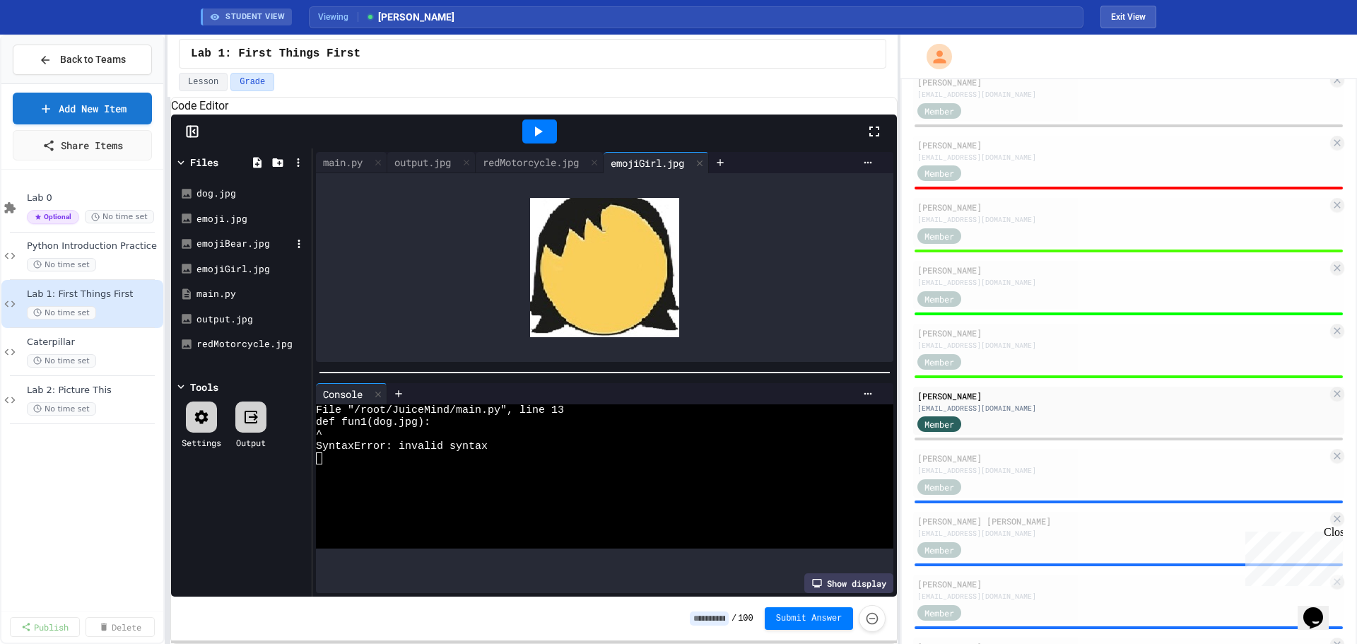
click at [214, 251] on div "emojiBear.jpg" at bounding box center [243, 244] width 95 height 14
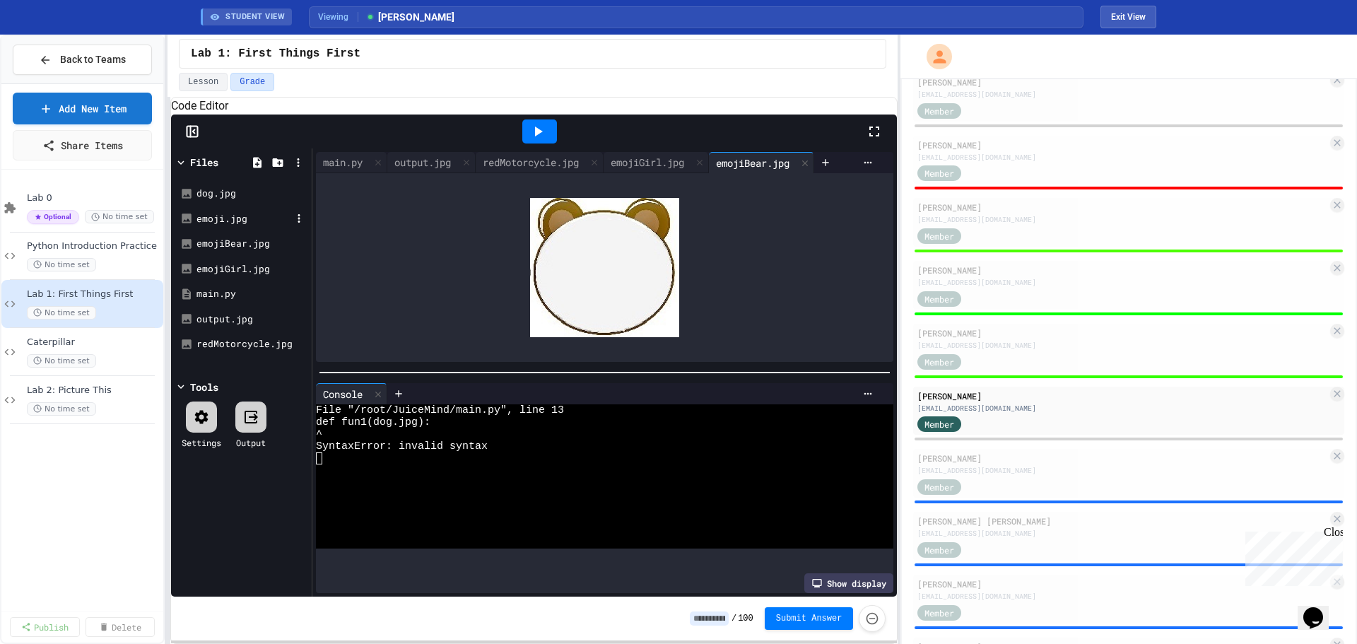
click at [225, 228] on div "emoji.jpg" at bounding box center [242, 218] width 134 height 25
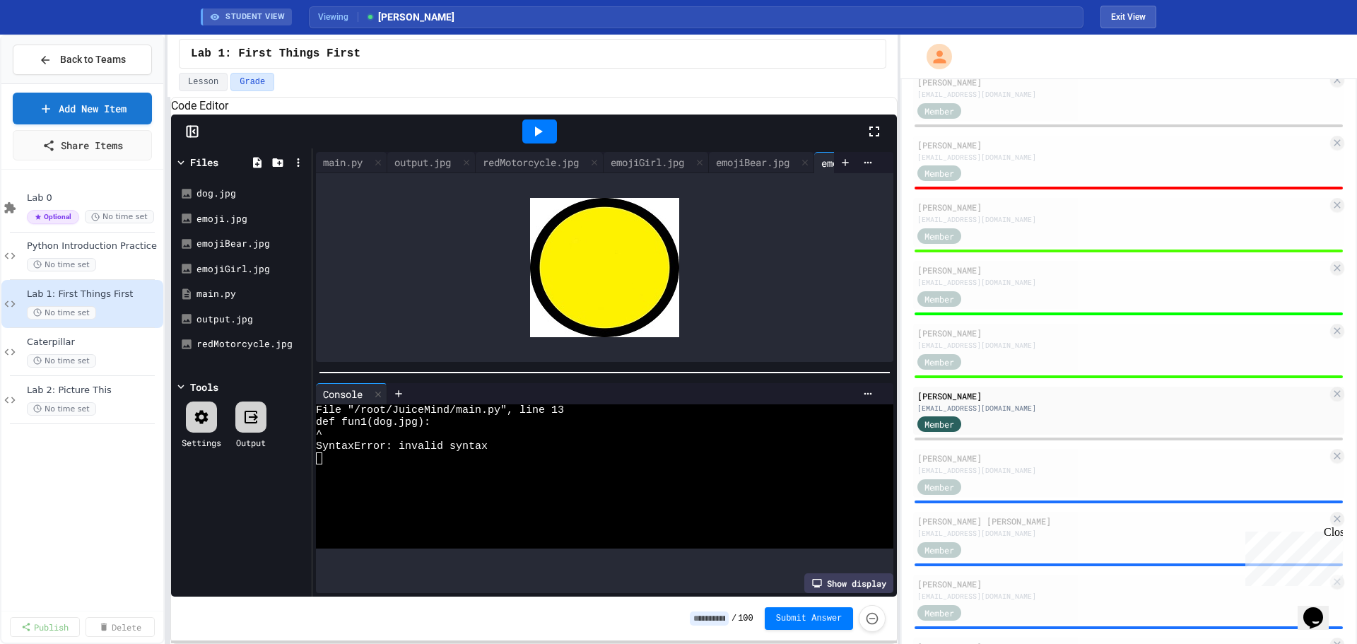
click at [721, 618] on input at bounding box center [709, 618] width 39 height 14
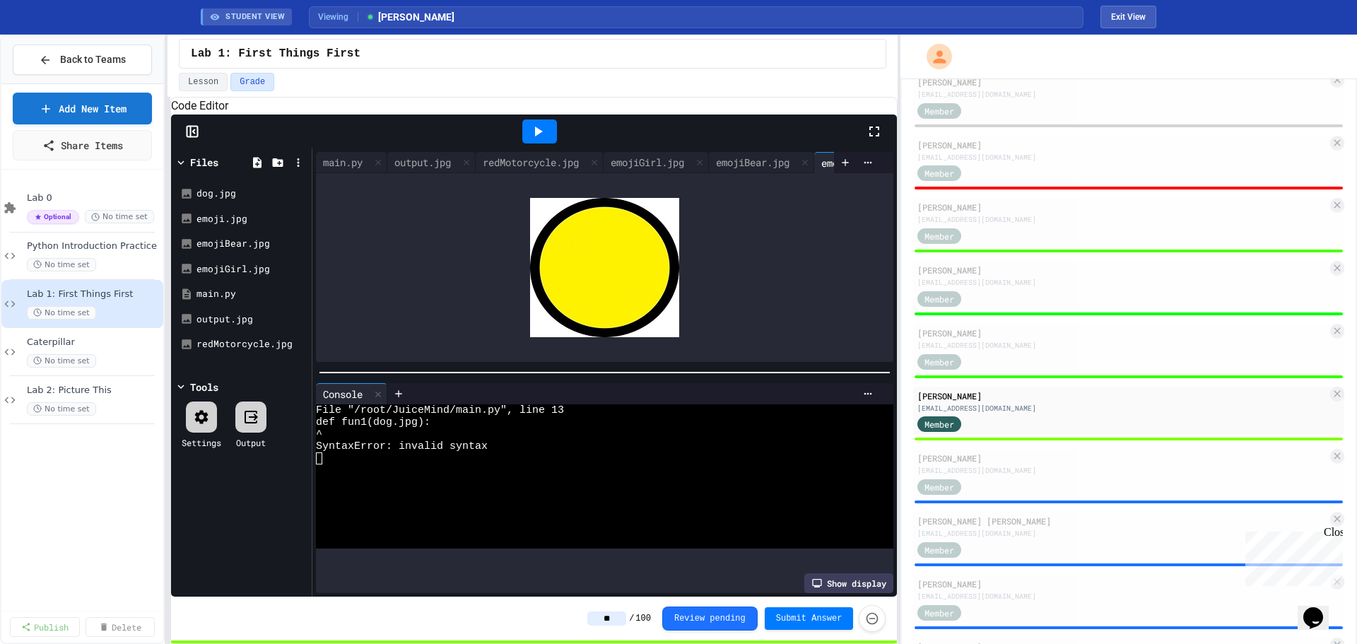
type input "**"
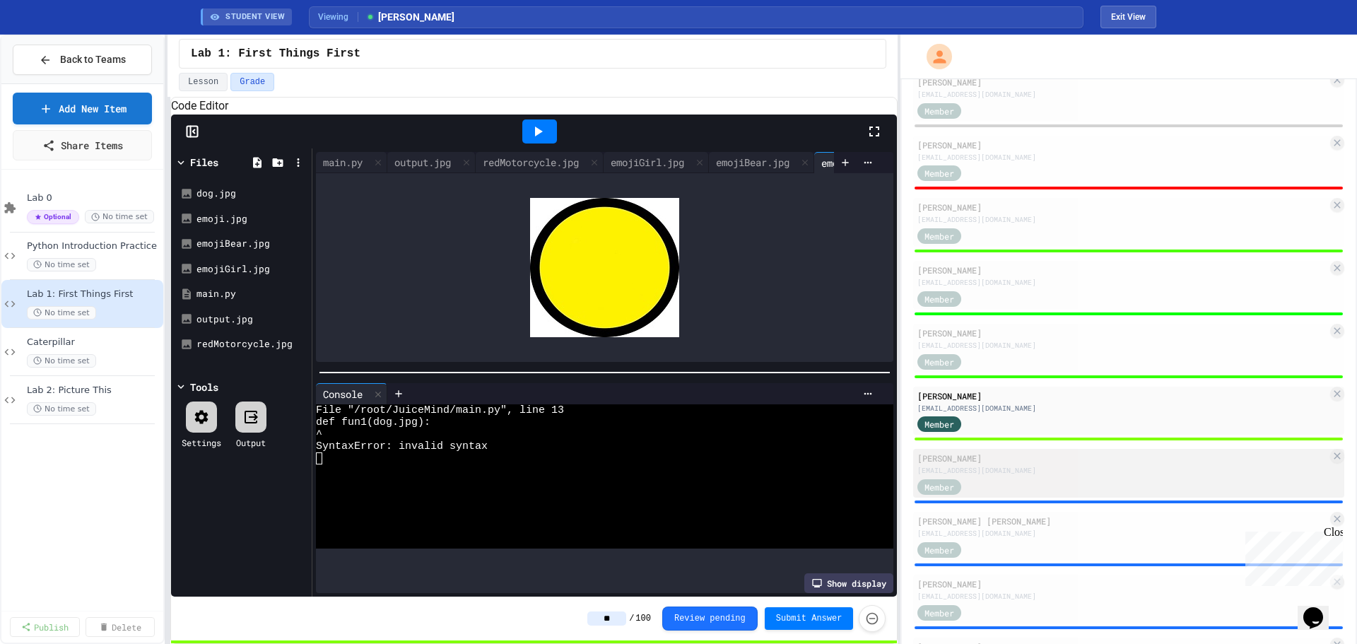
click at [1020, 475] on div "[EMAIL_ADDRESS][DOMAIN_NAME]" at bounding box center [1122, 470] width 410 height 11
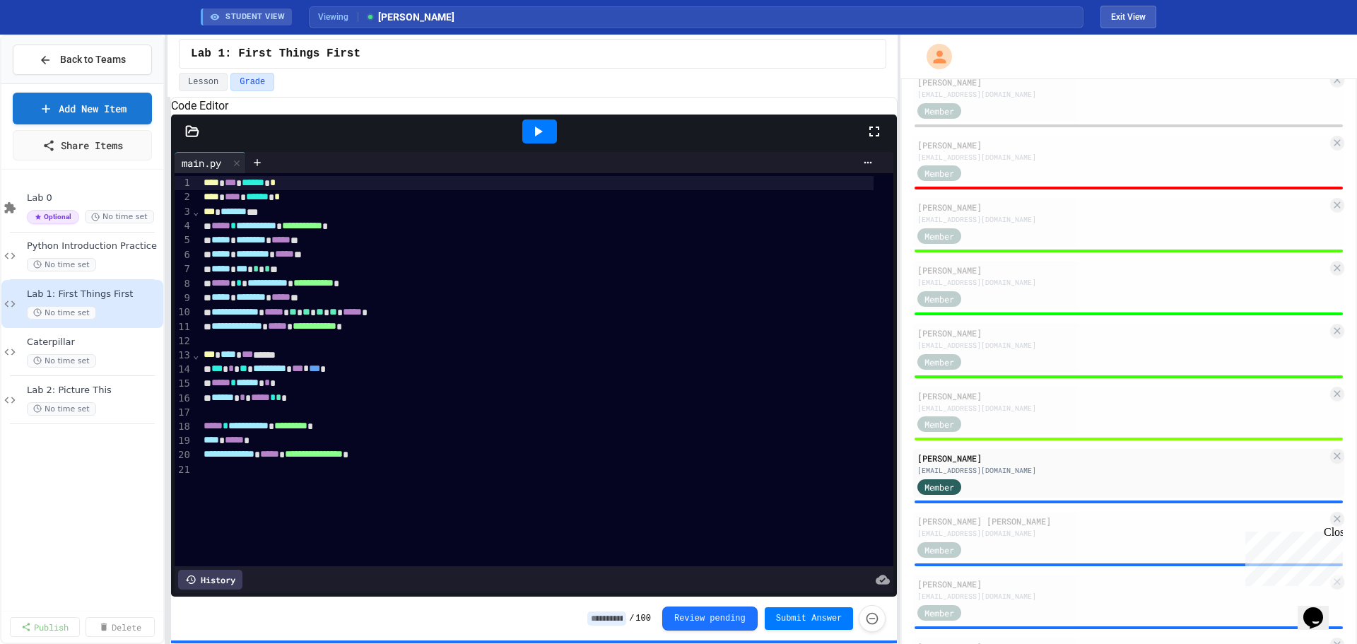
click at [623, 617] on input at bounding box center [606, 618] width 39 height 14
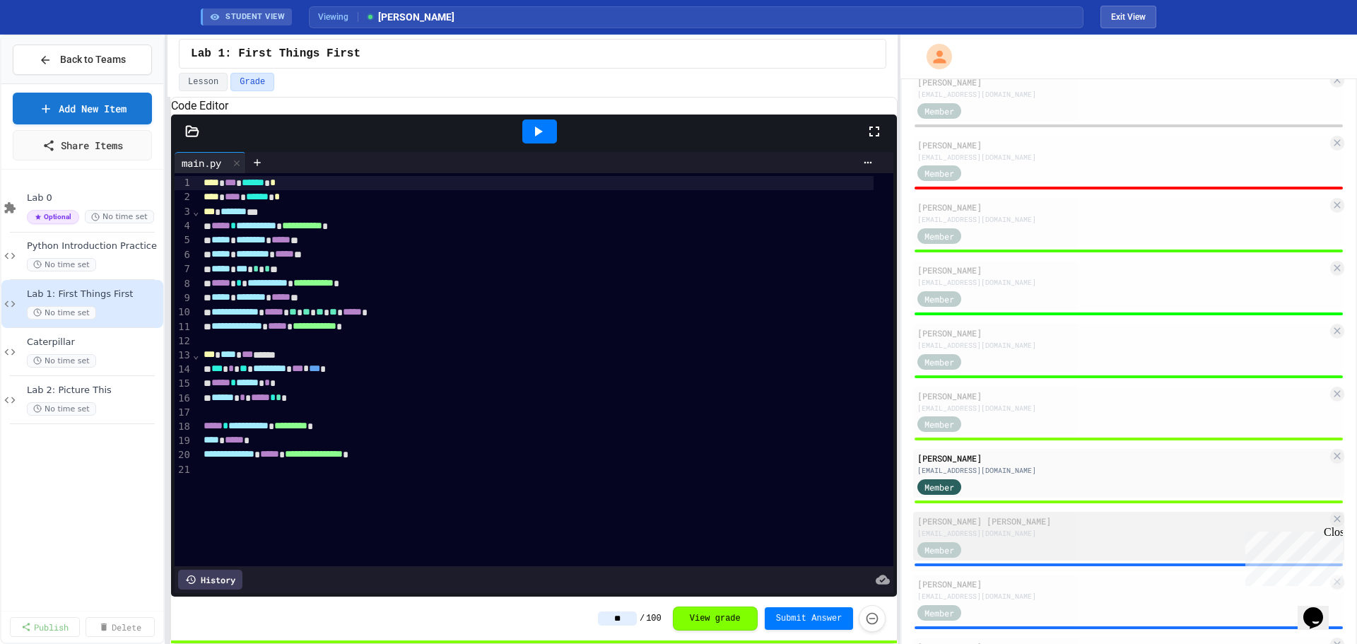
type input "**"
click at [1100, 539] on div "[PERSON_NAME] [PERSON_NAME] [EMAIL_ADDRESS][DOMAIN_NAME] Member" at bounding box center [1128, 536] width 431 height 49
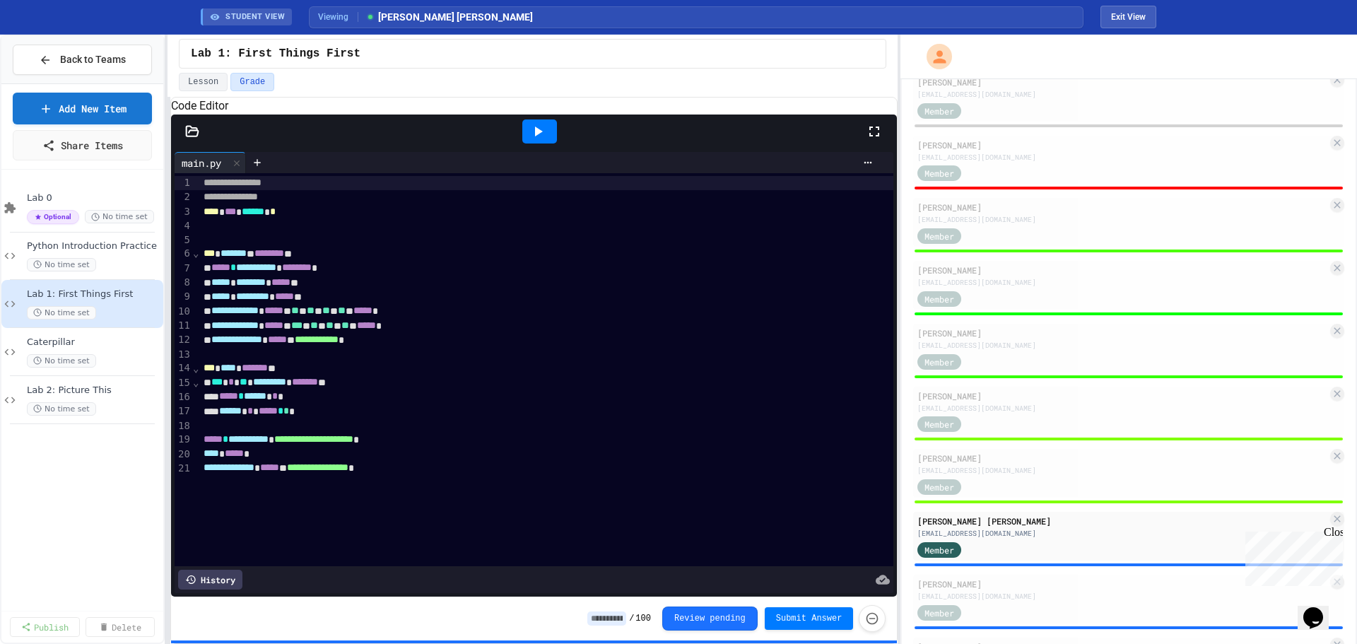
click at [555, 143] on div at bounding box center [539, 131] width 35 height 24
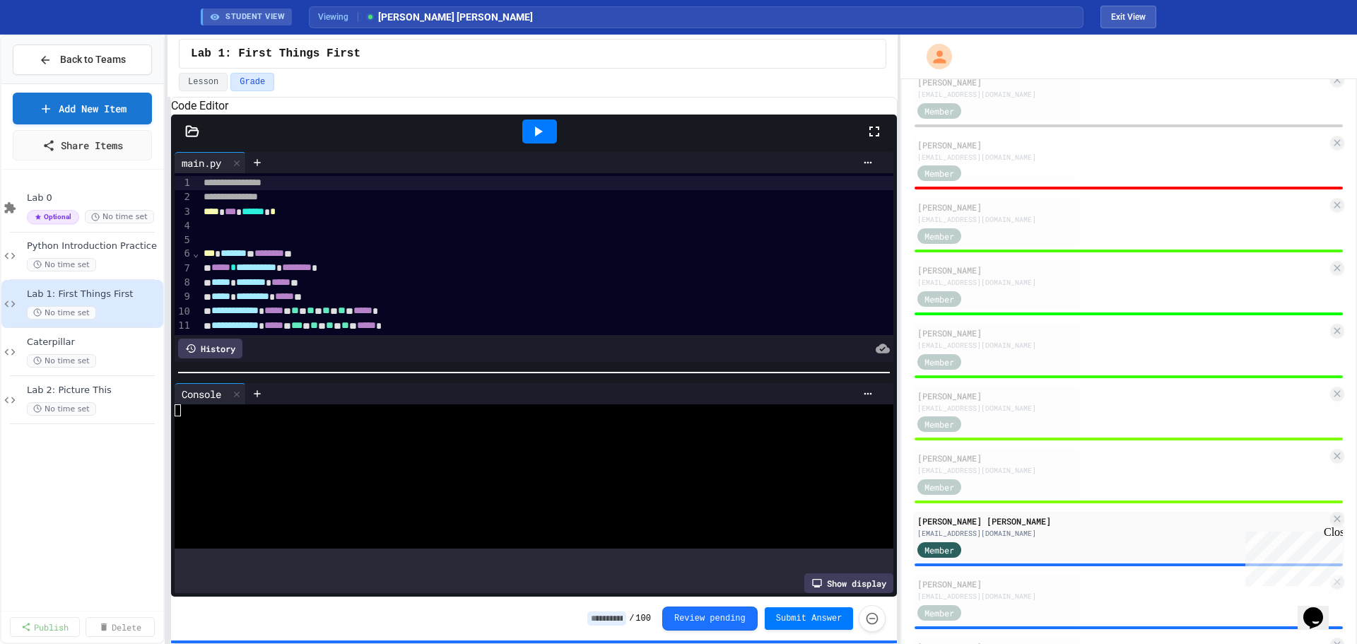
click at [189, 141] on div at bounding box center [534, 131] width 726 height 34
click at [194, 138] on icon at bounding box center [192, 131] width 14 height 14
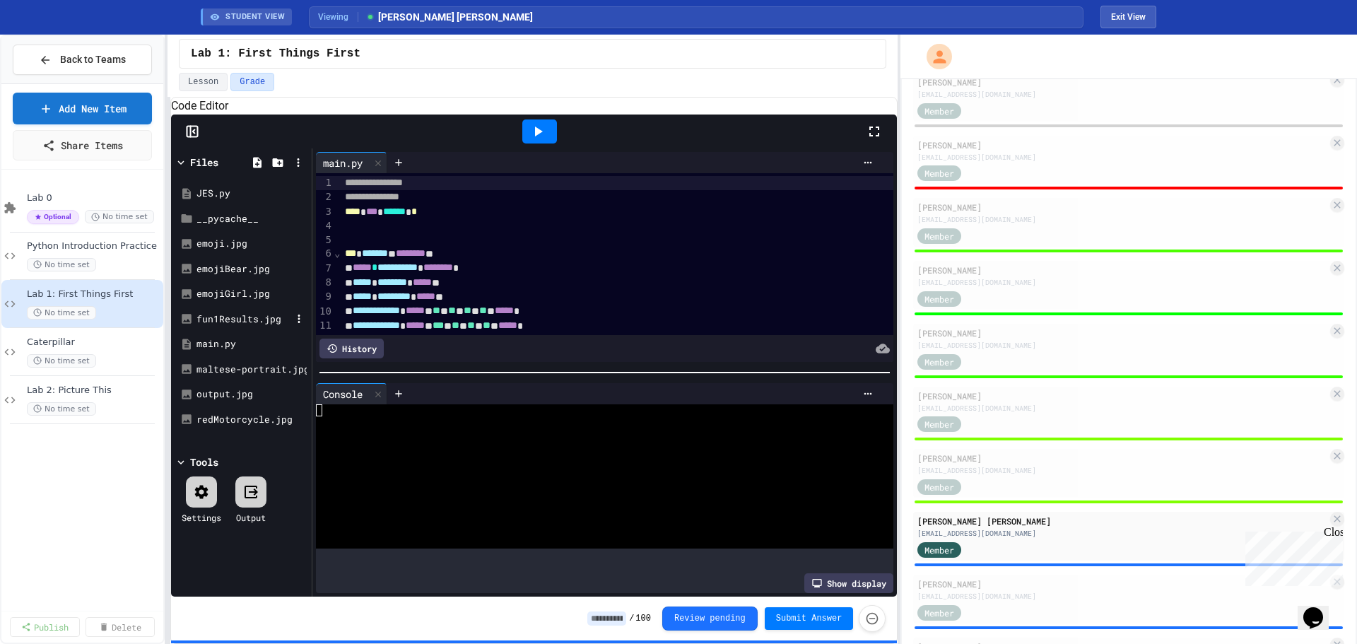
click at [225, 329] on div "fun1Results.jpg" at bounding box center [242, 319] width 134 height 25
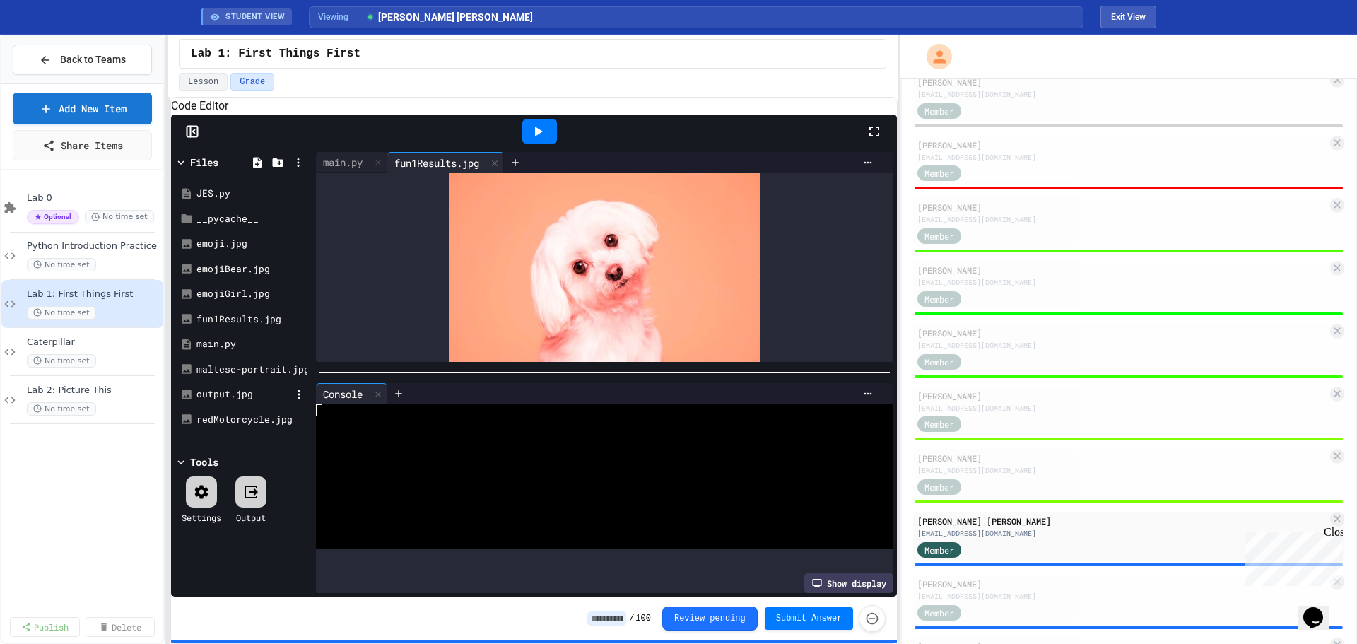
click at [220, 401] on div "output.jpg" at bounding box center [243, 394] width 95 height 14
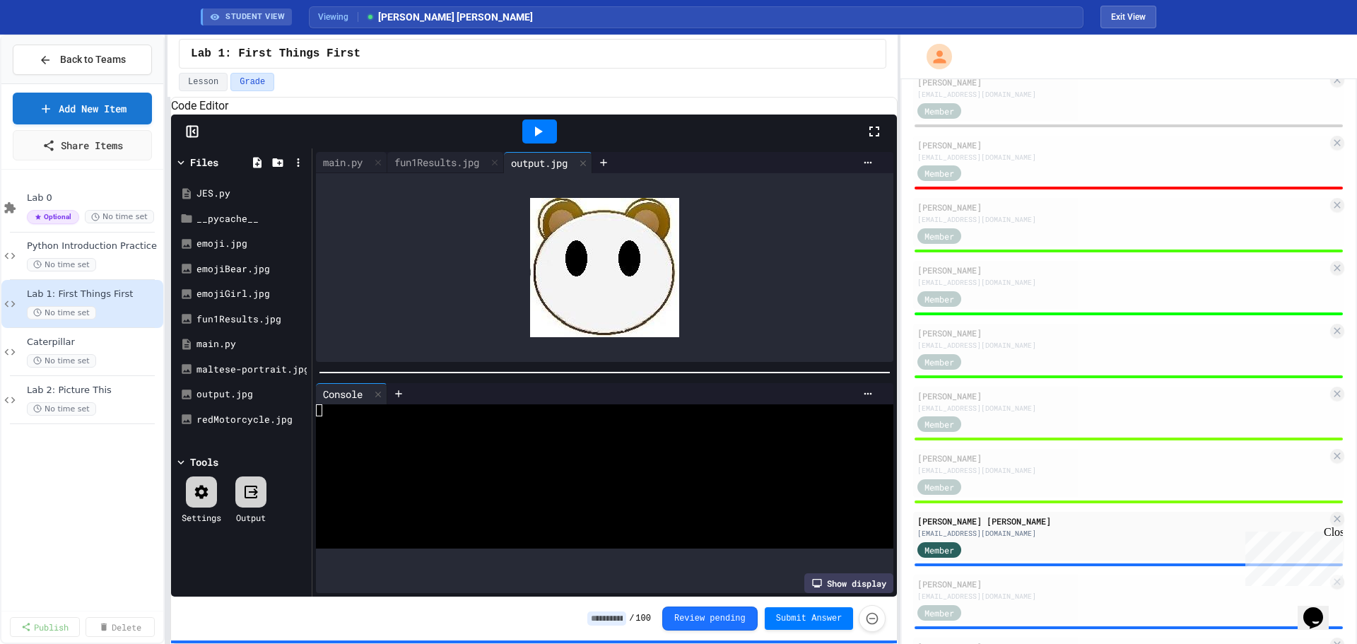
click at [609, 613] on input at bounding box center [606, 618] width 39 height 14
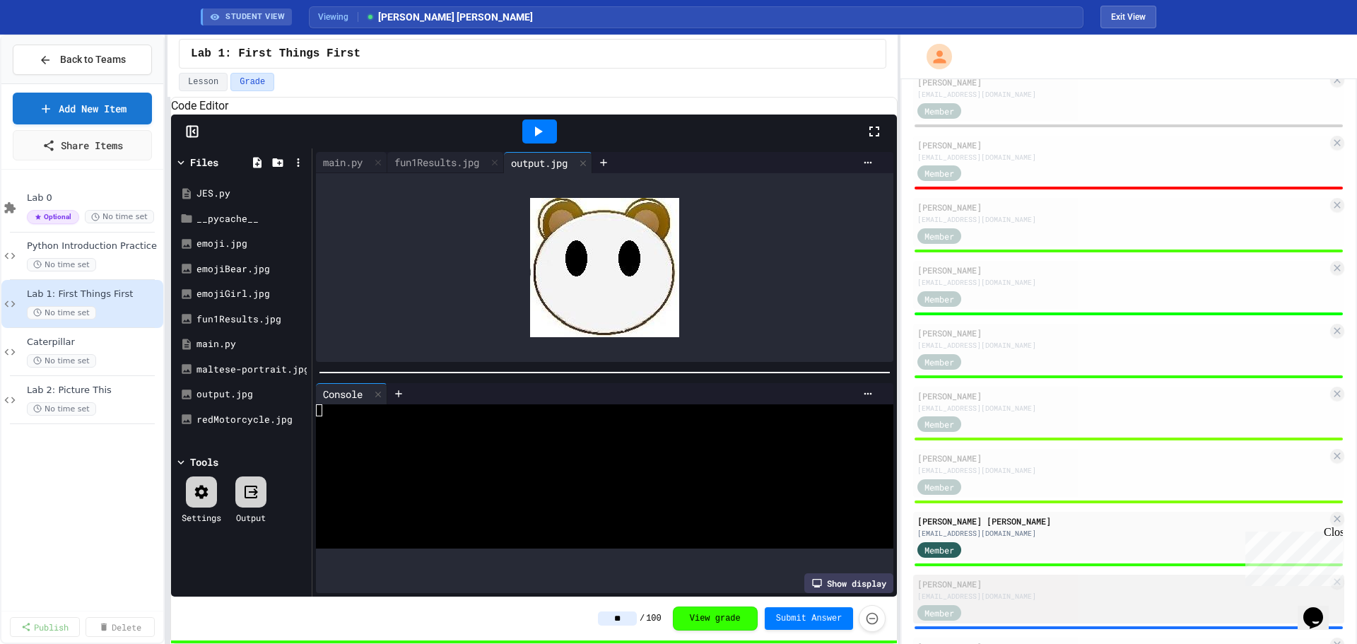
scroll to position [290, 0]
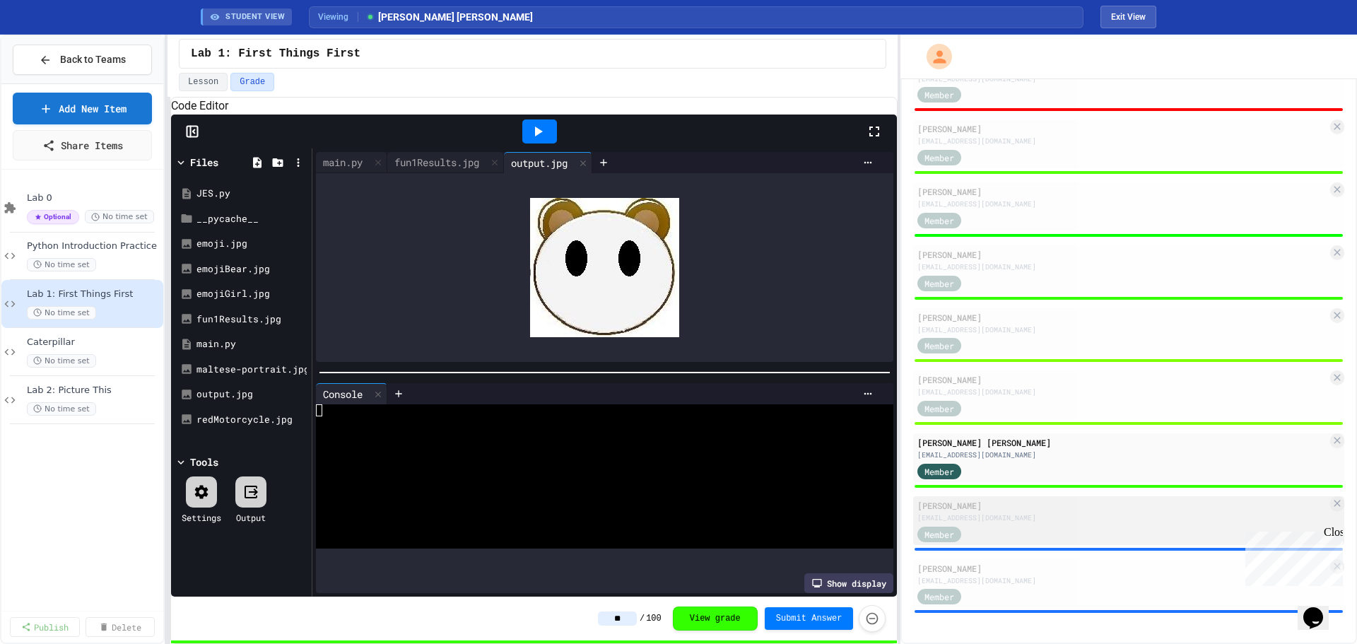
type input "**"
click at [1071, 536] on div "Member" at bounding box center [1122, 533] width 410 height 18
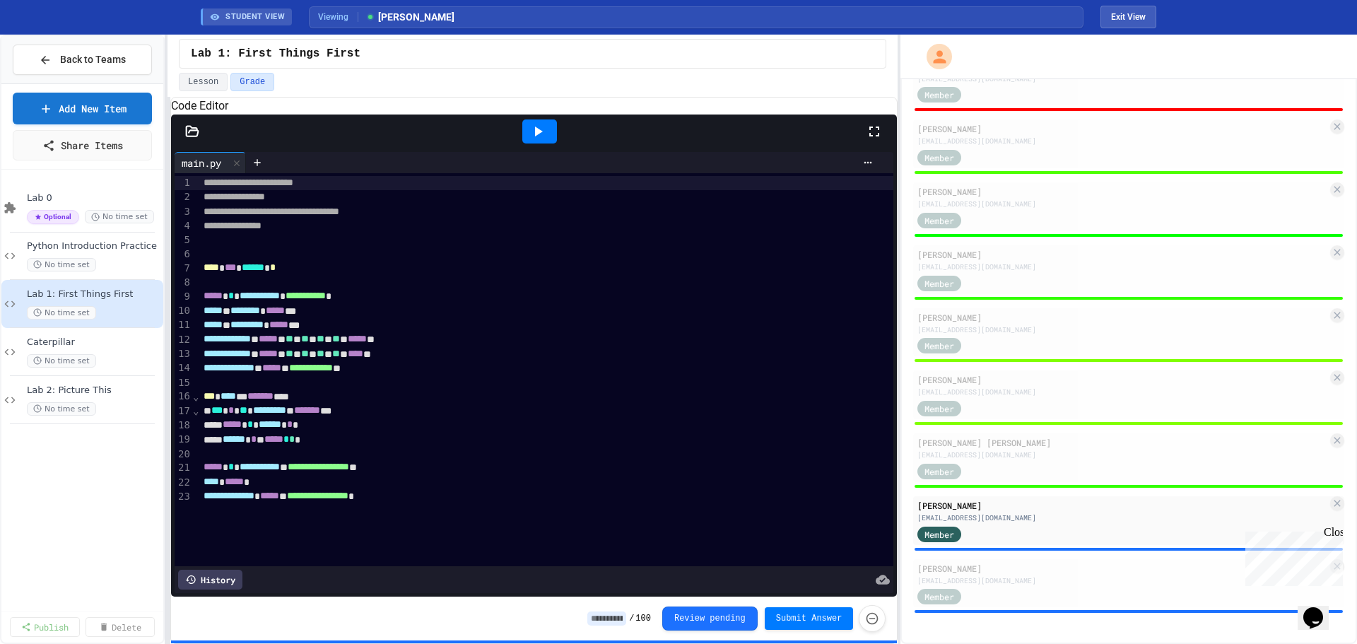
click at [626, 623] on input at bounding box center [606, 618] width 39 height 14
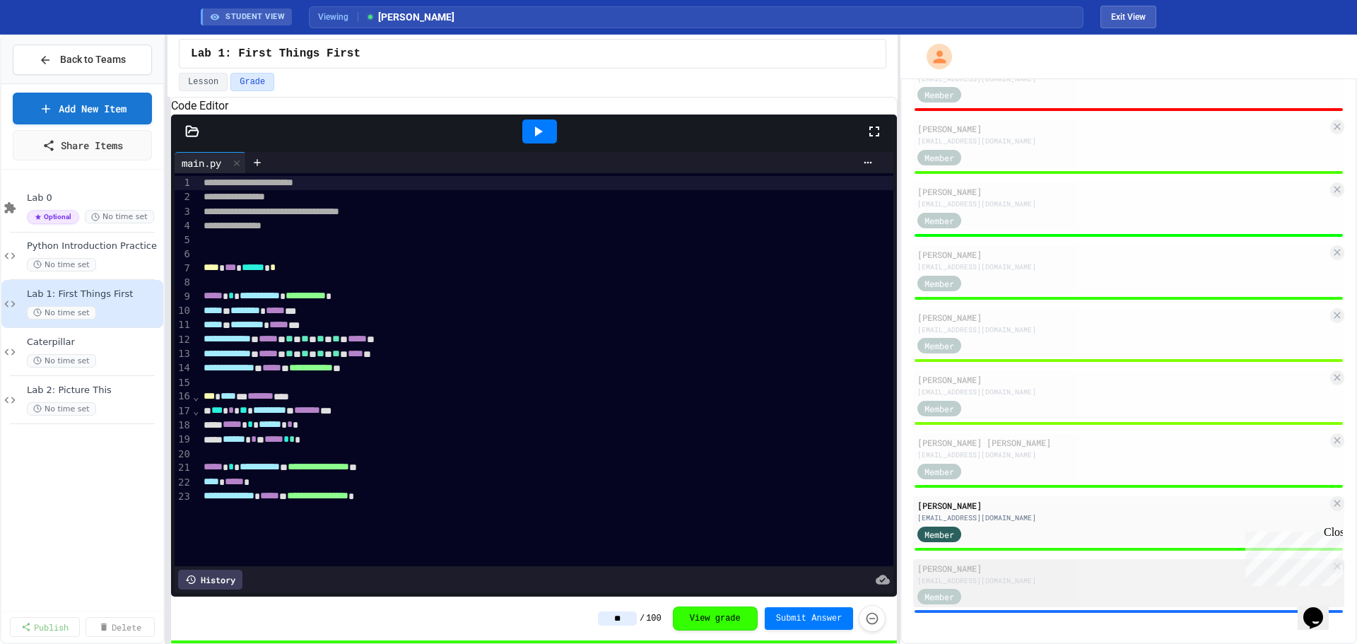
type input "**"
drag, startPoint x: 1015, startPoint y: 583, endPoint x: 981, endPoint y: 562, distance: 39.6
click at [1014, 583] on div "[EMAIL_ADDRESS][DOMAIN_NAME]" at bounding box center [1122, 580] width 410 height 11
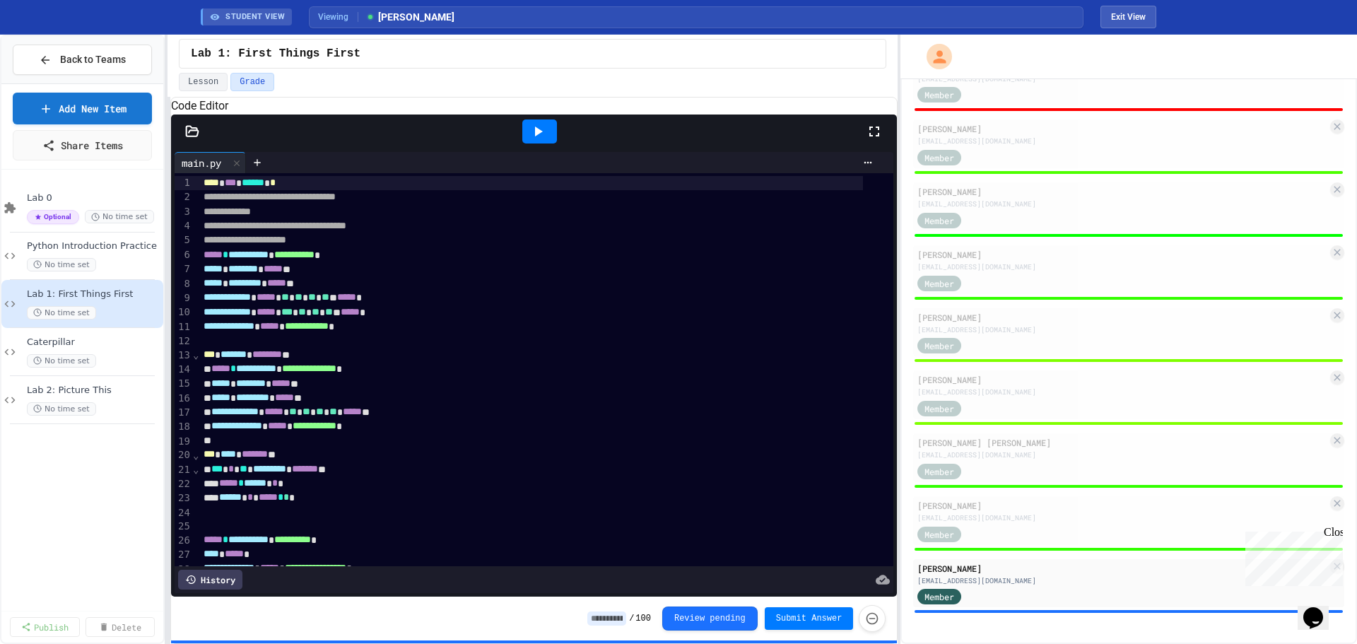
click at [541, 140] on icon at bounding box center [537, 131] width 17 height 17
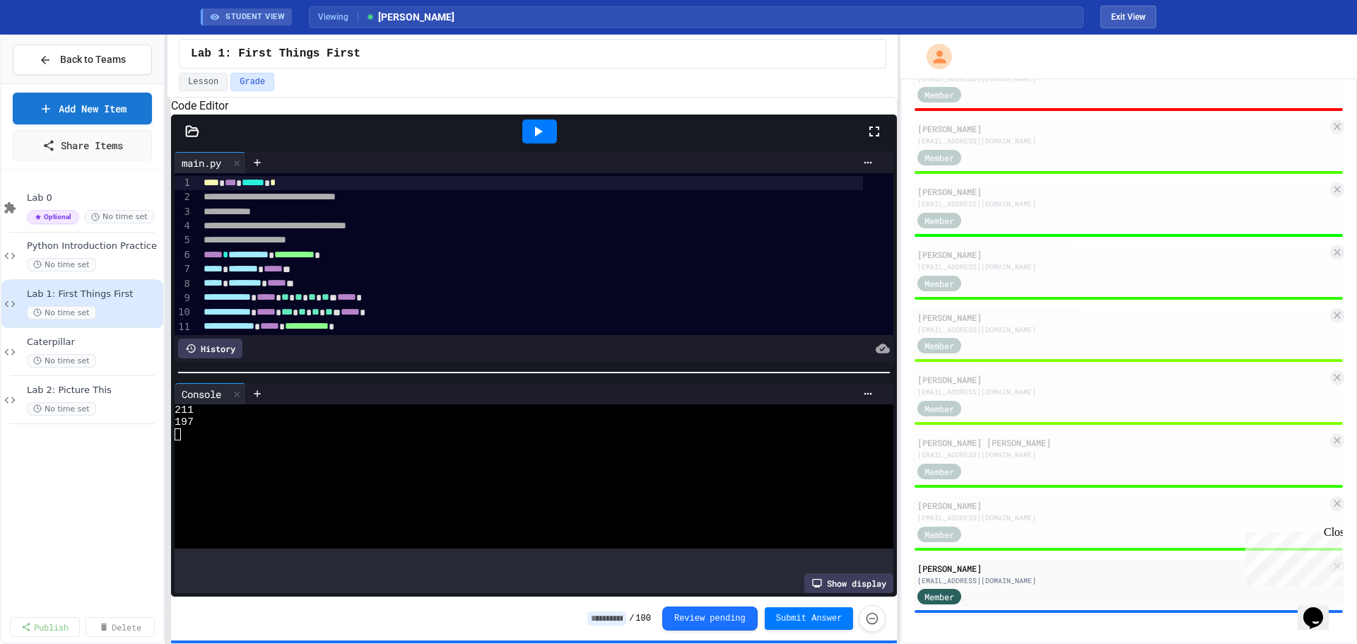
click at [624, 618] on input at bounding box center [606, 618] width 39 height 14
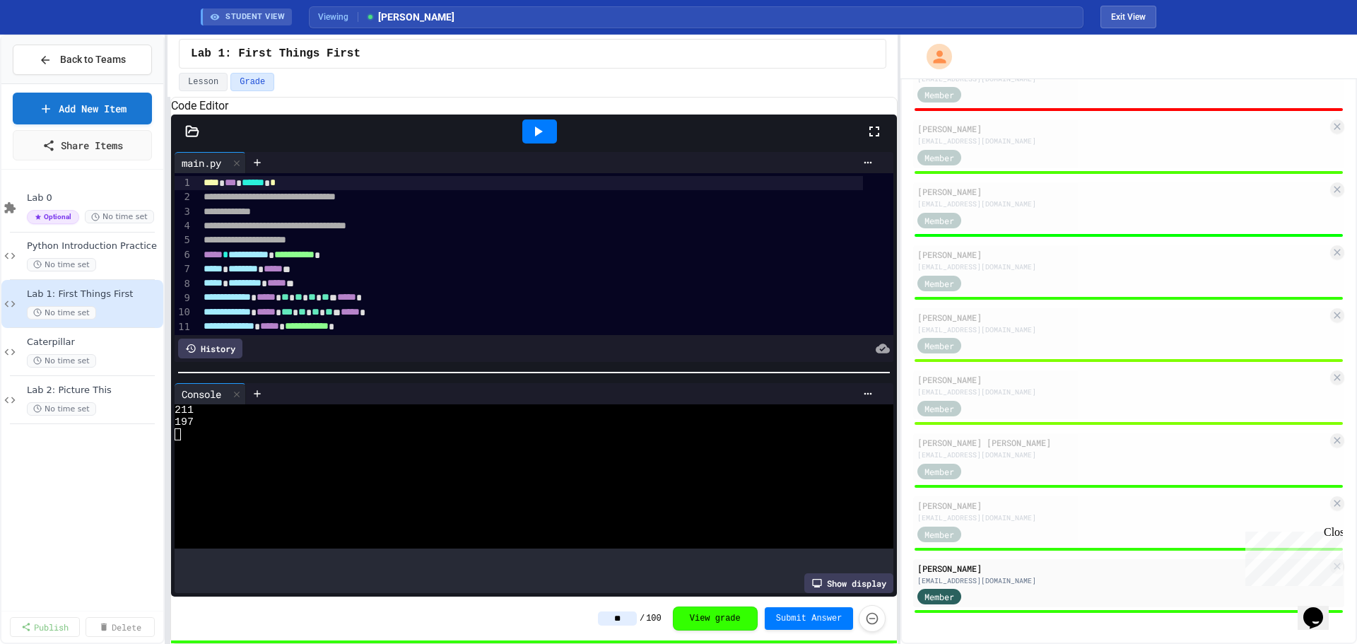
type input "**"
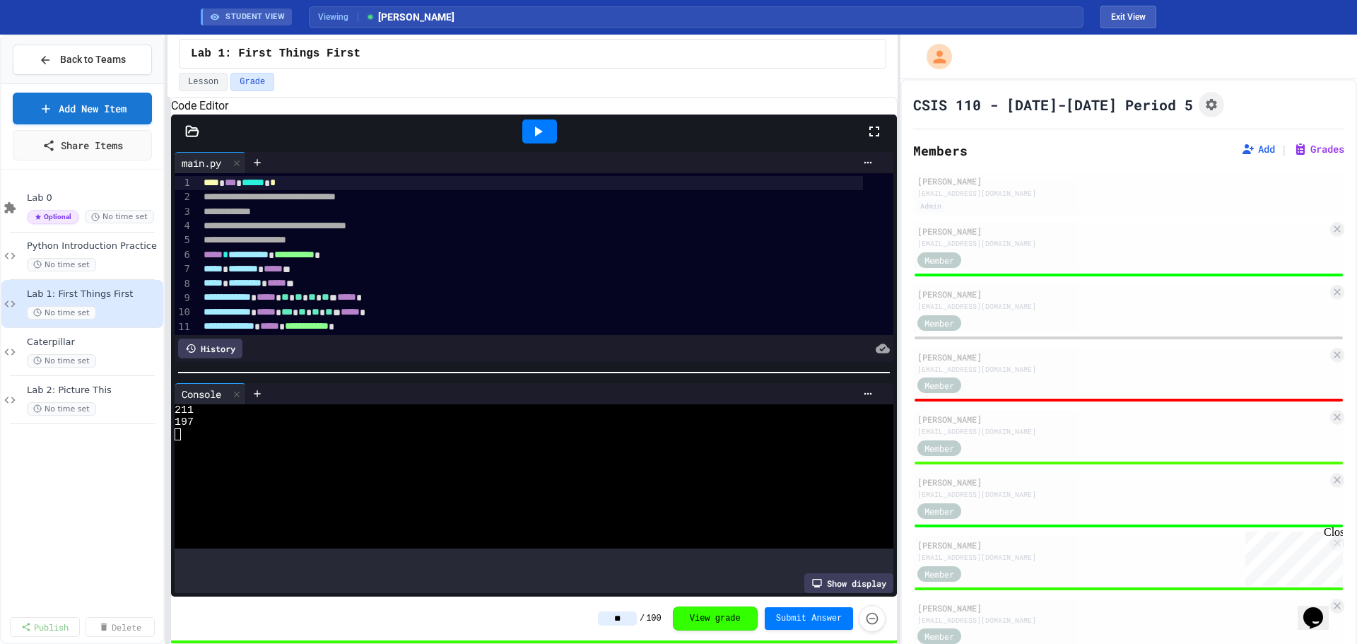
scroll to position [290, 0]
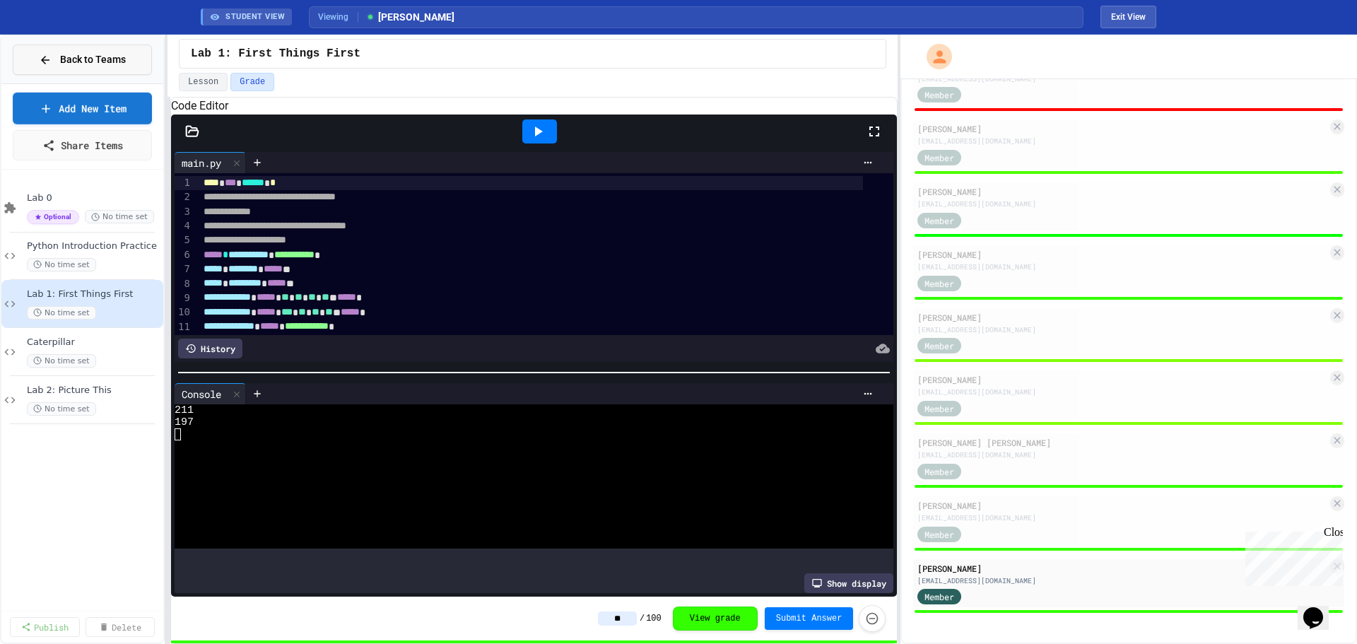
click at [71, 59] on span "Back to Teams" at bounding box center [93, 59] width 66 height 15
